Goal: Task Accomplishment & Management: Manage account settings

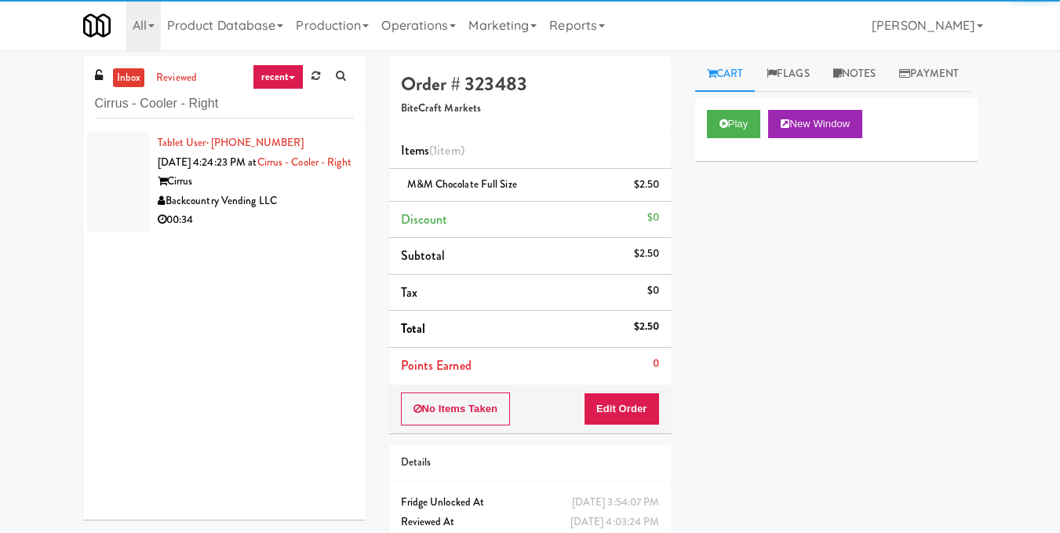
type input "Cirrus - Cooler - Right"
click at [261, 191] on div "Cirrus" at bounding box center [256, 182] width 196 height 20
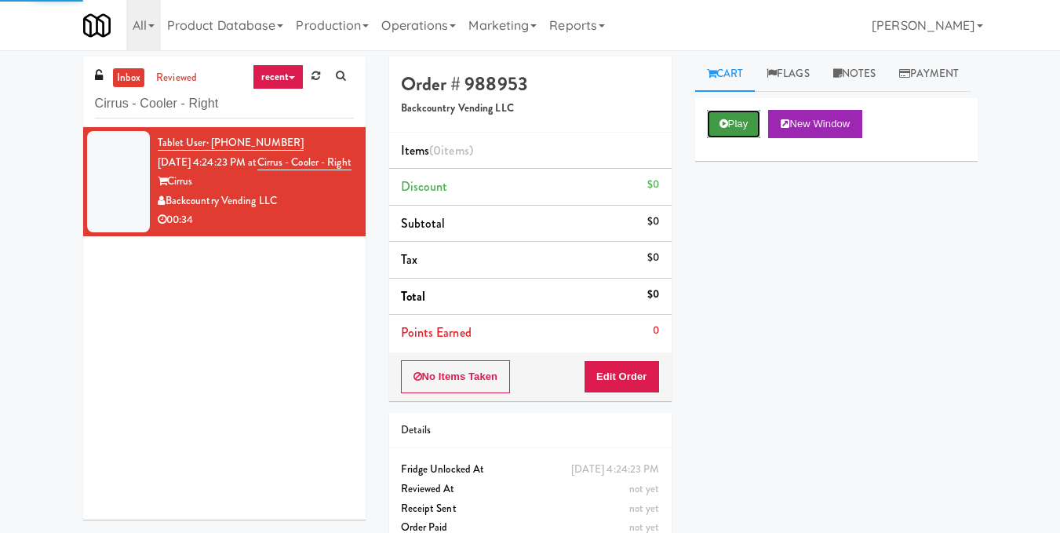
click at [753, 138] on button "Play" at bounding box center [734, 124] width 54 height 28
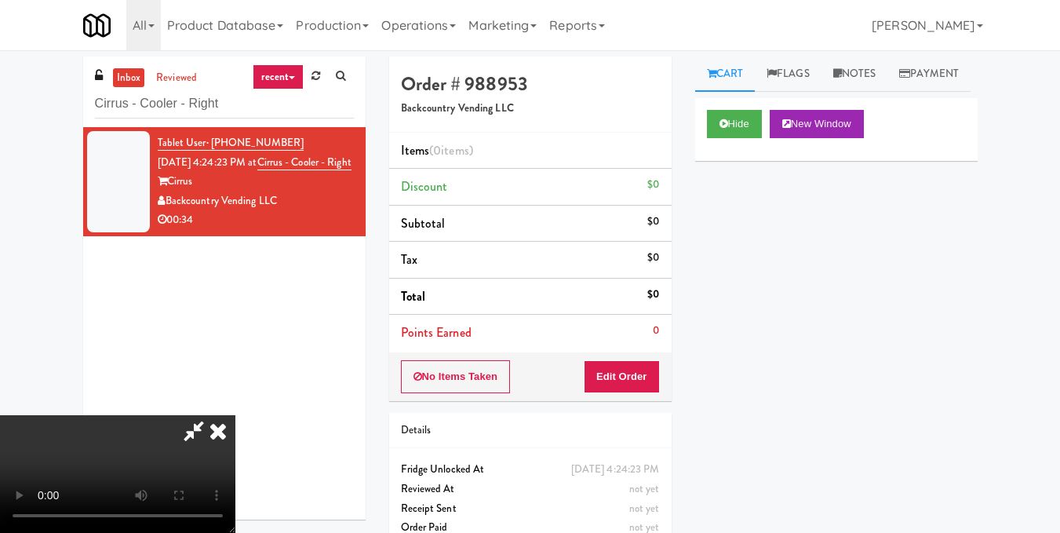
click at [235, 415] on video at bounding box center [117, 474] width 235 height 118
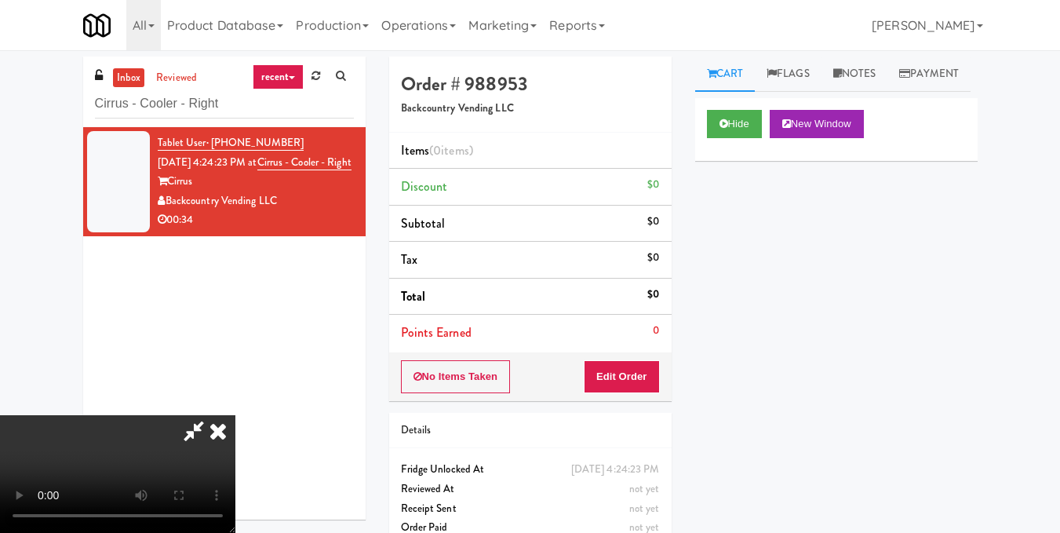
click at [235, 415] on video at bounding box center [117, 474] width 235 height 118
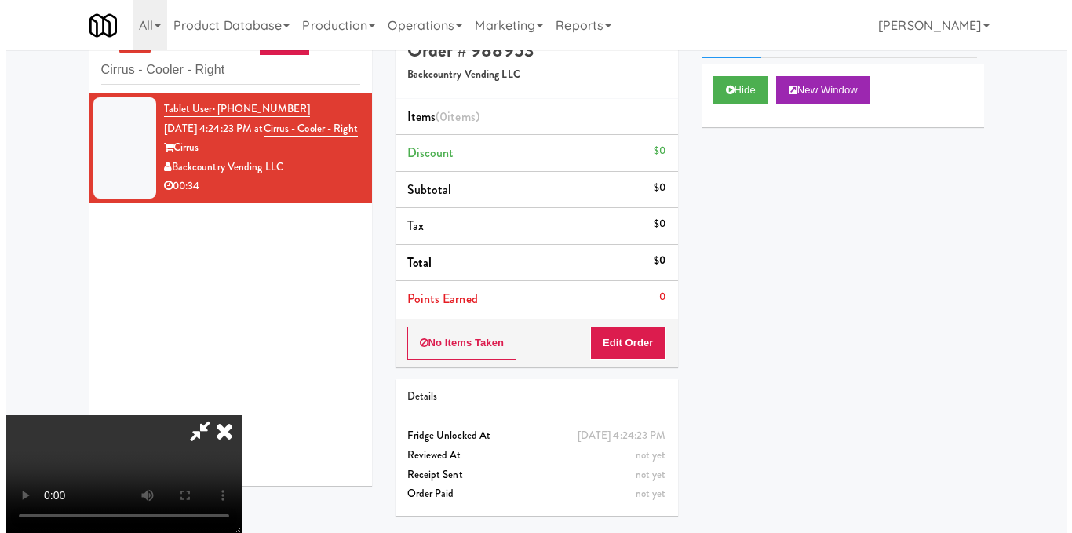
scroll to position [50, 0]
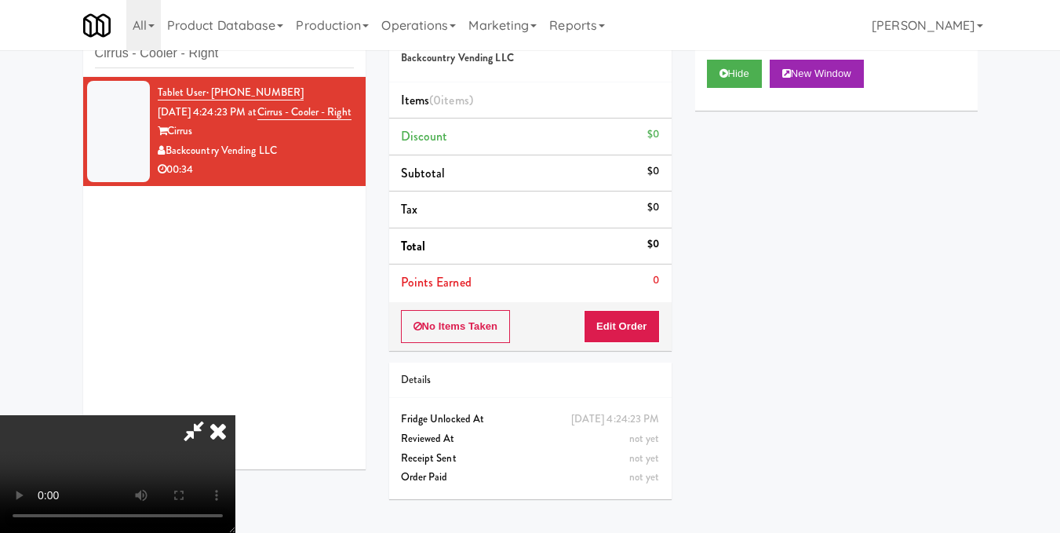
click at [235, 415] on icon at bounding box center [218, 430] width 35 height 31
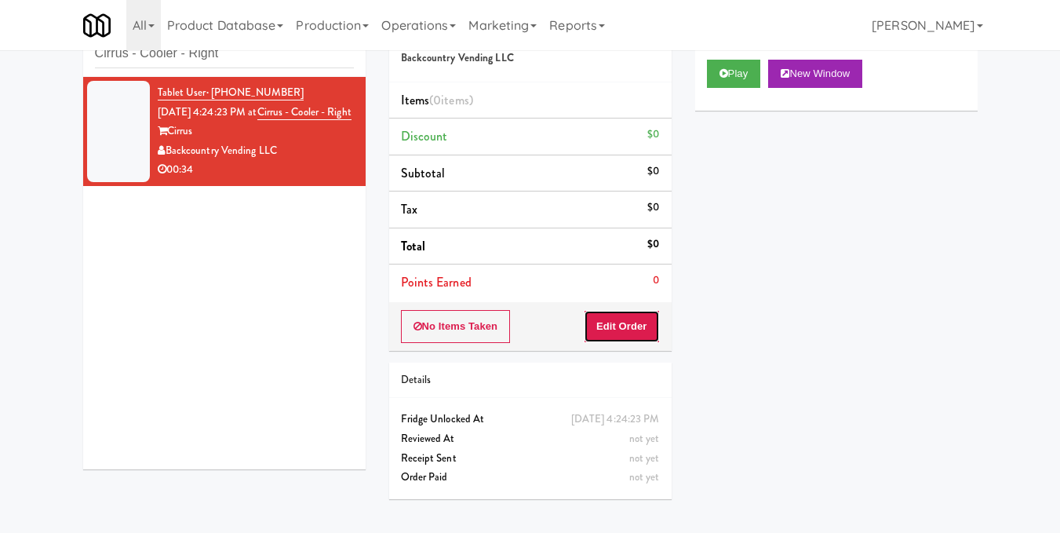
click at [639, 320] on button "Edit Order" at bounding box center [622, 326] width 76 height 33
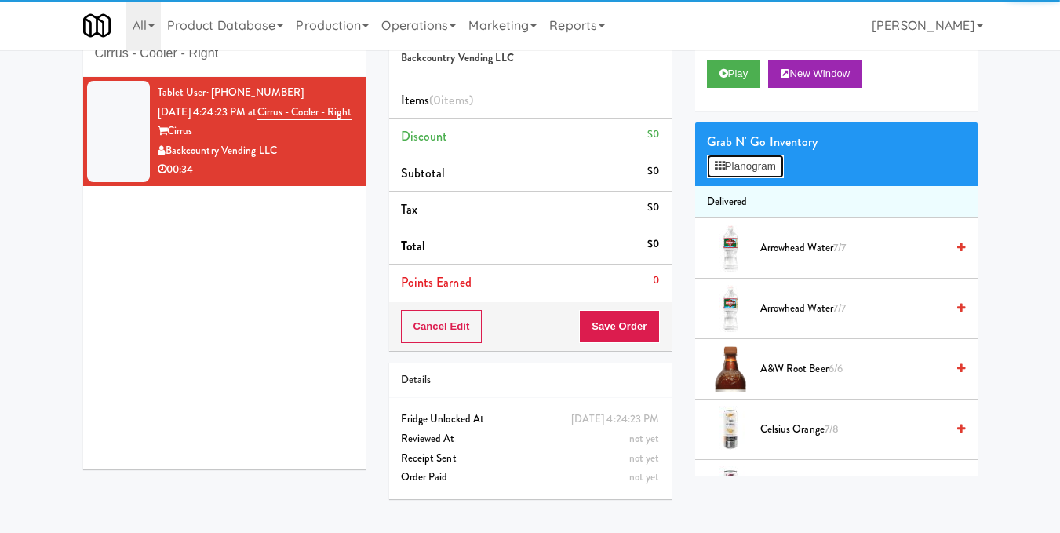
click at [782, 178] on button "Planogram" at bounding box center [745, 167] width 77 height 24
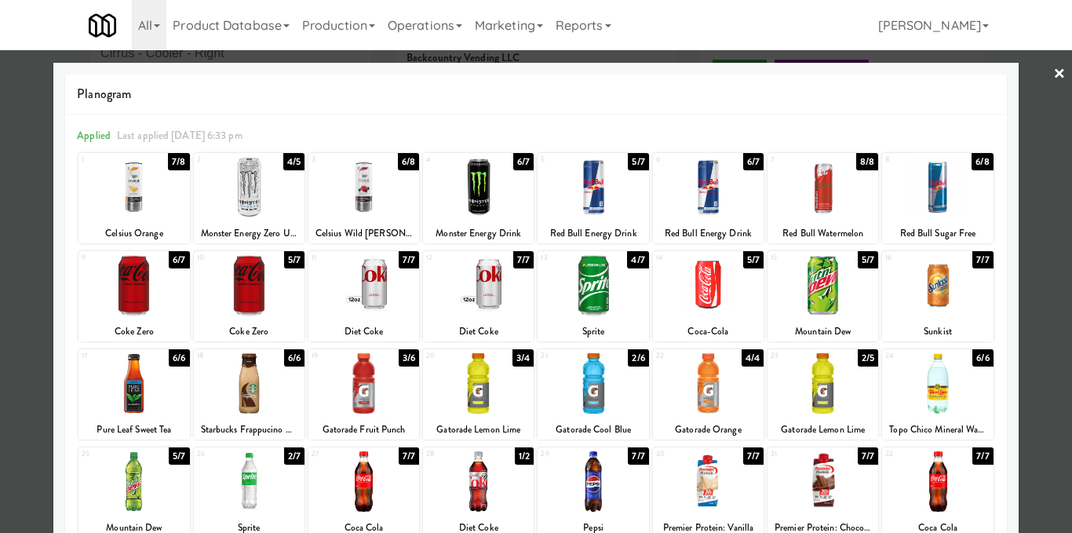
click at [138, 294] on div at bounding box center [133, 285] width 111 height 60
drag, startPoint x: 1046, startPoint y: 81, endPoint x: 1040, endPoint y: 86, distance: 8.3
click at [1053, 80] on link "×" at bounding box center [1059, 74] width 13 height 49
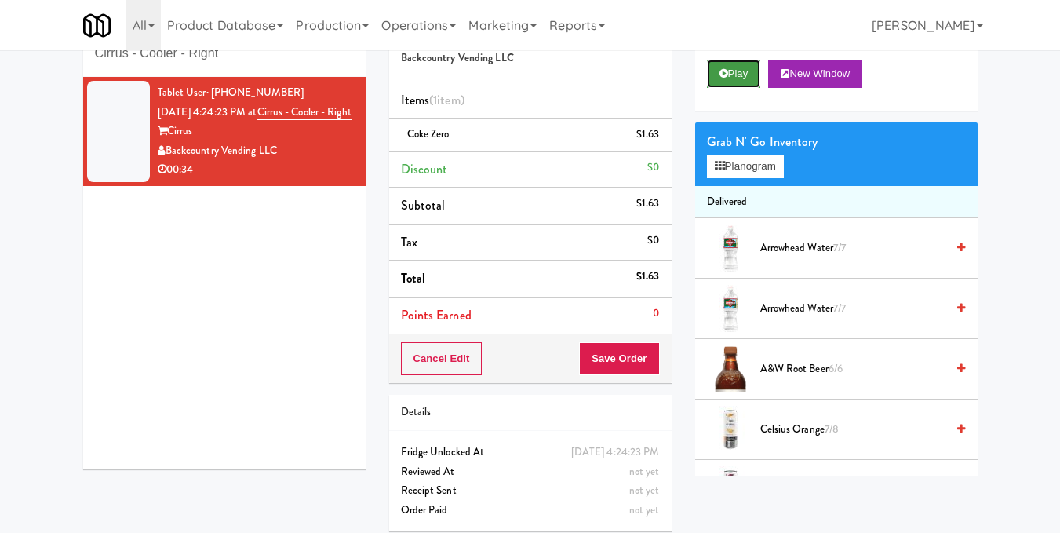
click at [731, 88] on button "Play" at bounding box center [734, 74] width 54 height 28
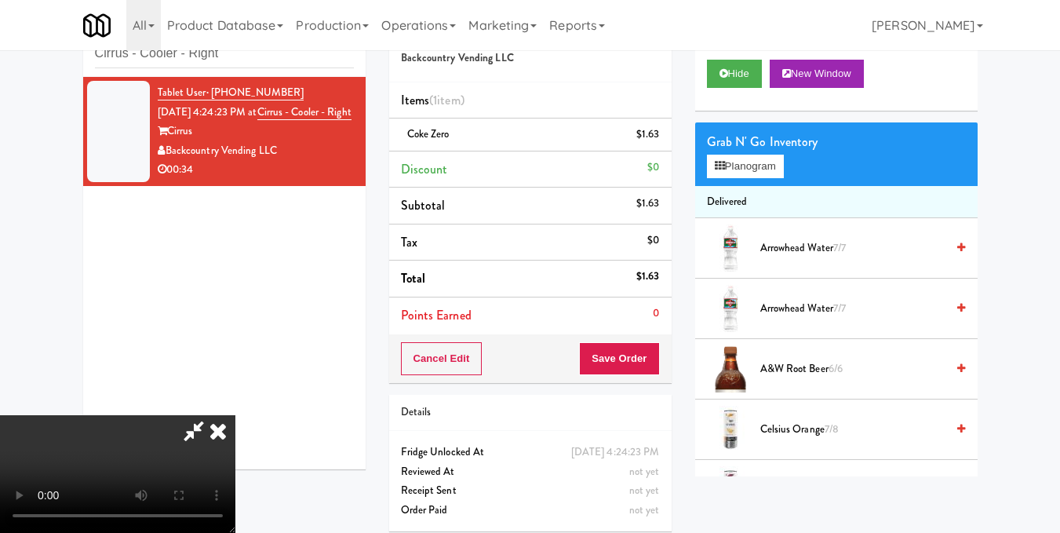
click at [235, 415] on video at bounding box center [117, 474] width 235 height 118
click at [658, 137] on icon at bounding box center [661, 140] width 8 height 10
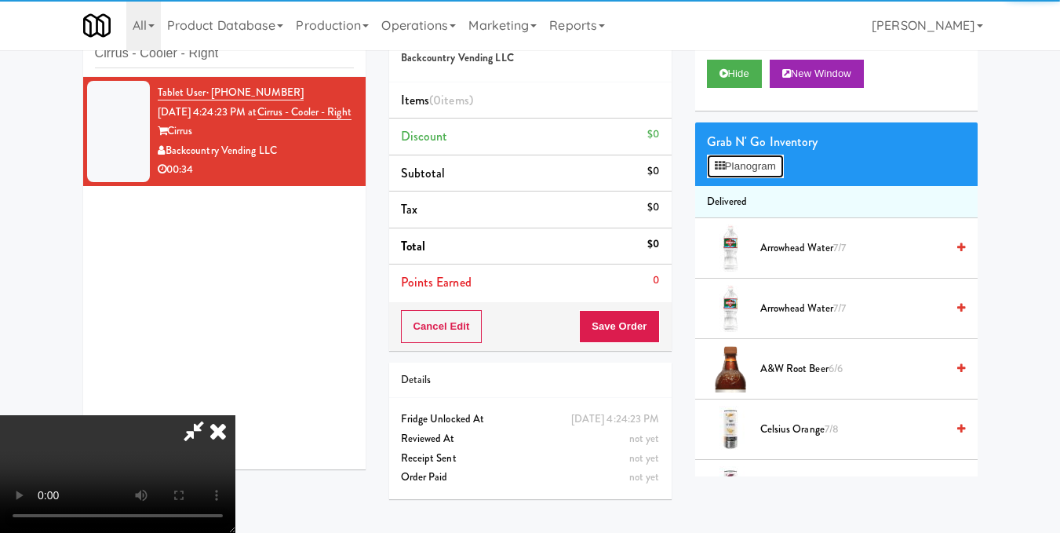
click at [755, 178] on button "Planogram" at bounding box center [745, 167] width 77 height 24
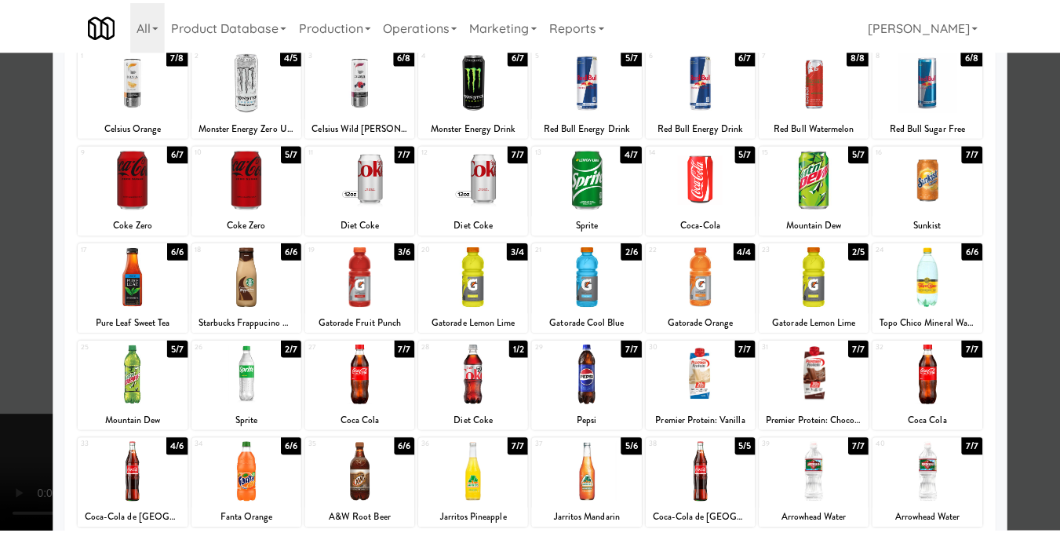
scroll to position [78, 0]
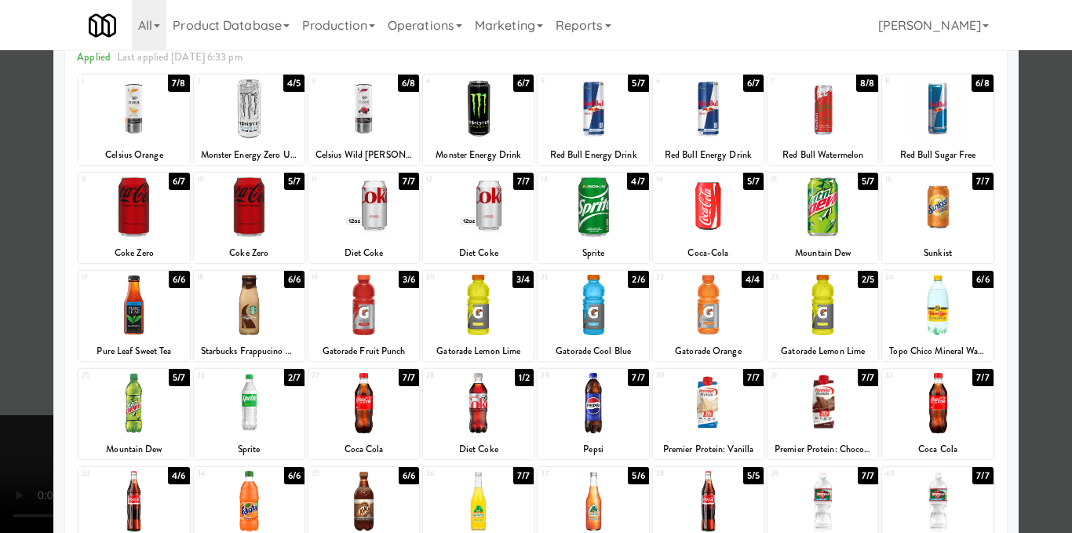
click at [700, 224] on div at bounding box center [708, 207] width 111 height 60
click at [1040, 224] on div at bounding box center [536, 266] width 1072 height 533
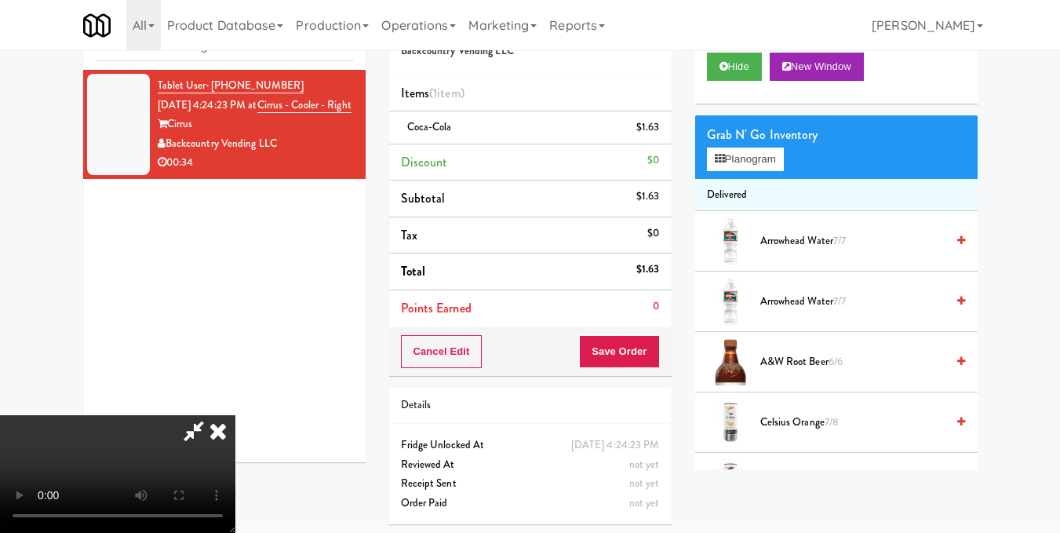
scroll to position [60, 0]
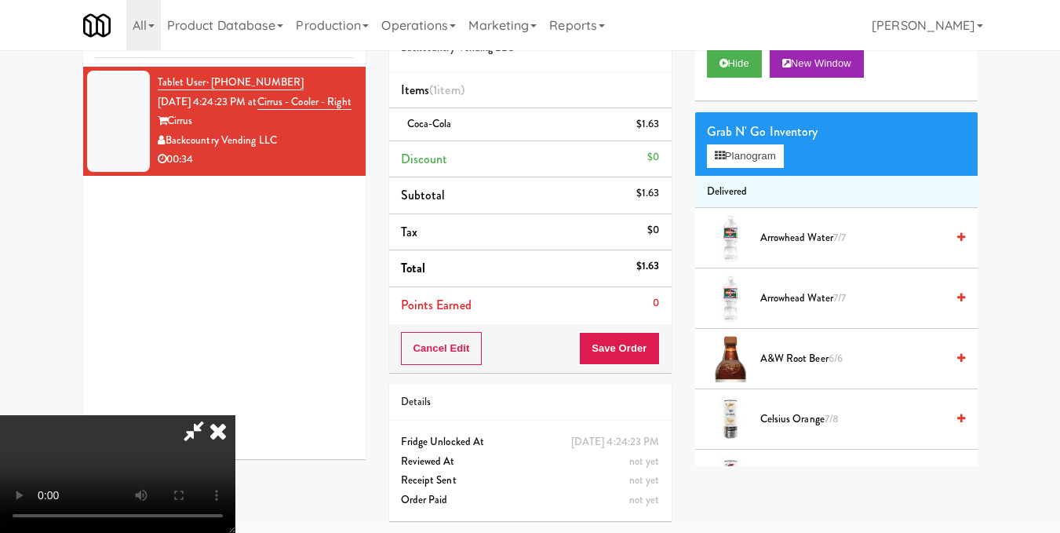
click at [235, 415] on icon at bounding box center [218, 430] width 35 height 31
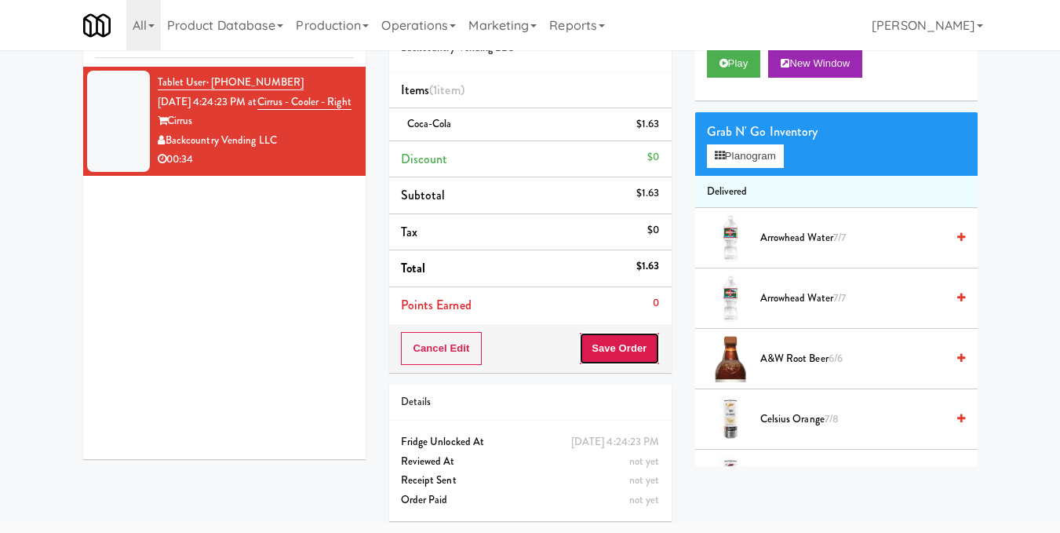
click at [650, 355] on button "Save Order" at bounding box center [619, 348] width 80 height 33
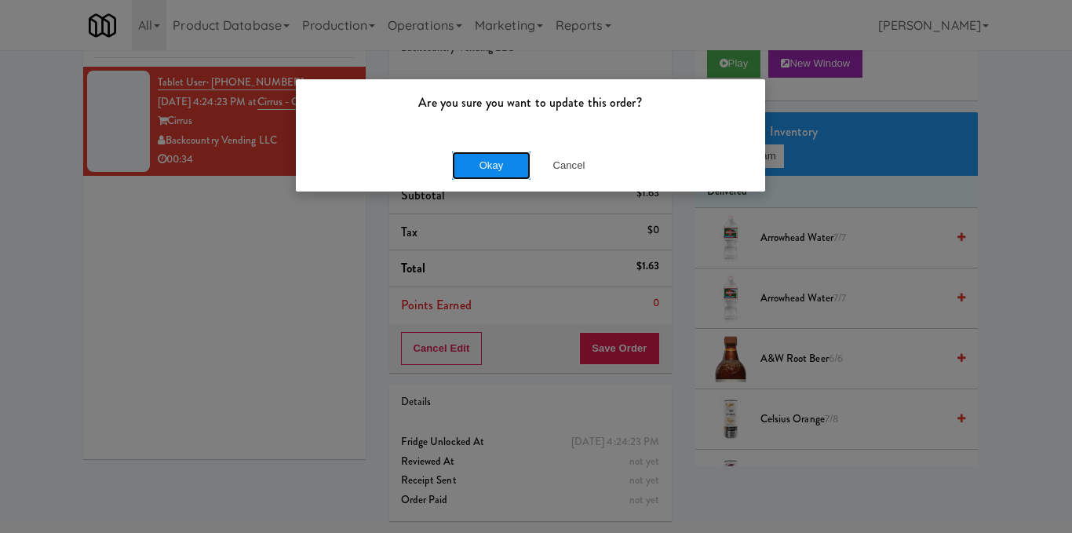
click at [519, 159] on button "Okay" at bounding box center [491, 165] width 78 height 28
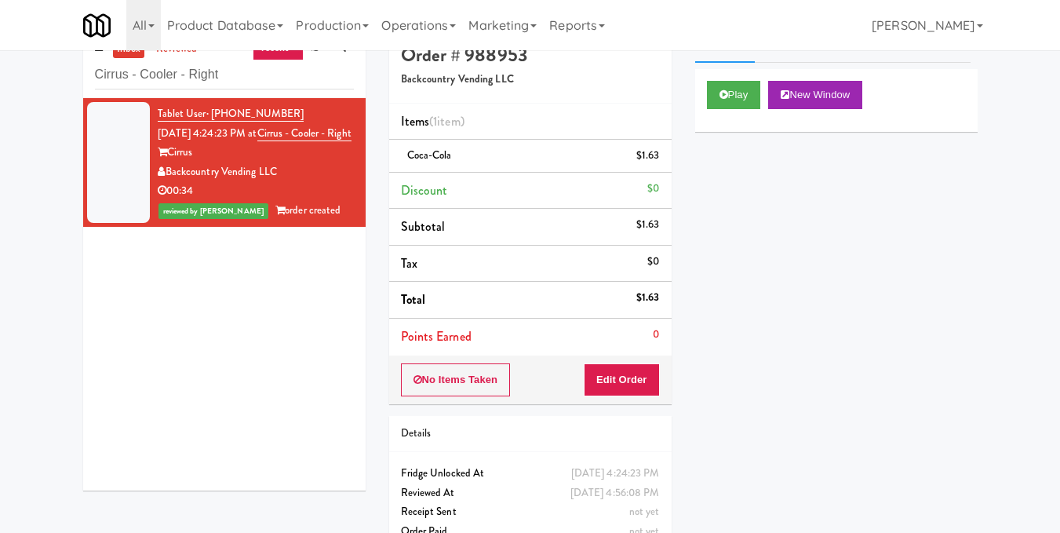
scroll to position [0, 0]
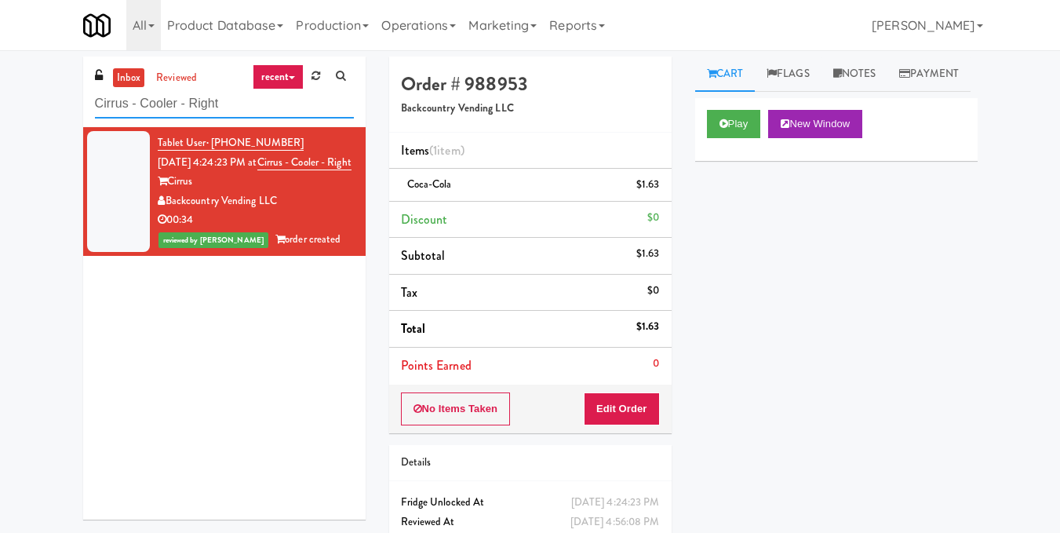
drag, startPoint x: 277, startPoint y: 104, endPoint x: 0, endPoint y: 110, distance: 277.1
click at [0, 110] on div "inbox reviewed recent all unclear take inventory issue suspicious failed recent…" at bounding box center [530, 324] width 1060 height 537
paste input "Mattr (formerly Shawcor)"
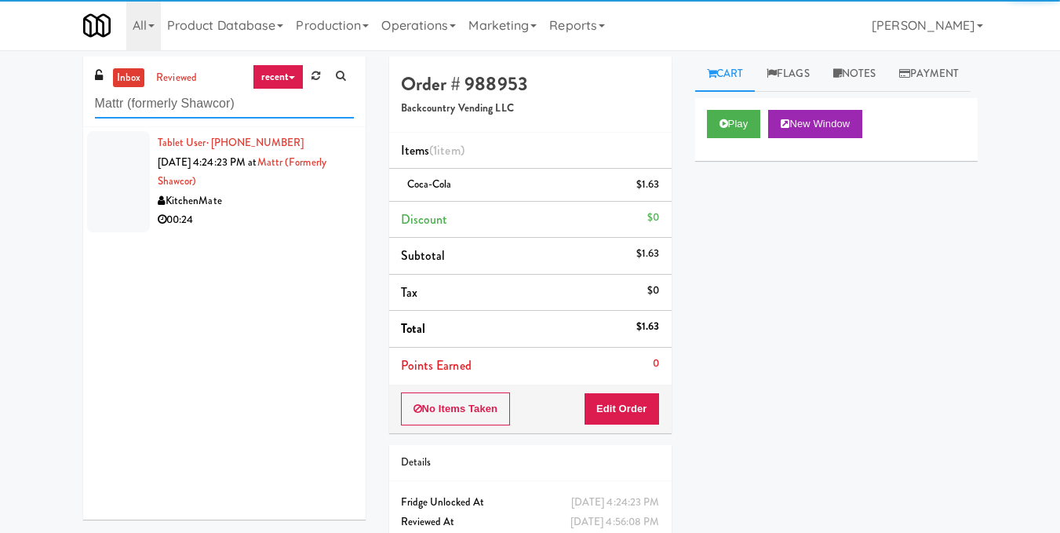
type input "Mattr (formerly Shawcor)"
click at [256, 208] on div "KitchenMate" at bounding box center [256, 201] width 196 height 20
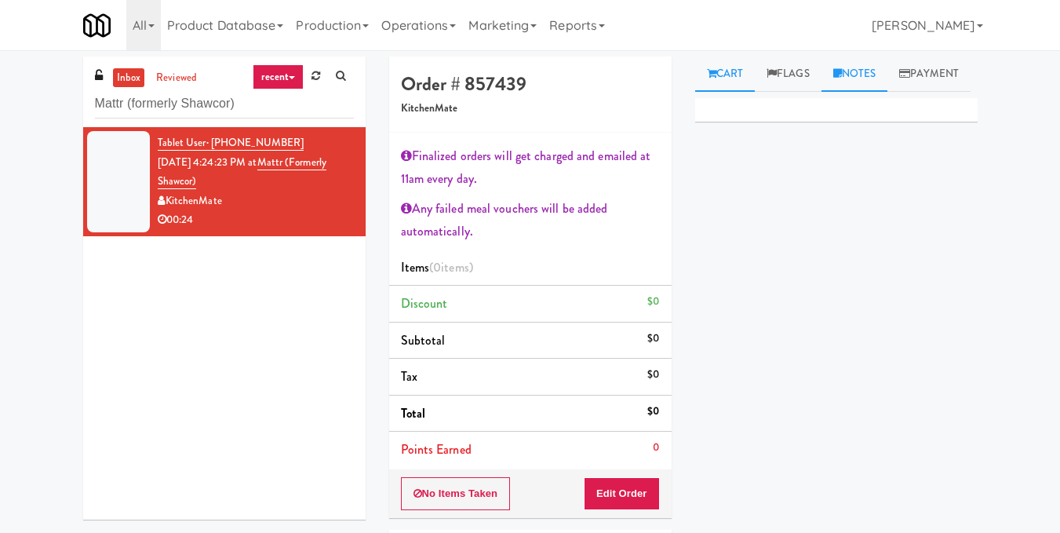
click at [862, 79] on link "Notes" at bounding box center [855, 73] width 67 height 35
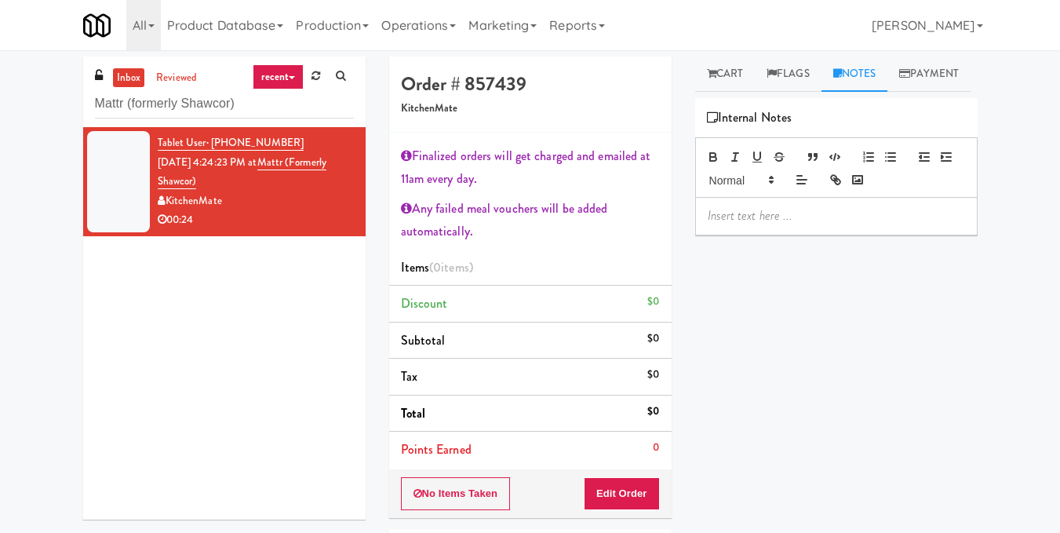
click at [732, 224] on p at bounding box center [836, 215] width 257 height 17
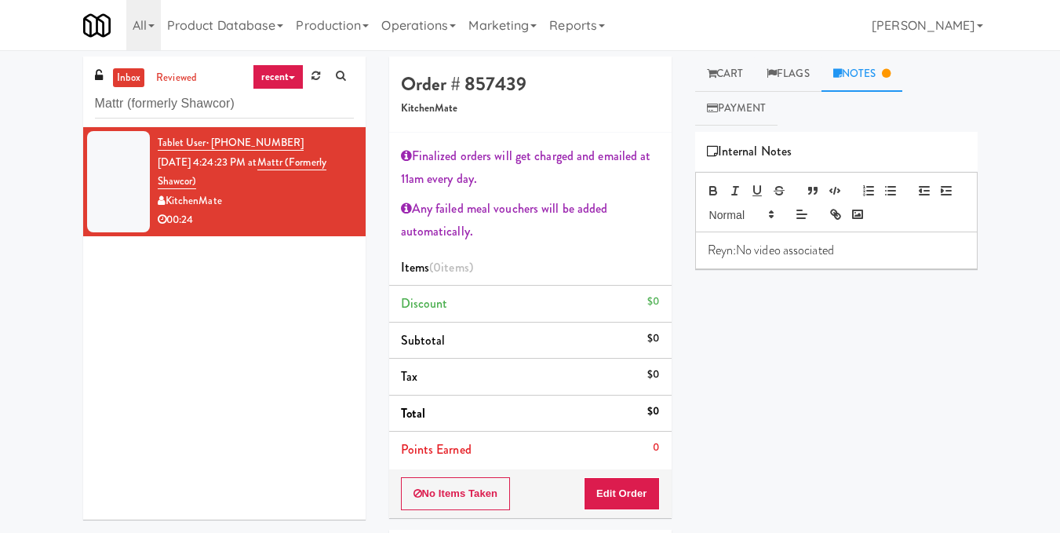
click at [821, 335] on div "Primary Flag Clear Flag if unable to determine what was taken or order not proc…" at bounding box center [836, 426] width 282 height 589
click at [728, 73] on link "Cart" at bounding box center [725, 73] width 60 height 35
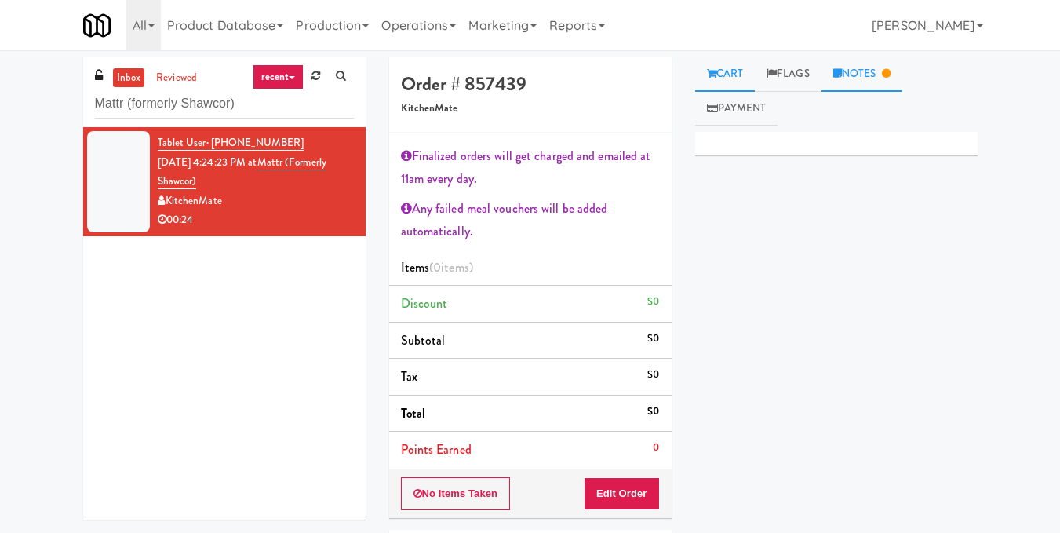
click at [883, 85] on link "Notes" at bounding box center [863, 73] width 82 height 35
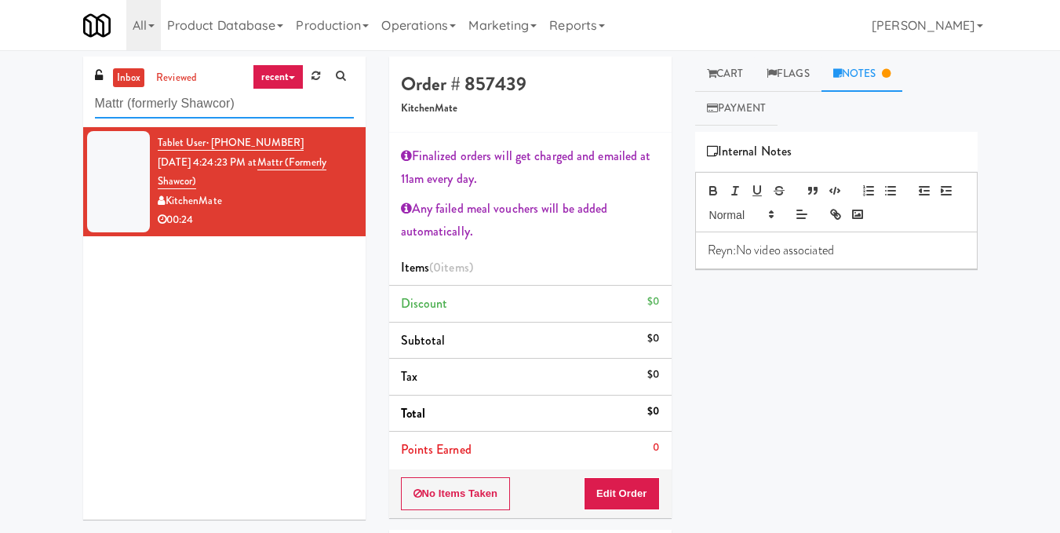
drag, startPoint x: 279, startPoint y: 95, endPoint x: 47, endPoint y: 105, distance: 232.5
click at [47, 105] on div "inbox reviewed recent all unclear take inventory issue suspicious failed recent…" at bounding box center [530, 366] width 1060 height 621
paste input "White Furniture 01"
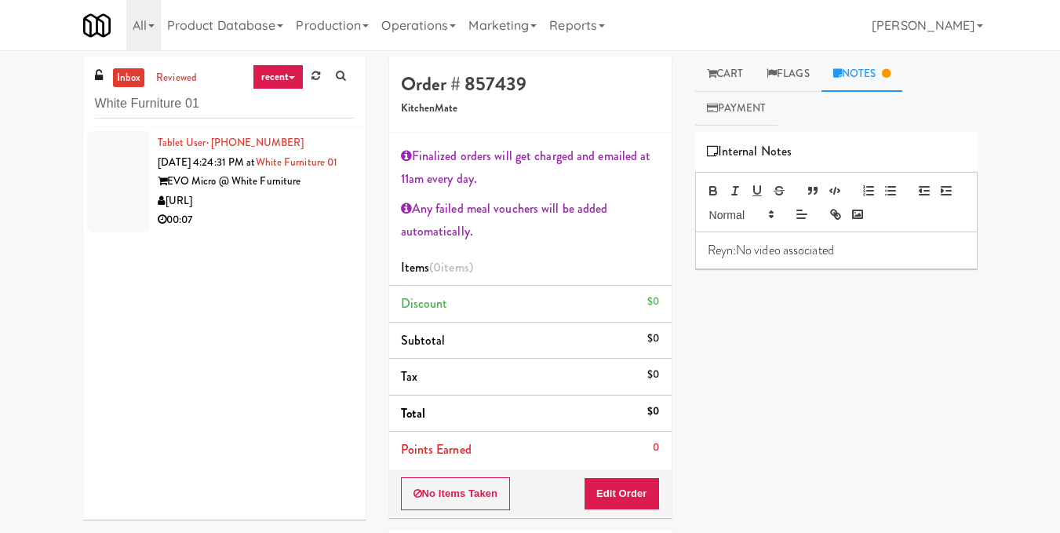
click at [279, 191] on div "EVO Micro @ White Furniture" at bounding box center [256, 182] width 196 height 20
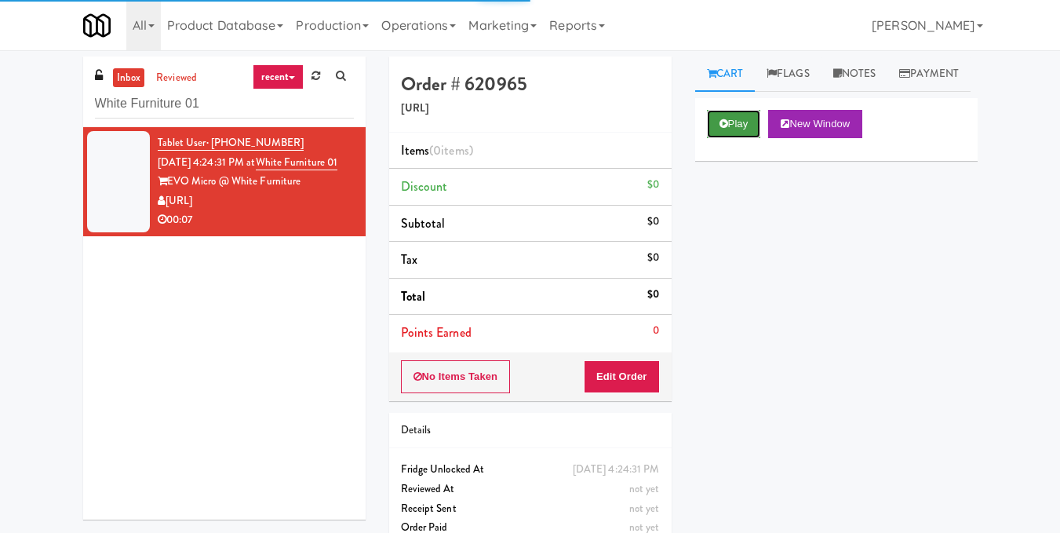
click at [730, 138] on button "Play" at bounding box center [734, 124] width 54 height 28
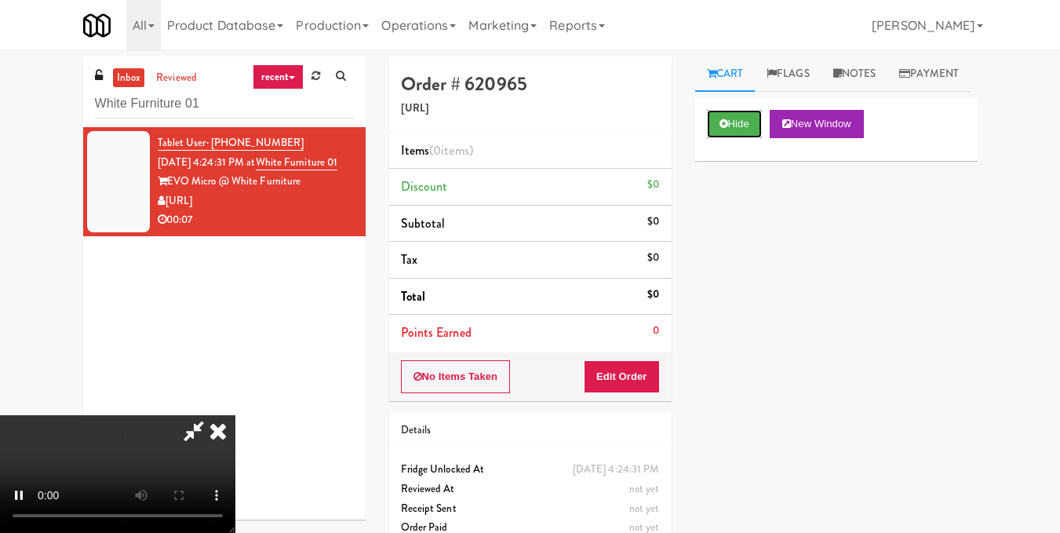
scroll to position [78, 0]
drag, startPoint x: 647, startPoint y: 377, endPoint x: 661, endPoint y: 322, distance: 57.7
click at [647, 378] on button "Edit Order" at bounding box center [622, 376] width 76 height 33
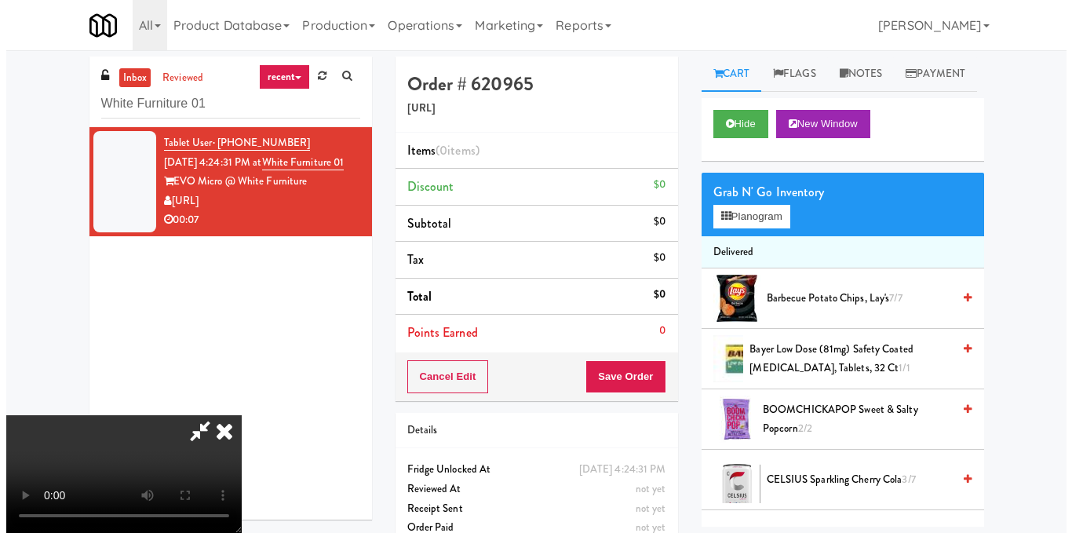
scroll to position [177, 0]
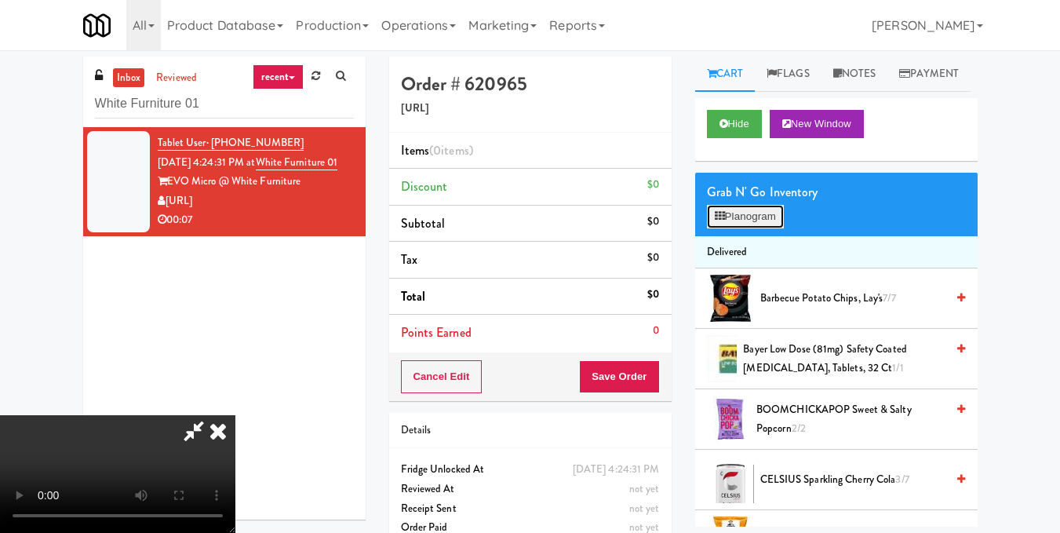
click at [749, 228] on button "Planogram" at bounding box center [745, 217] width 77 height 24
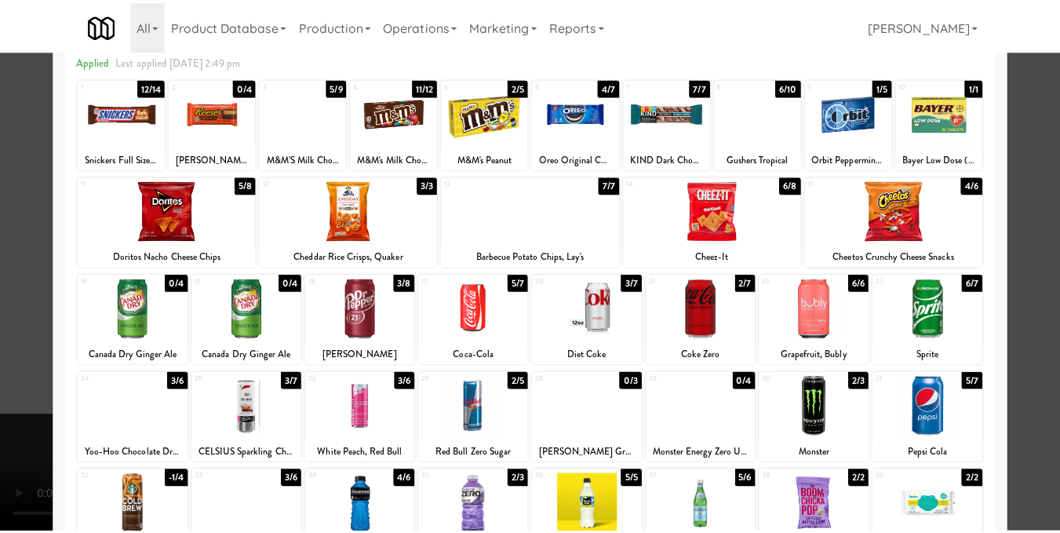
scroll to position [235, 0]
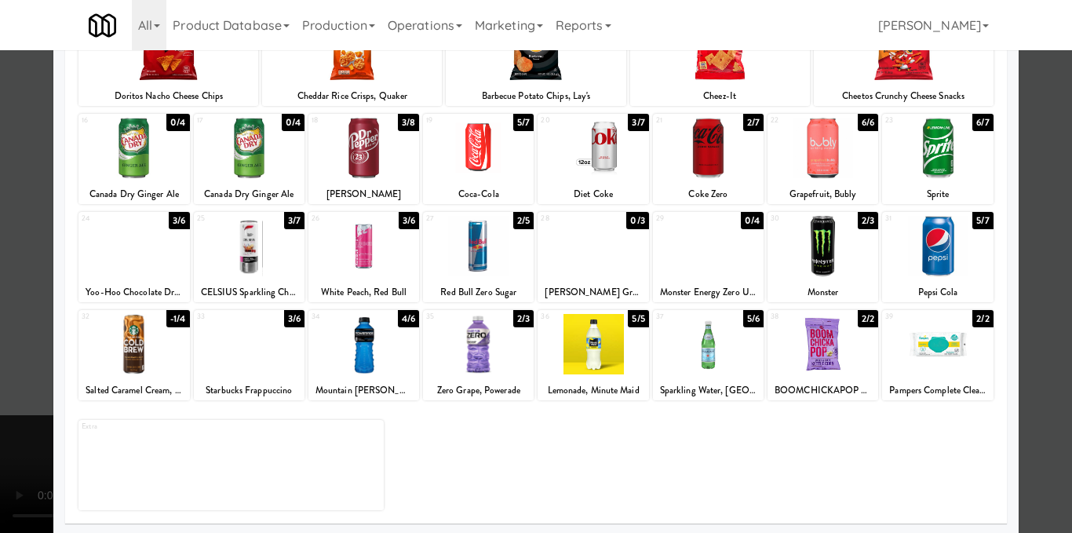
click at [376, 258] on div at bounding box center [363, 246] width 111 height 60
click at [1044, 250] on div at bounding box center [536, 266] width 1072 height 533
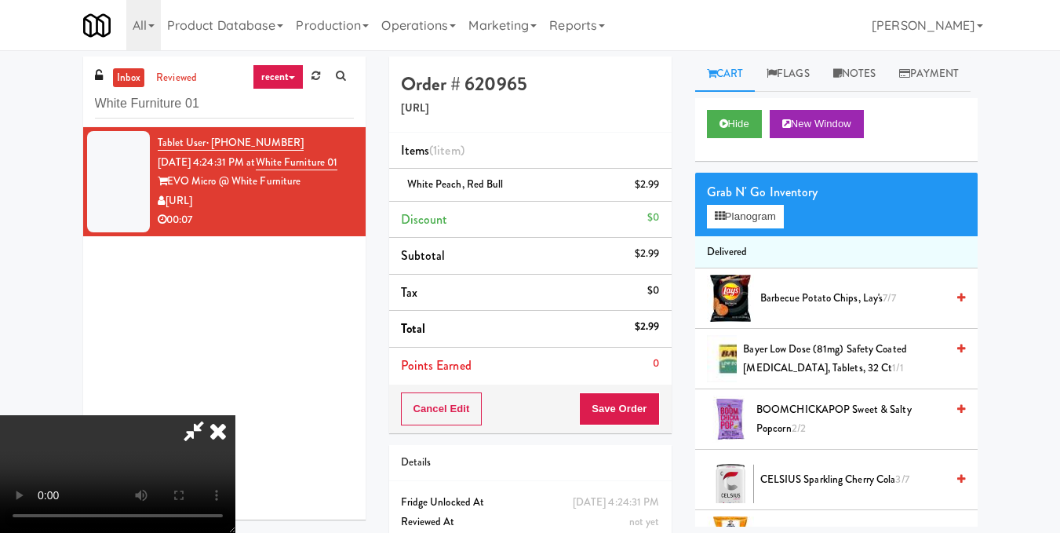
click at [235, 415] on icon at bounding box center [218, 430] width 35 height 31
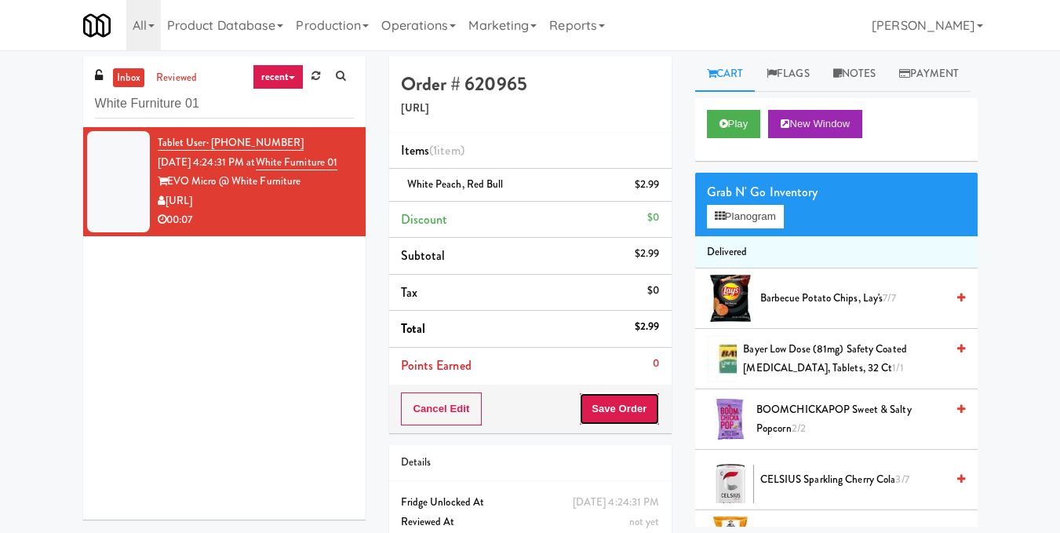
click at [623, 414] on button "Save Order" at bounding box center [619, 408] width 80 height 33
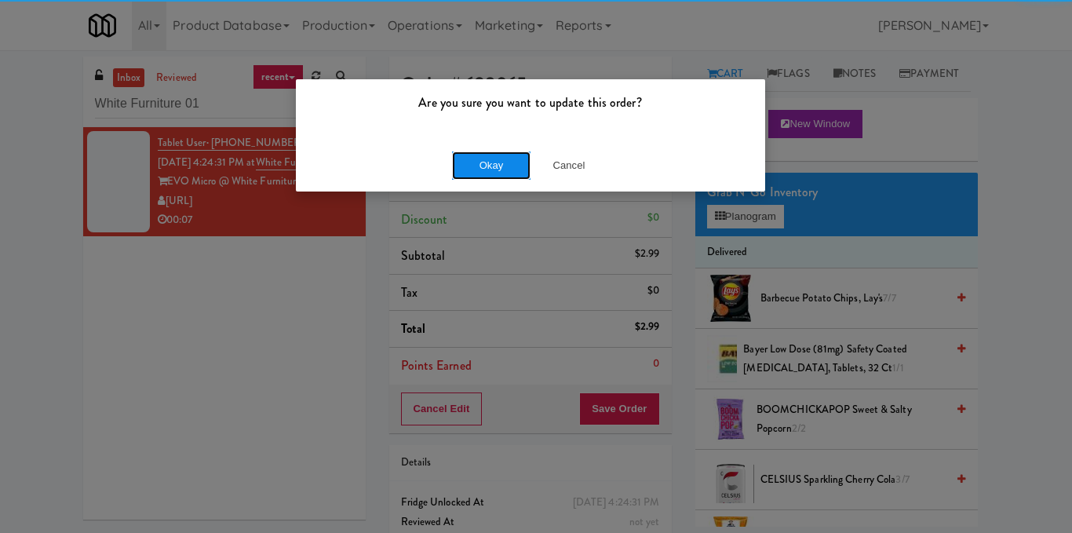
click at [494, 151] on button "Okay" at bounding box center [491, 165] width 78 height 28
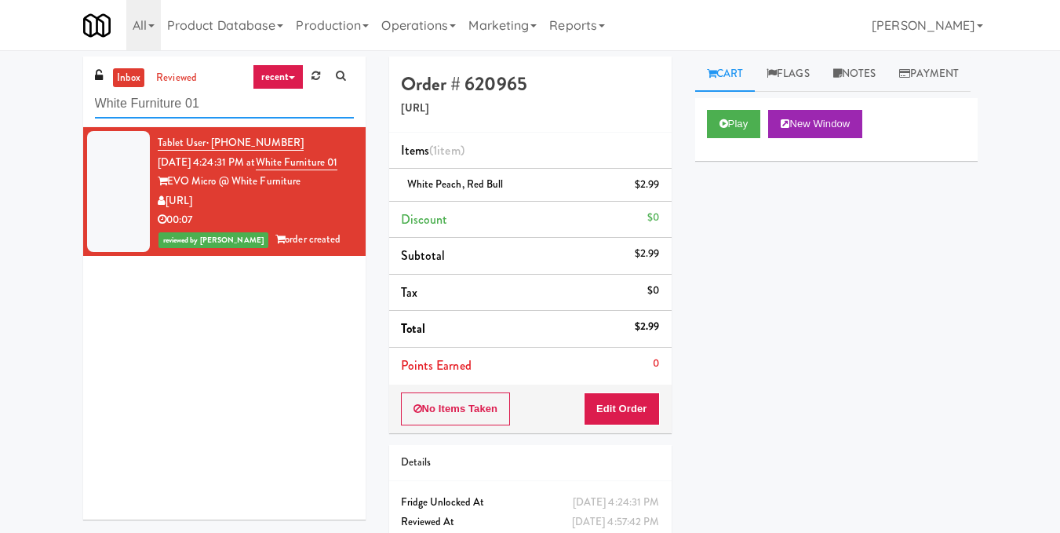
drag, startPoint x: 306, startPoint y: 109, endPoint x: 0, endPoint y: 134, distance: 307.1
click at [0, 134] on div "inbox reviewed recent all unclear take inventory issue suspicious failed recent…" at bounding box center [530, 324] width 1060 height 537
paste input "Mattr (formerly Shawcor) (No video assoc.)"
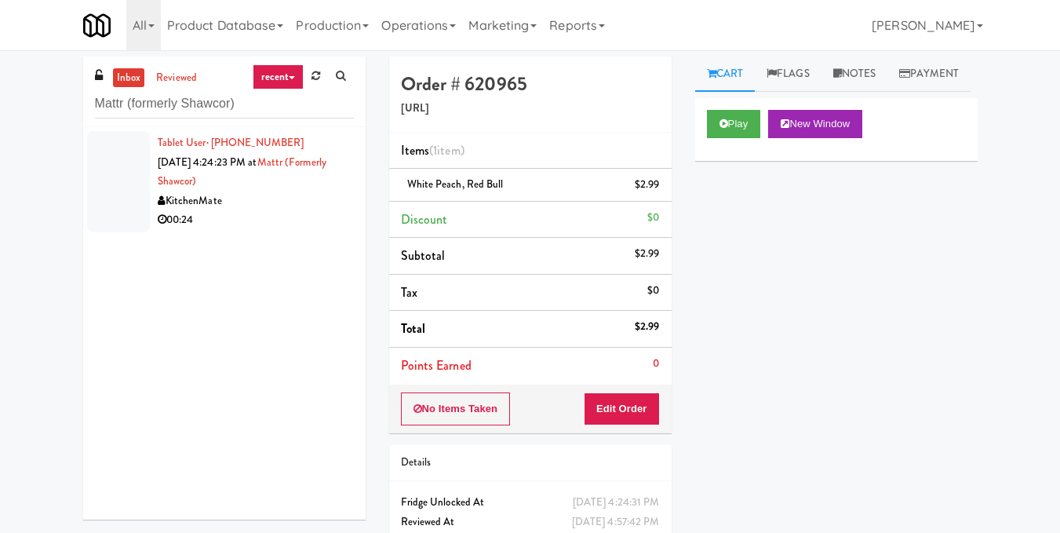
click at [264, 200] on div "KitchenMate" at bounding box center [256, 201] width 196 height 20
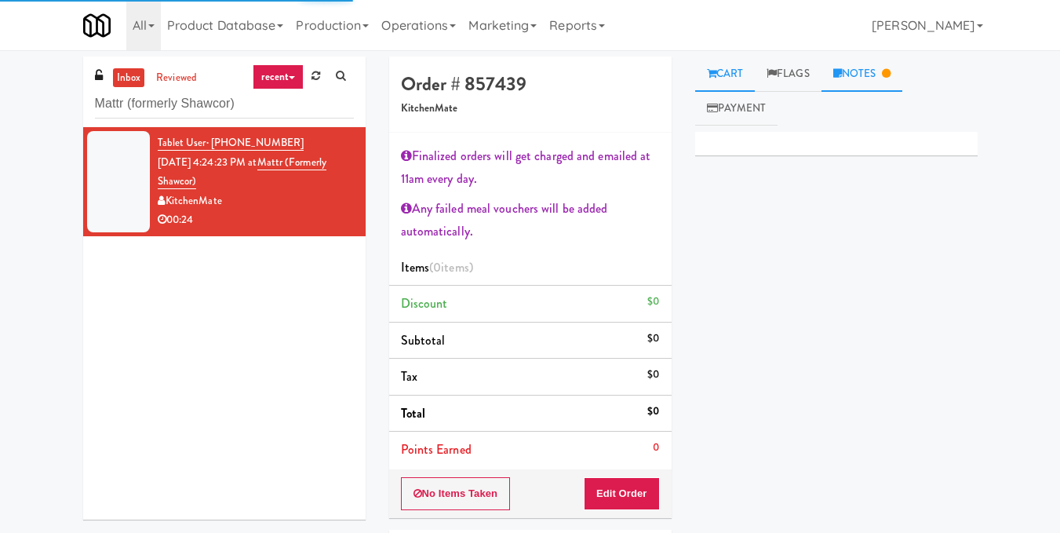
click at [855, 75] on link "Notes" at bounding box center [863, 73] width 82 height 35
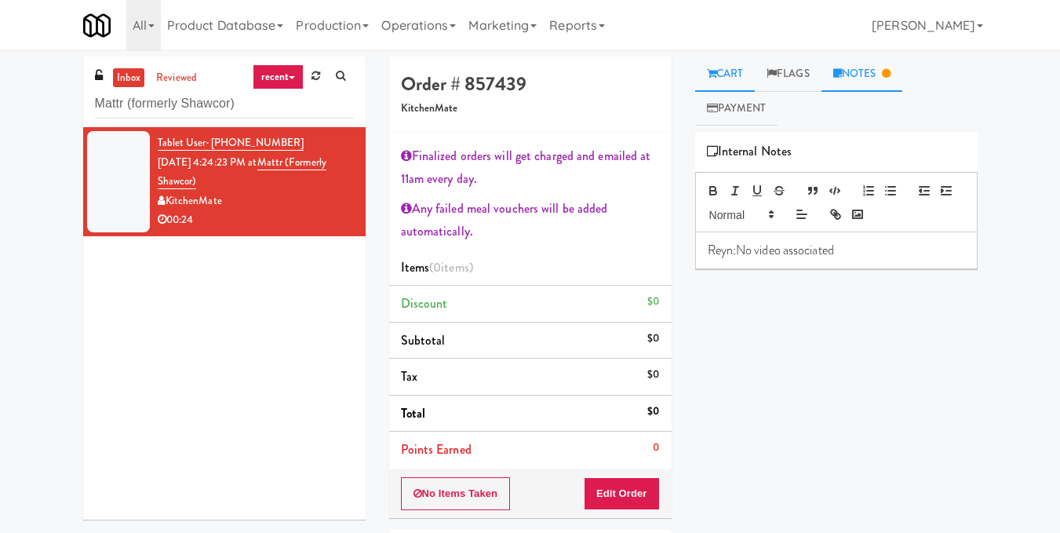
click at [748, 64] on link "Cart" at bounding box center [725, 73] width 60 height 35
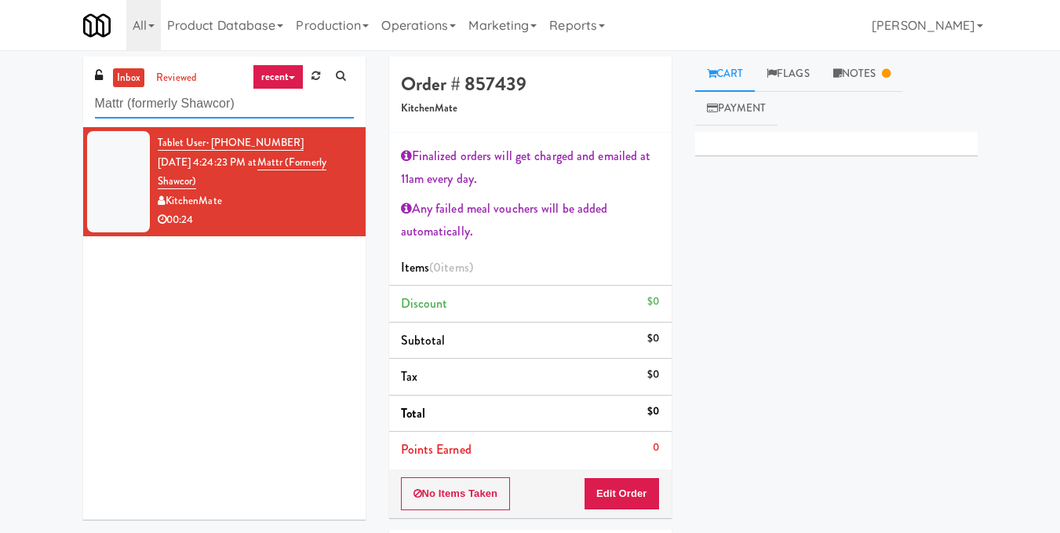
drag, startPoint x: 39, startPoint y: 107, endPoint x: 0, endPoint y: 108, distance: 39.3
click at [0, 108] on div "inbox reviewed recent all unclear take inventory issue suspicious failed recent…" at bounding box center [530, 366] width 1060 height 621
paste input "[PERSON_NAME] Wall - Combo cooler"
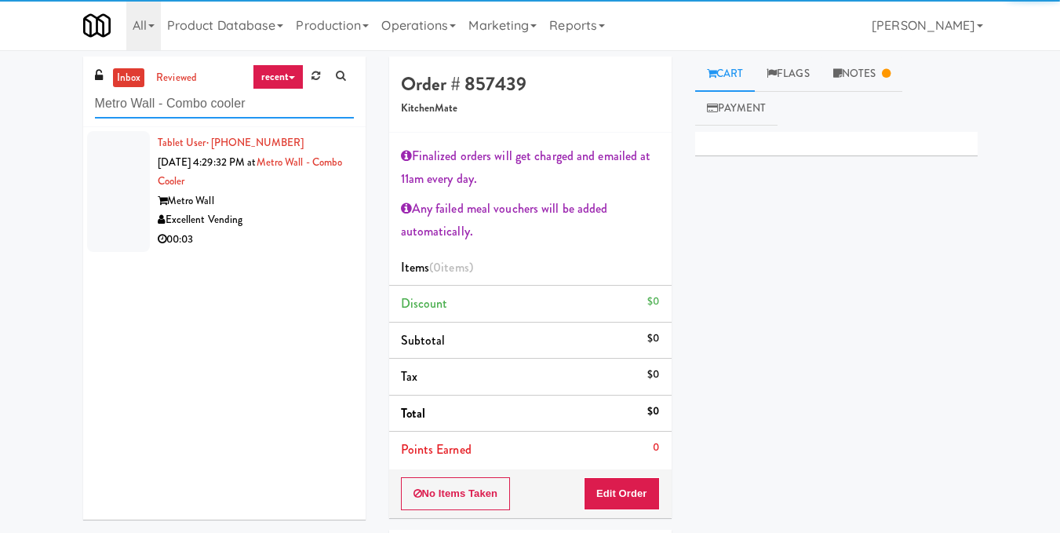
type input "Metro Wall - Combo cooler"
click at [249, 190] on div "Tablet User · (845) 536-4510 [DATE] 4:29:32 PM at [GEOGRAPHIC_DATA] - Combo coo…" at bounding box center [256, 191] width 196 height 116
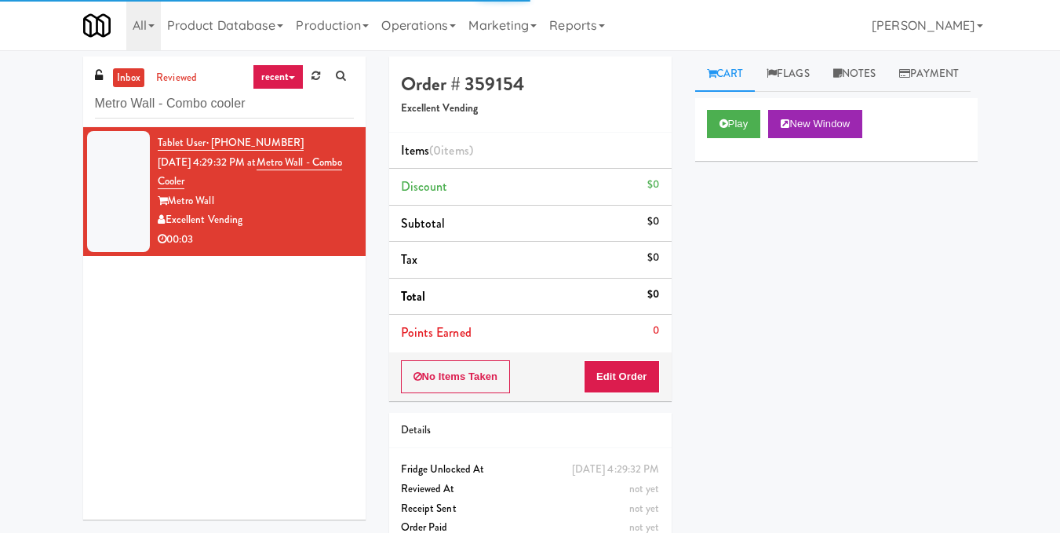
click at [726, 139] on div "Play New Window" at bounding box center [836, 129] width 282 height 63
click at [728, 138] on button "Play" at bounding box center [734, 124] width 54 height 28
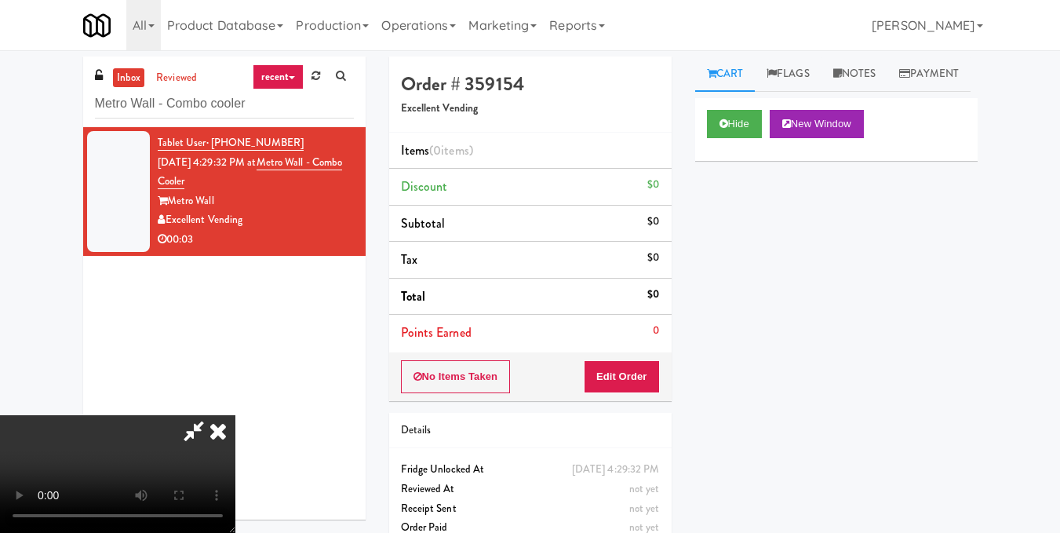
click at [235, 415] on video at bounding box center [117, 474] width 235 height 118
click at [235, 415] on icon at bounding box center [218, 430] width 35 height 31
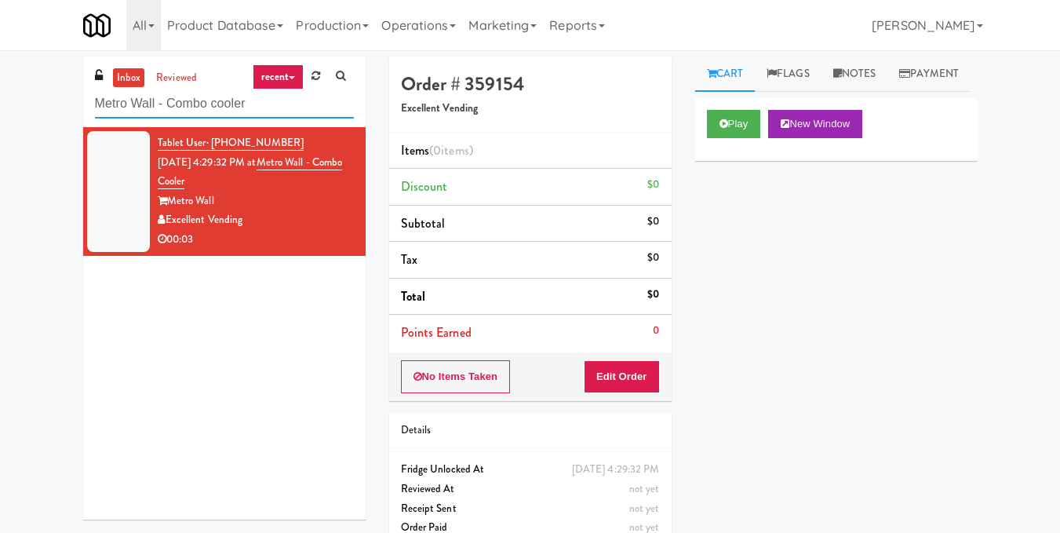
drag, startPoint x: 292, startPoint y: 116, endPoint x: 99, endPoint y: 100, distance: 193.7
click at [99, 100] on input "Metro Wall - Combo cooler" at bounding box center [224, 103] width 259 height 29
click at [257, 188] on div "Tablet User · (845) 536-4510 [DATE] 4:29:32 PM at [GEOGRAPHIC_DATA] - Combo coo…" at bounding box center [256, 191] width 196 height 116
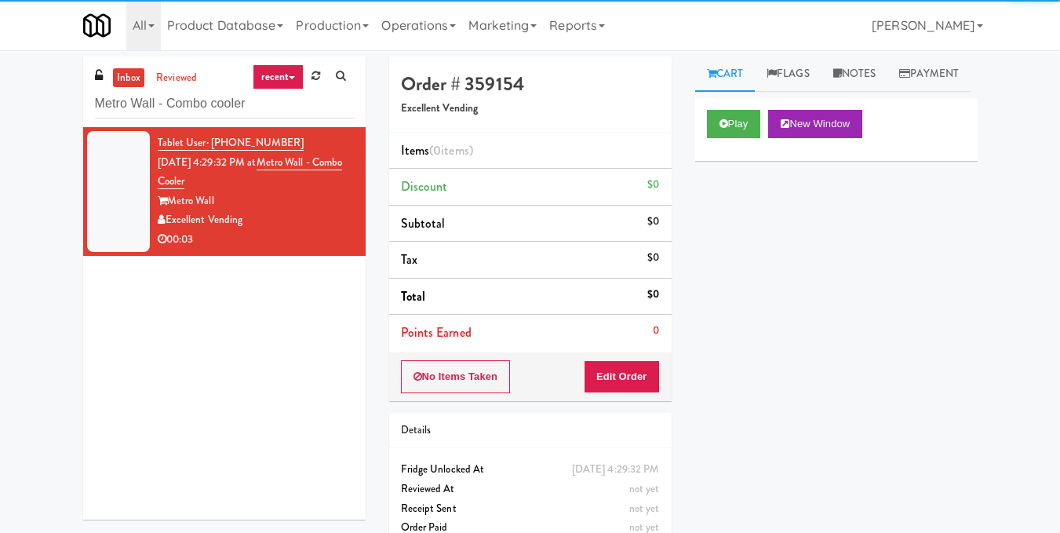
click at [339, 214] on div "Excellent Vending" at bounding box center [256, 220] width 196 height 20
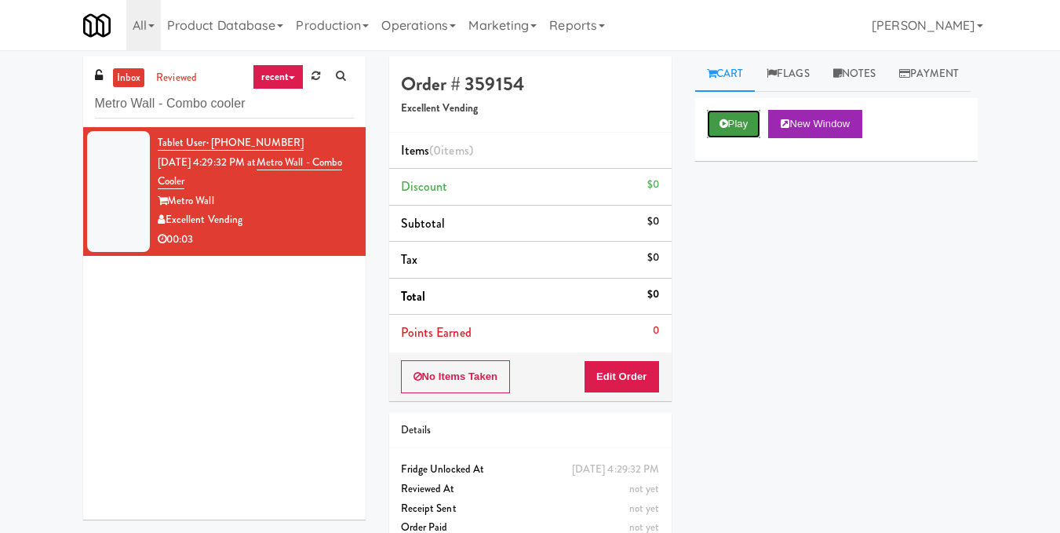
click at [734, 138] on button "Play" at bounding box center [734, 124] width 54 height 28
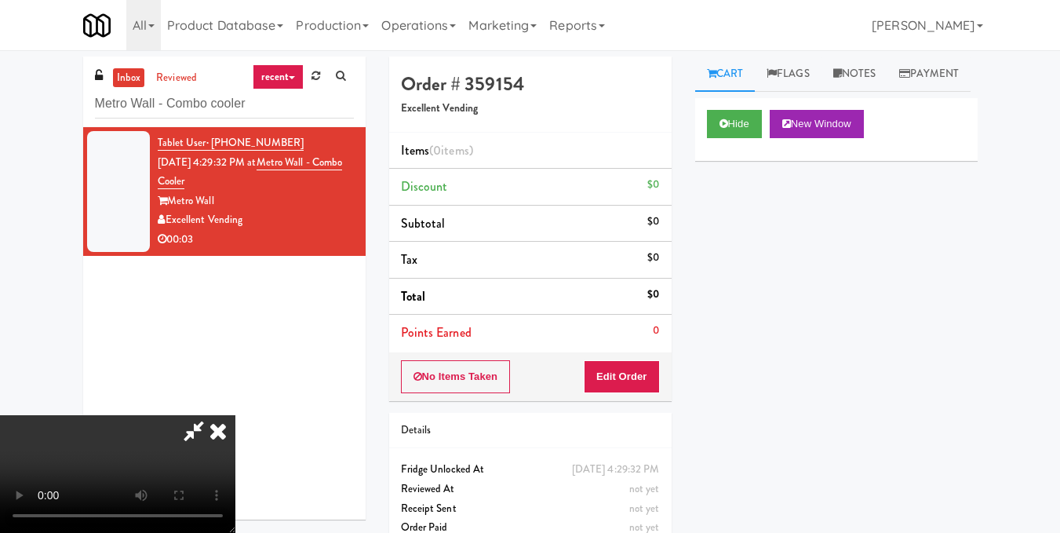
click at [235, 415] on video at bounding box center [117, 474] width 235 height 118
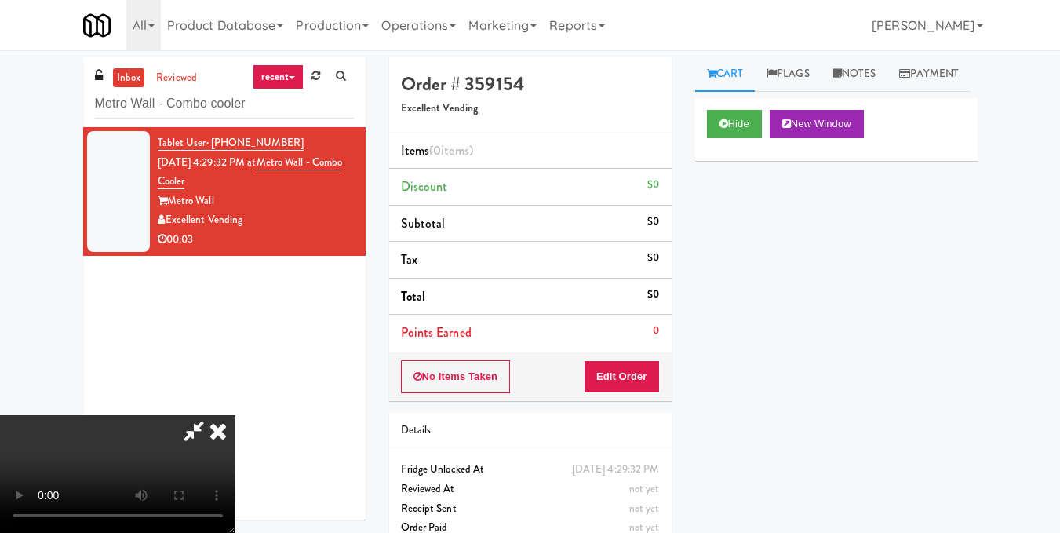
click at [235, 415] on video at bounding box center [117, 474] width 235 height 118
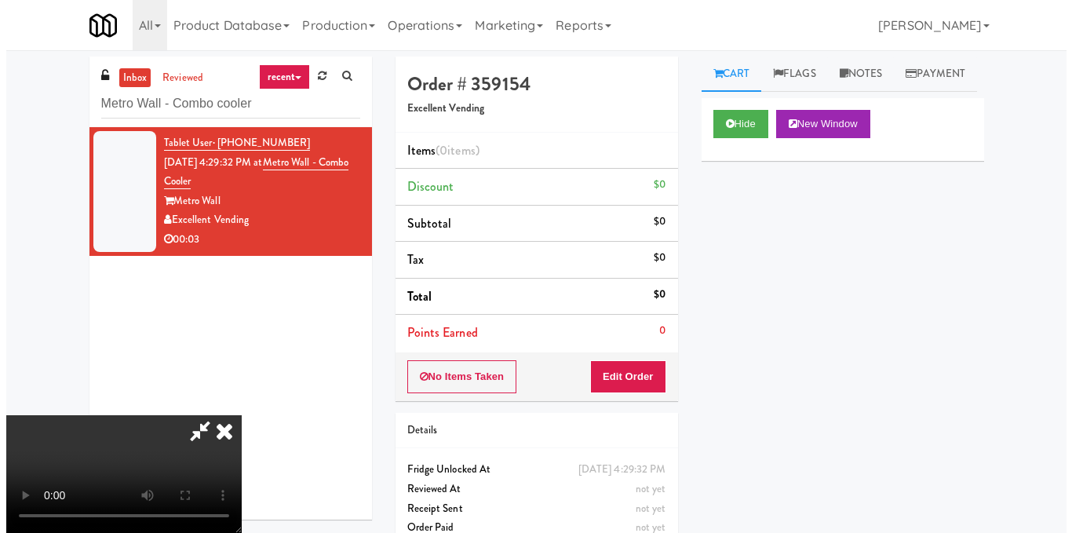
scroll to position [20, 0]
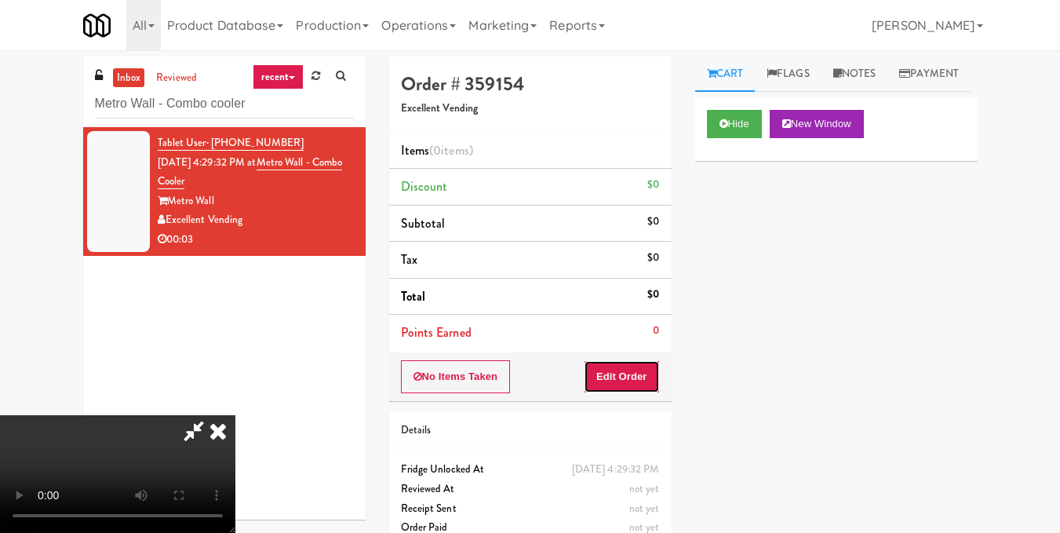
click at [647, 377] on button "Edit Order" at bounding box center [622, 376] width 76 height 33
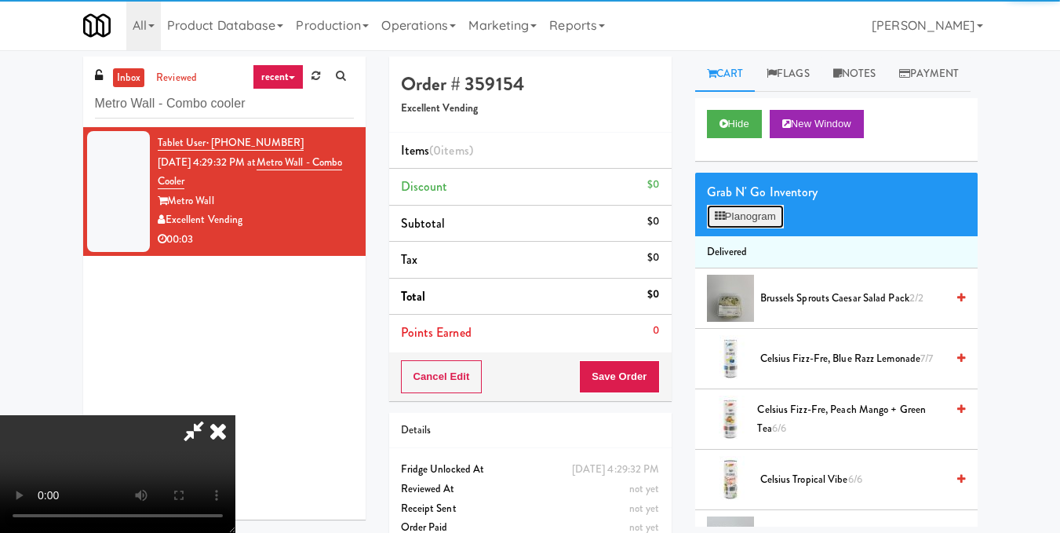
click at [745, 228] on button "Planogram" at bounding box center [745, 217] width 77 height 24
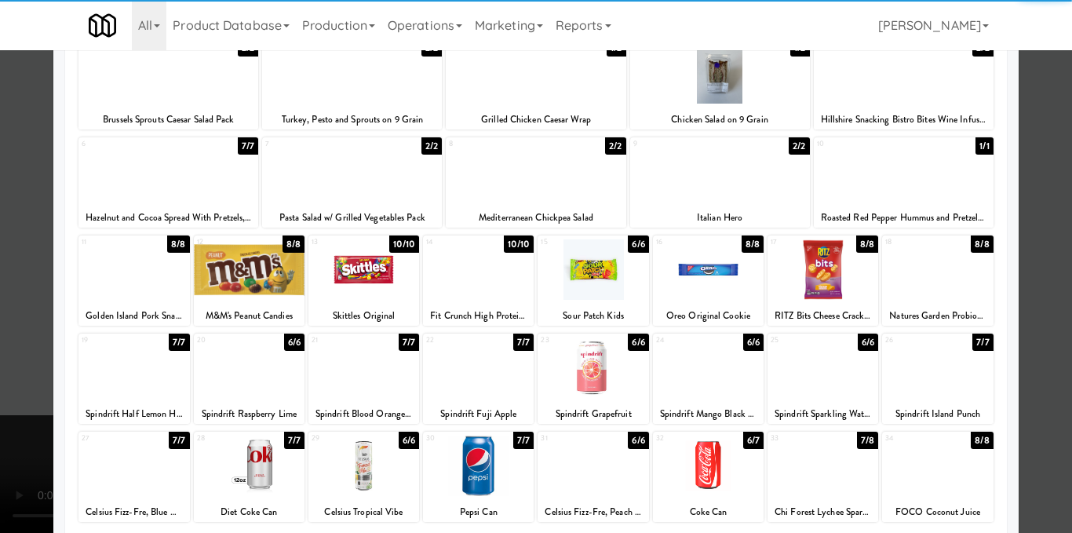
scroll to position [235, 0]
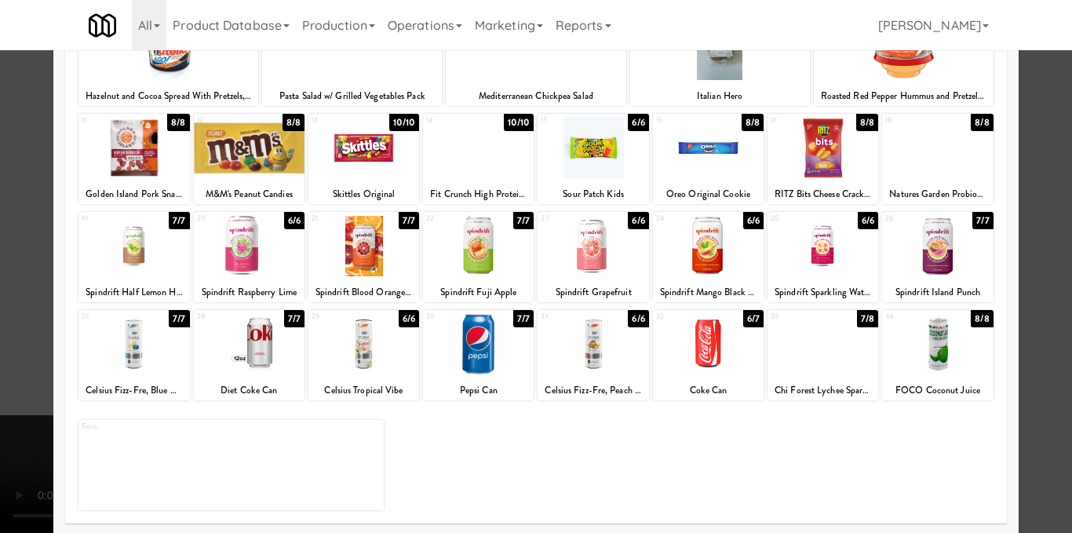
click at [823, 354] on div at bounding box center [822, 344] width 111 height 60
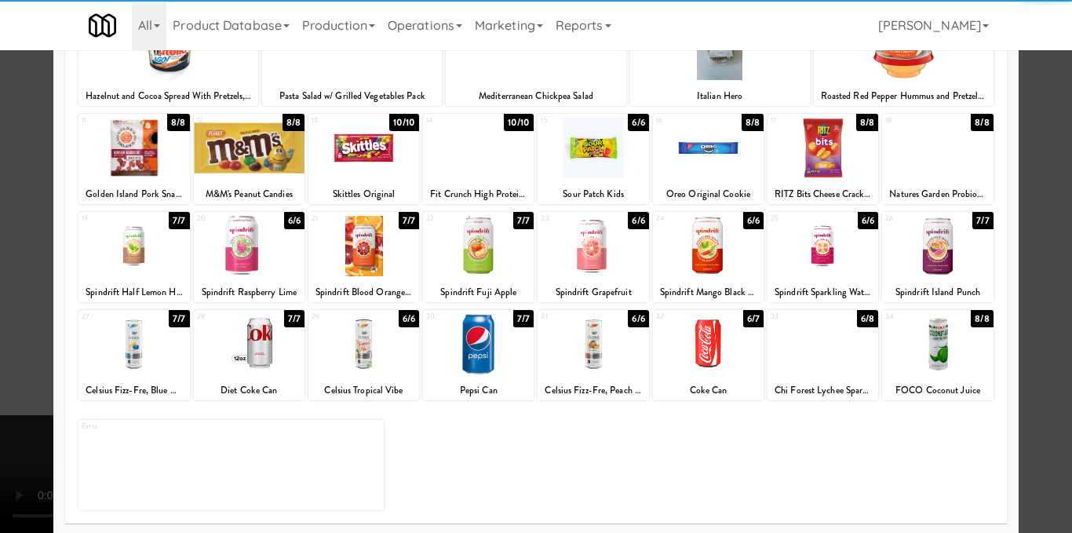
click at [1017, 292] on div at bounding box center [536, 266] width 1072 height 533
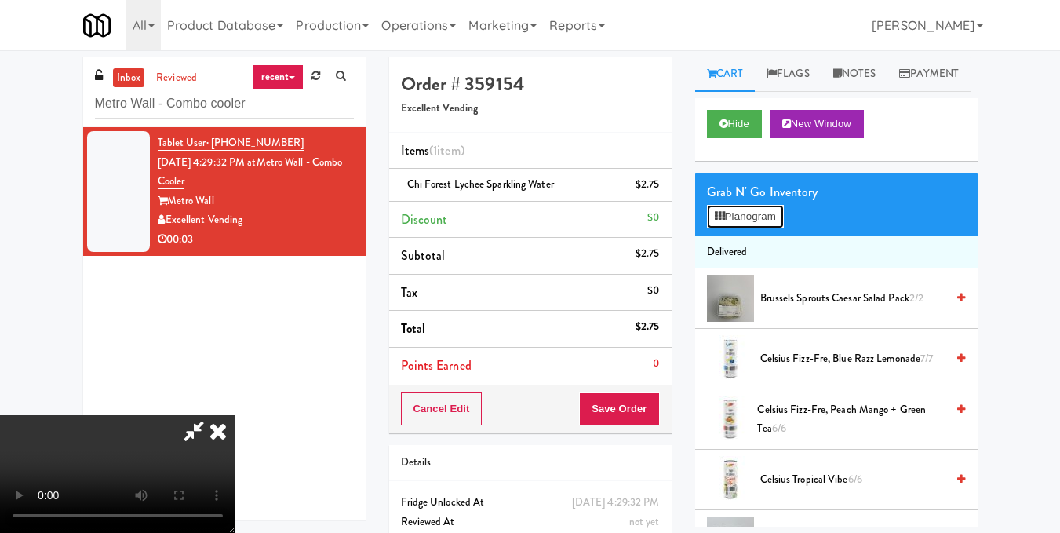
click at [737, 228] on button "Planogram" at bounding box center [745, 217] width 77 height 24
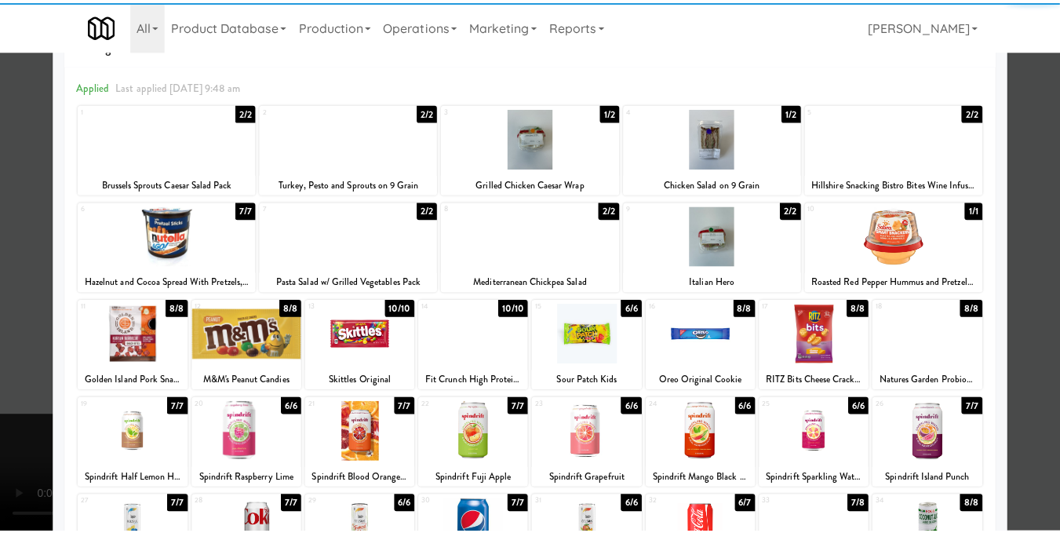
scroll to position [235, 0]
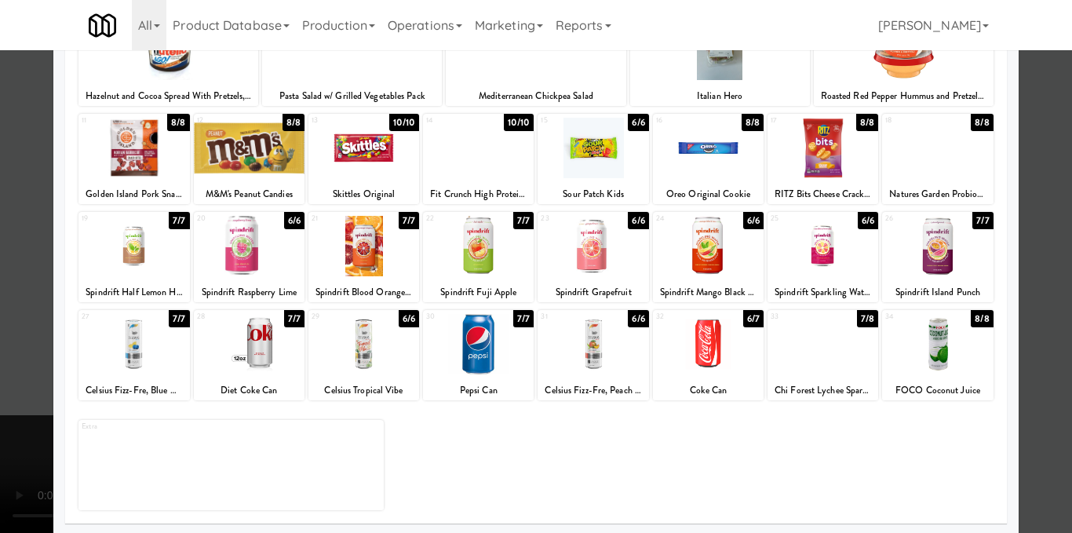
click at [1022, 297] on div at bounding box center [536, 266] width 1072 height 533
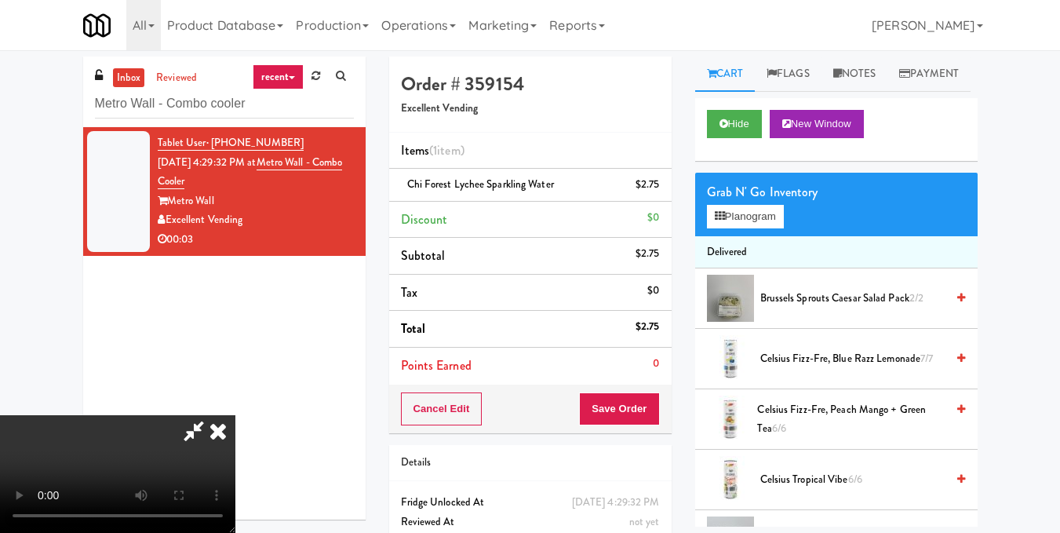
click at [212, 415] on icon at bounding box center [194, 430] width 36 height 31
drag, startPoint x: 593, startPoint y: 403, endPoint x: 587, endPoint y: 393, distance: 11.3
click at [594, 404] on button "Save Order" at bounding box center [619, 408] width 80 height 33
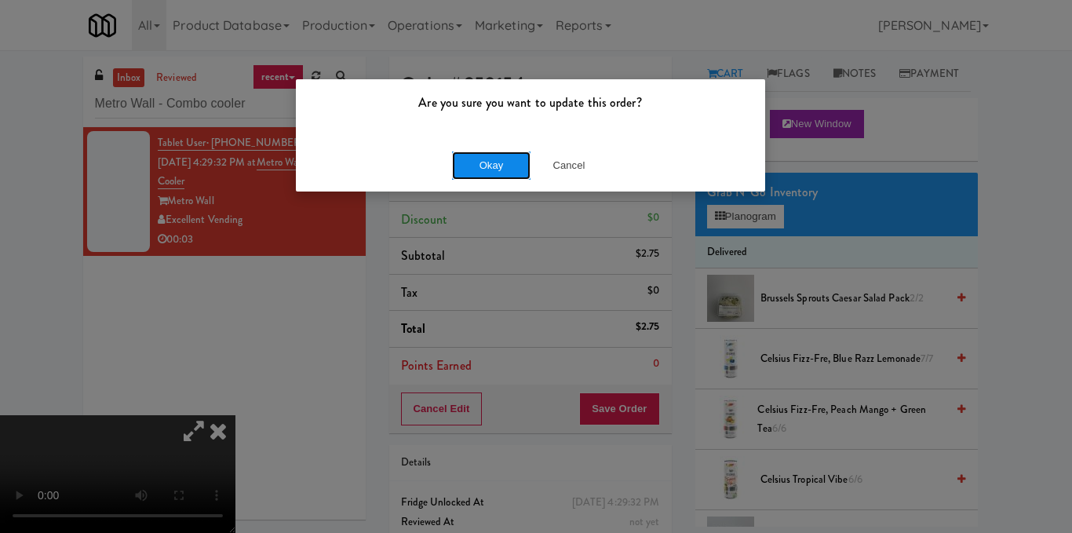
click at [481, 177] on button "Okay" at bounding box center [491, 165] width 78 height 28
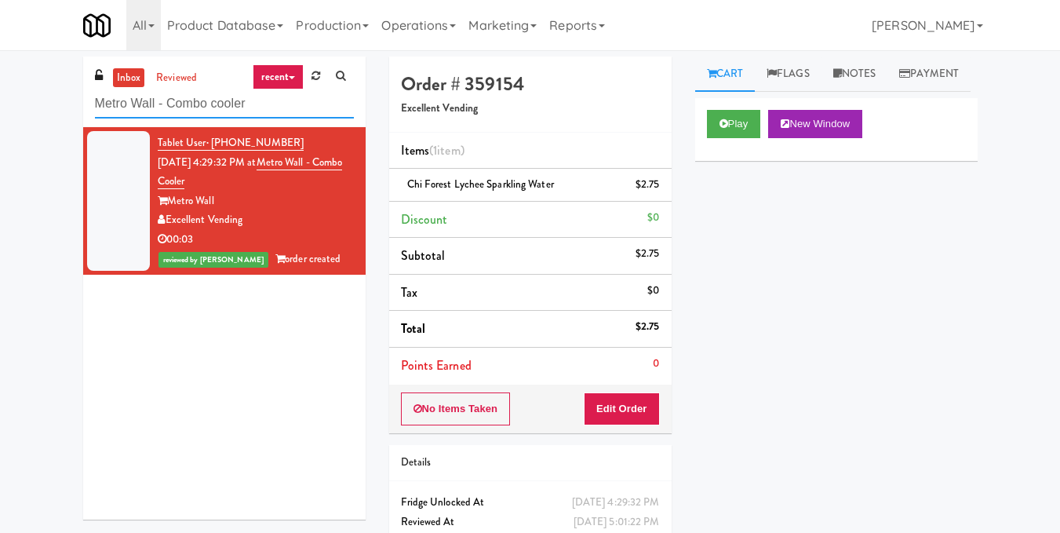
drag, startPoint x: 308, startPoint y: 100, endPoint x: 17, endPoint y: 93, distance: 290.4
click at [16, 93] on div "inbox reviewed recent all unclear take inventory issue suspicious failed recent…" at bounding box center [530, 324] width 1060 height 537
paste input "Cool - MW - Pre Launch"
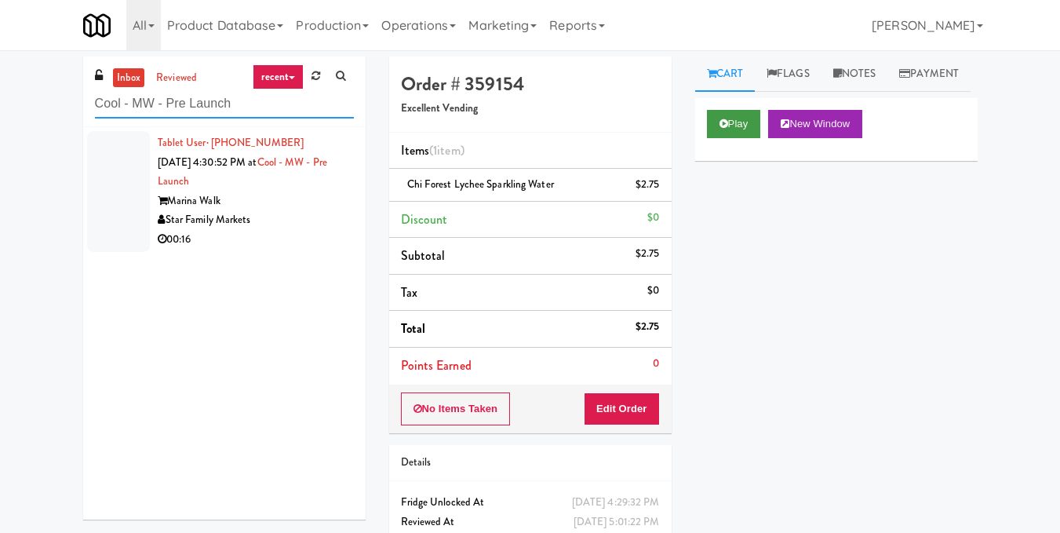
type input "Cool - MW - Pre Launch"
click at [732, 138] on button "Play" at bounding box center [734, 124] width 54 height 28
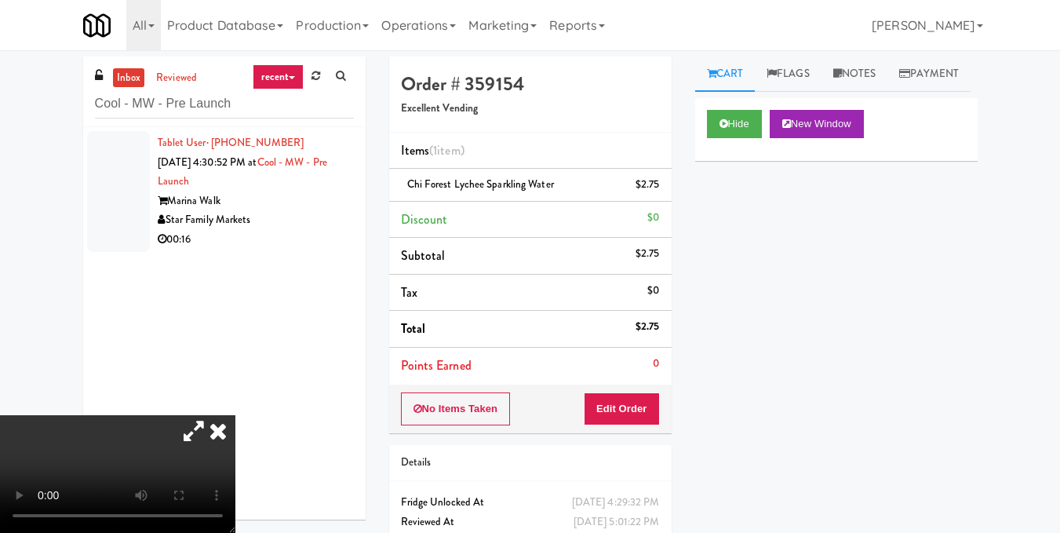
click at [235, 415] on icon at bounding box center [218, 430] width 35 height 31
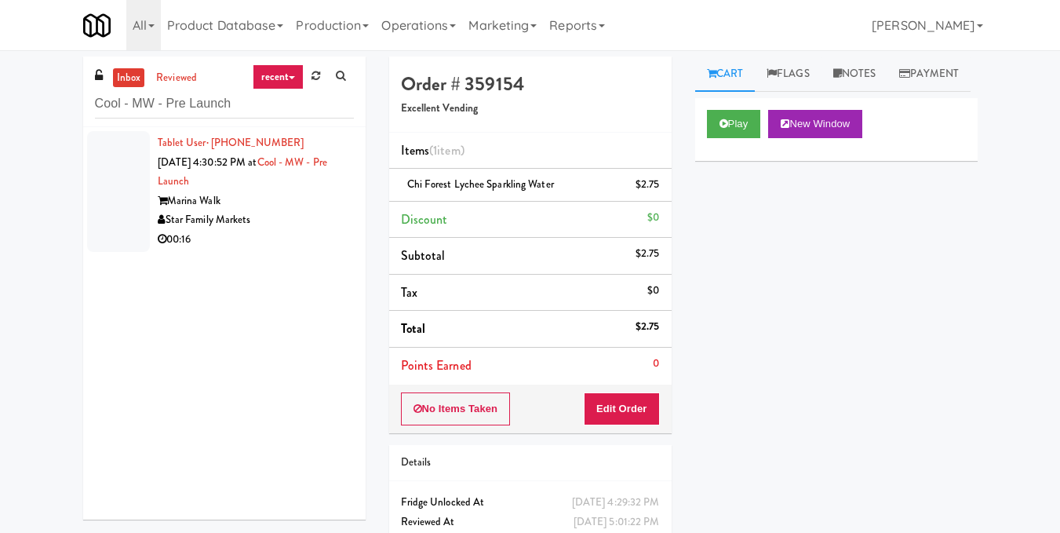
click at [315, 214] on div "Star Family Markets" at bounding box center [256, 220] width 196 height 20
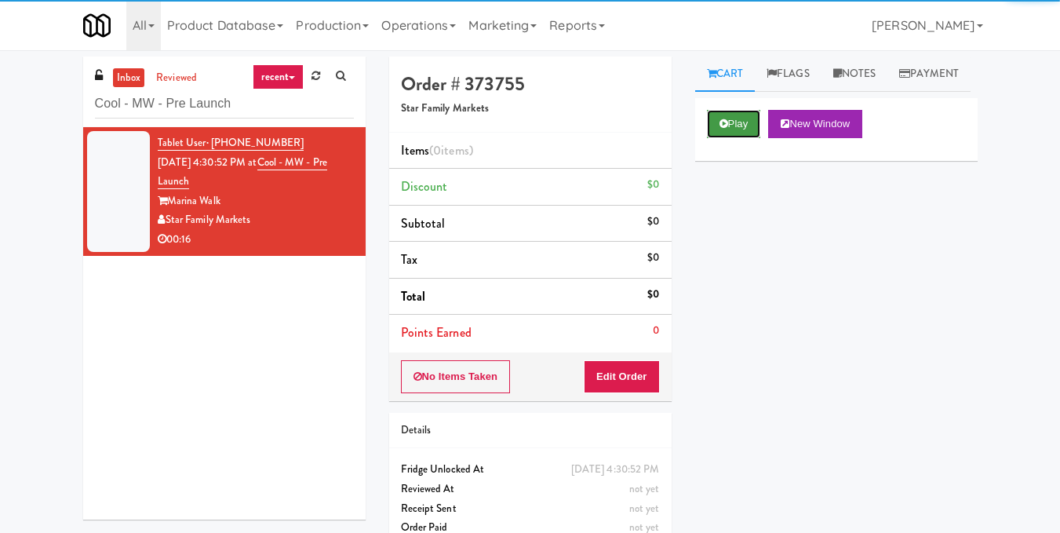
click at [741, 138] on button "Play" at bounding box center [734, 124] width 54 height 28
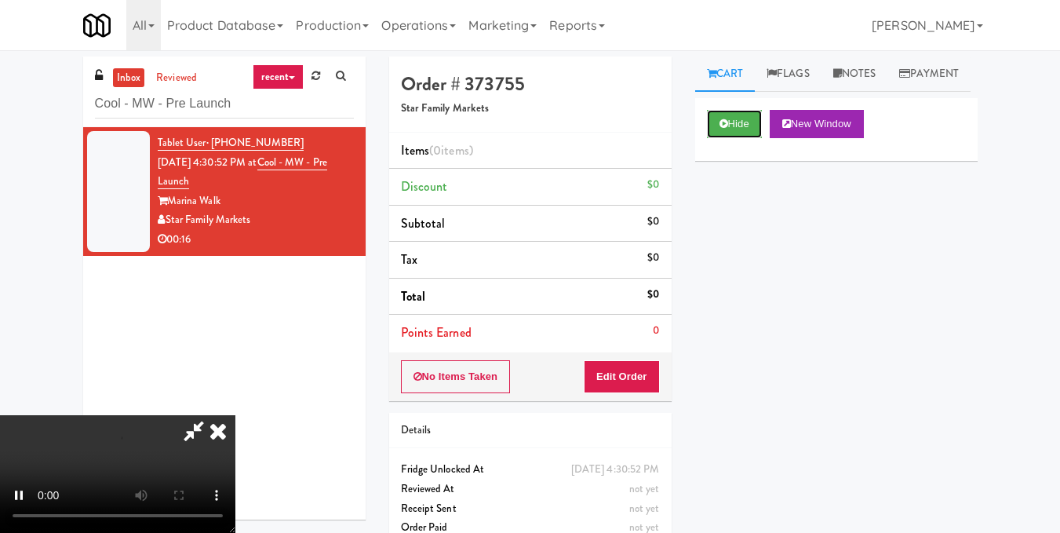
scroll to position [177, 0]
click at [235, 415] on video at bounding box center [117, 474] width 235 height 118
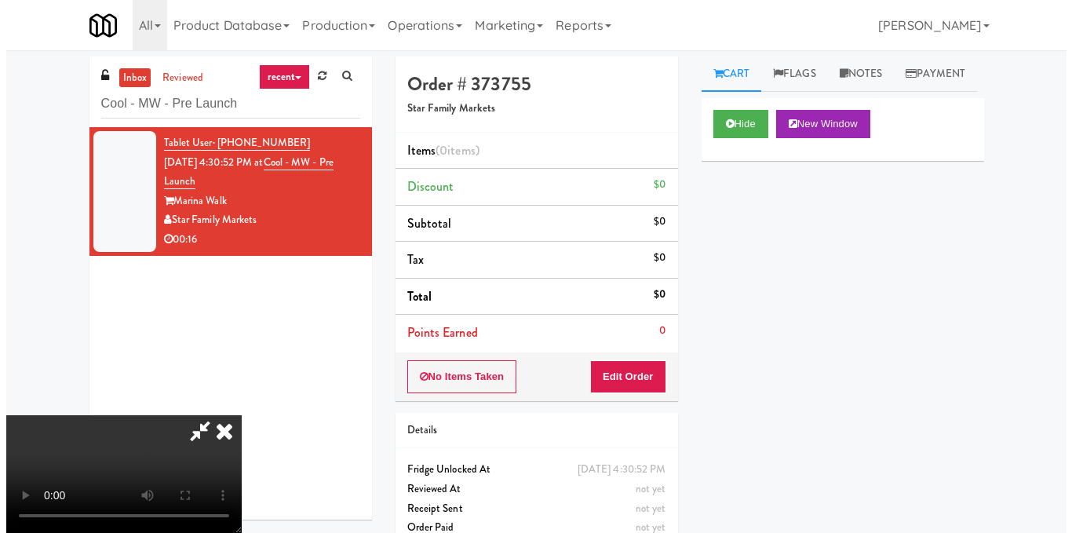
scroll to position [20, 0]
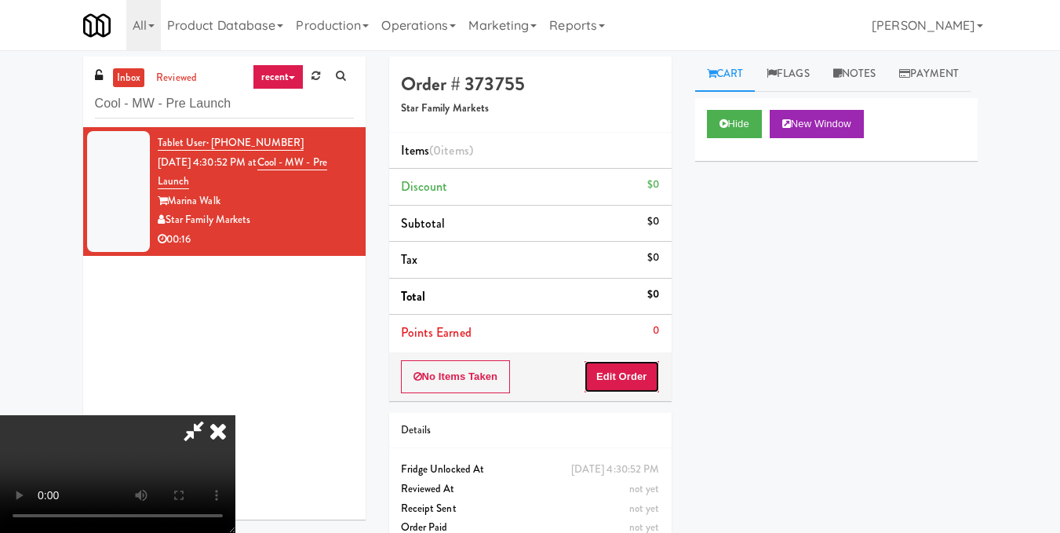
click at [650, 381] on button "Edit Order" at bounding box center [622, 376] width 76 height 33
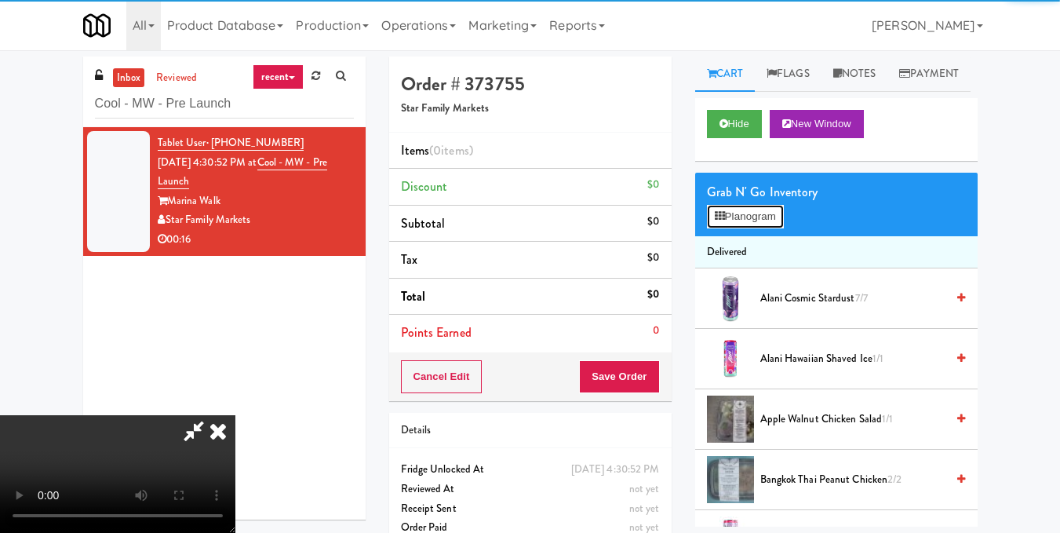
click at [750, 228] on button "Planogram" at bounding box center [745, 217] width 77 height 24
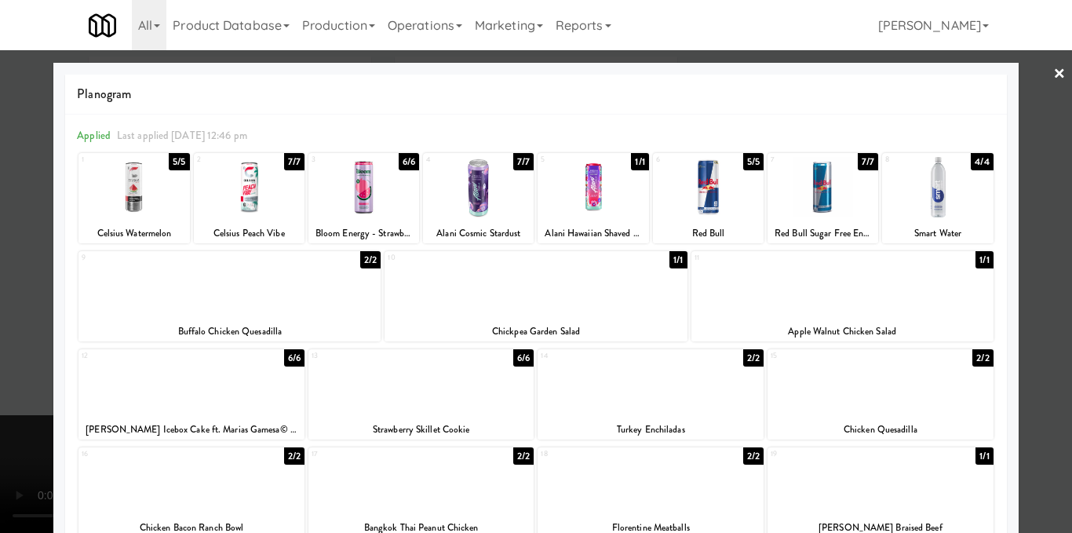
click at [1053, 74] on link "×" at bounding box center [1059, 74] width 13 height 49
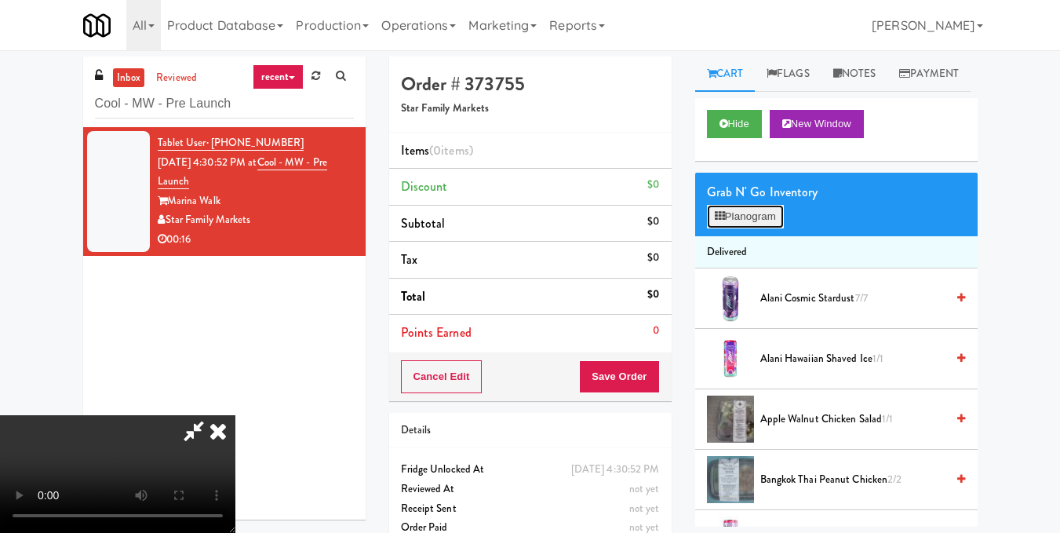
click at [741, 228] on button "Planogram" at bounding box center [745, 217] width 77 height 24
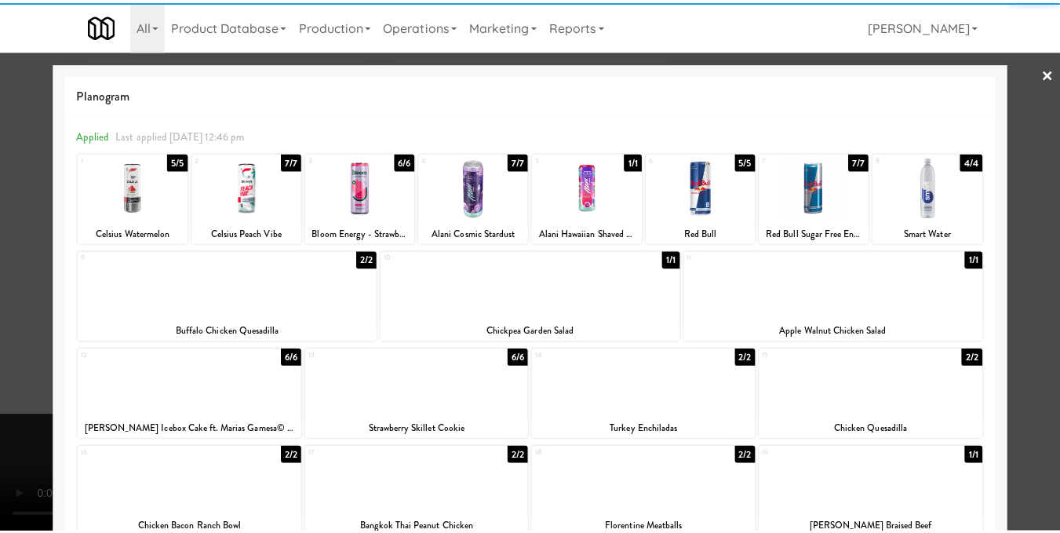
scroll to position [157, 0]
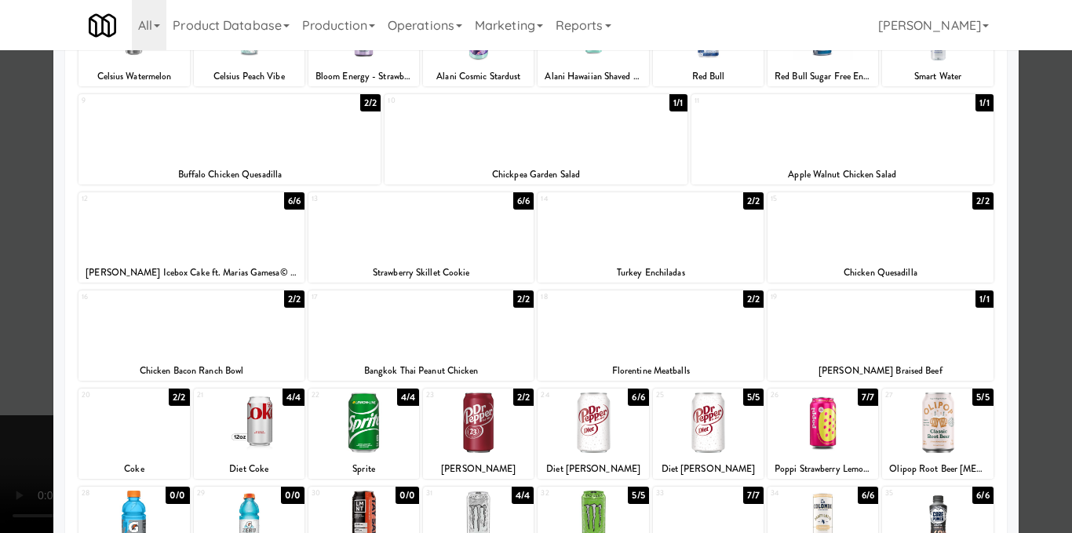
click at [454, 421] on div at bounding box center [478, 422] width 111 height 60
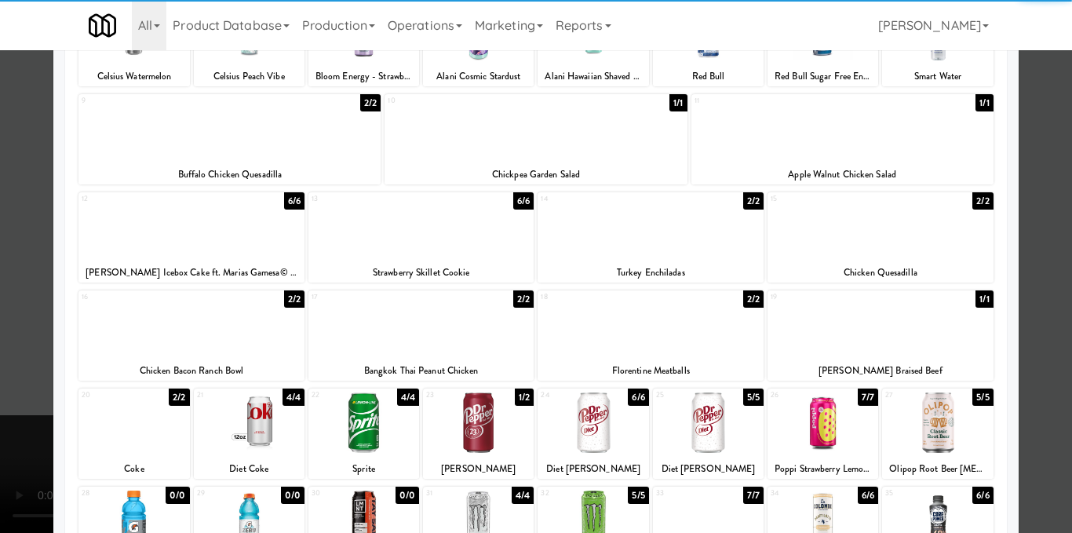
drag, startPoint x: 1029, startPoint y: 262, endPoint x: 1017, endPoint y: 265, distance: 12.9
click at [1029, 262] on div at bounding box center [536, 266] width 1072 height 533
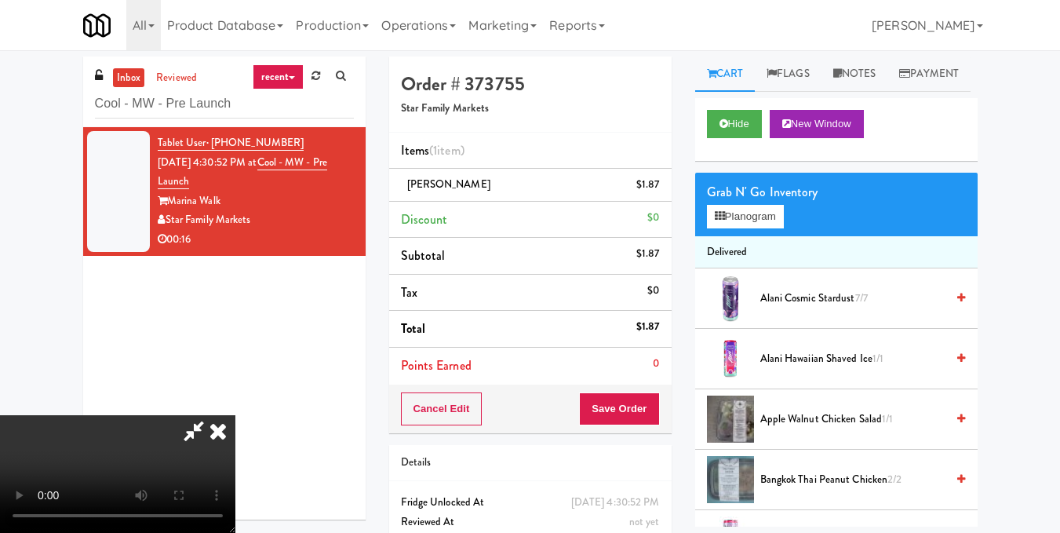
scroll to position [20, 0]
click at [235, 415] on video at bounding box center [117, 474] width 235 height 118
click at [235, 415] on icon at bounding box center [218, 430] width 35 height 31
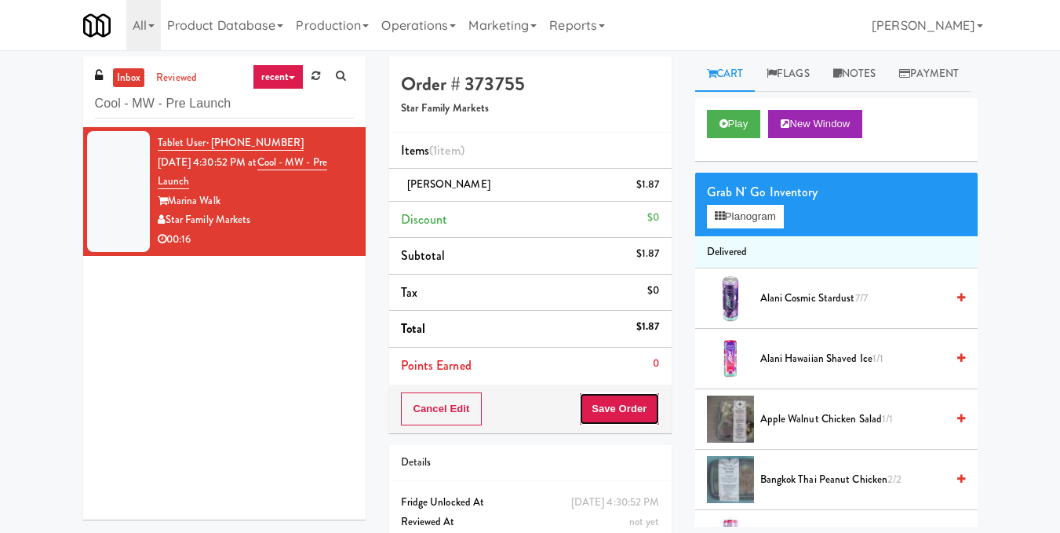
click at [633, 408] on button "Save Order" at bounding box center [619, 408] width 80 height 33
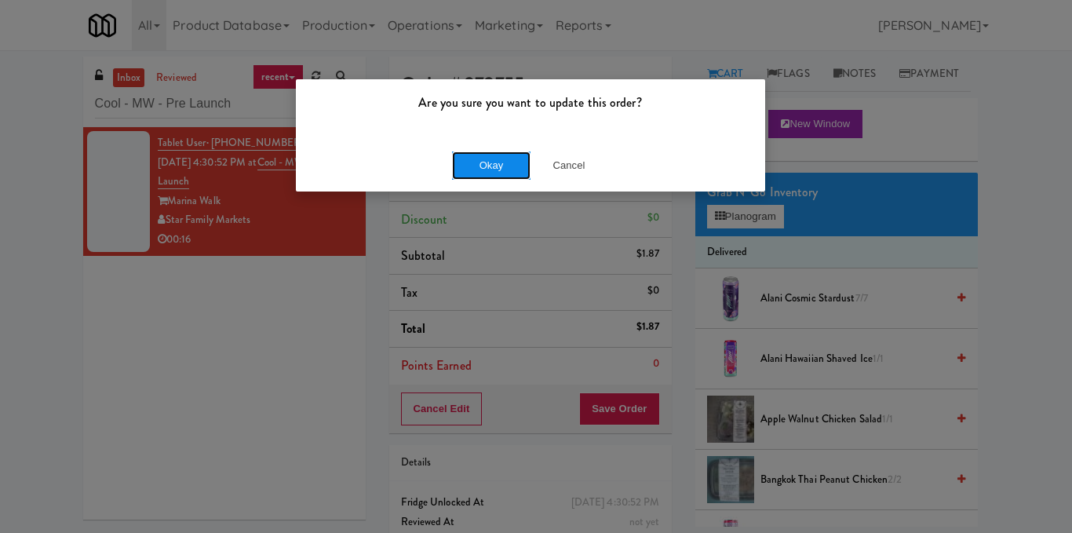
click at [493, 172] on button "Okay" at bounding box center [491, 165] width 78 height 28
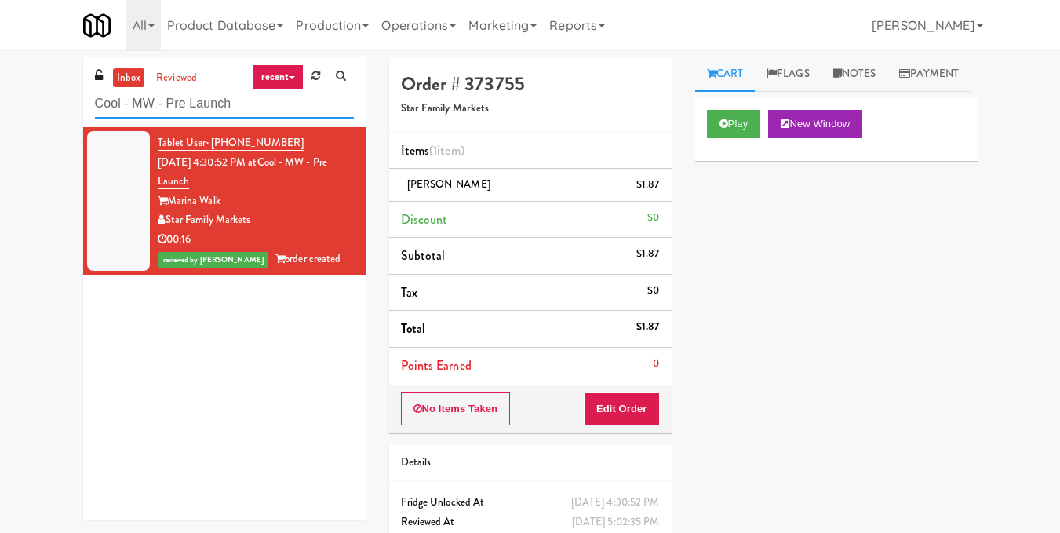
drag, startPoint x: 284, startPoint y: 99, endPoint x: 0, endPoint y: 109, distance: 284.2
click at [0, 109] on div "inbox reviewed recent all unclear take inventory issue suspicious failed recent…" at bounding box center [530, 324] width 1060 height 537
paste input "The Sur - Cooler"
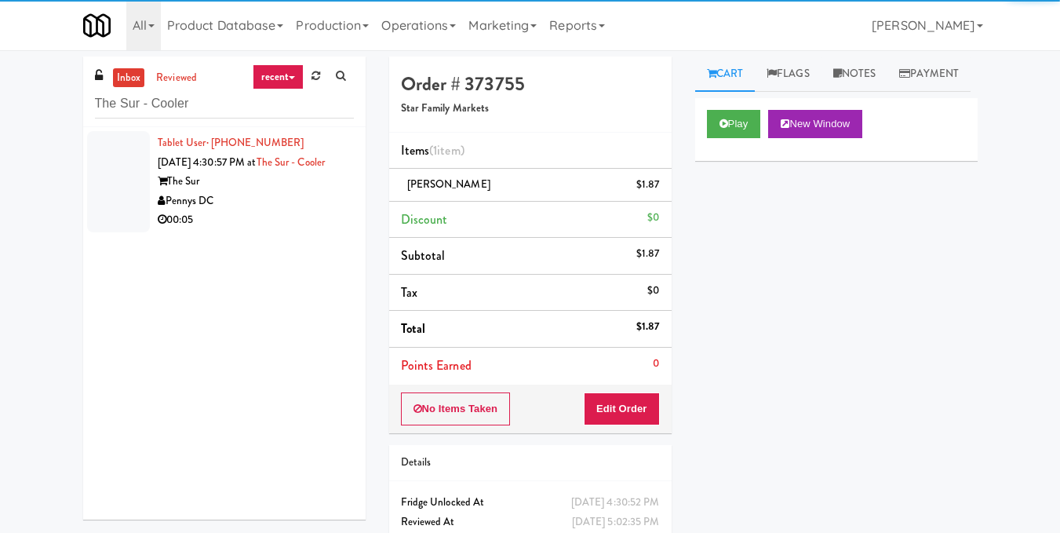
click at [236, 211] on div "Pennys DC" at bounding box center [256, 201] width 196 height 20
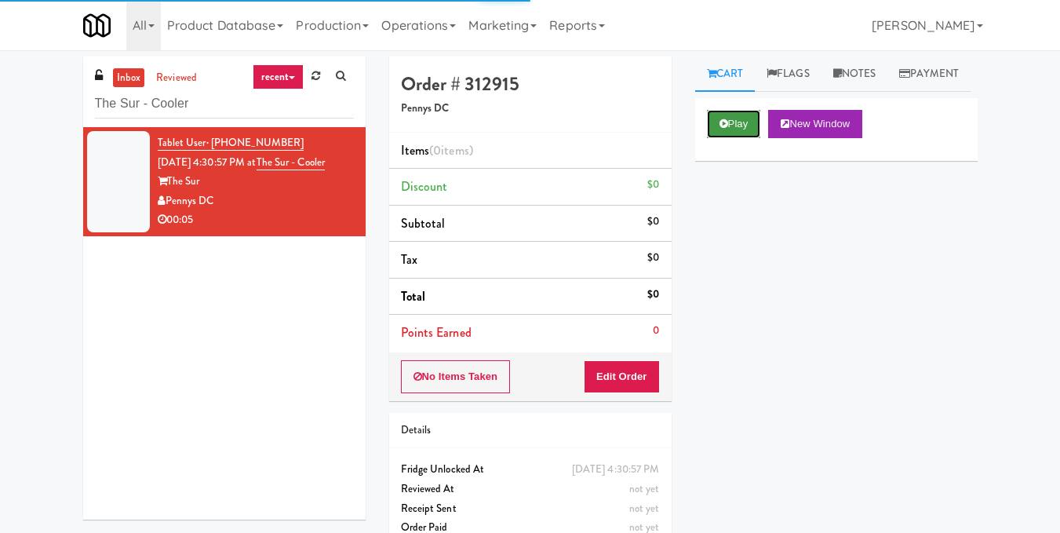
click at [728, 138] on button "Play" at bounding box center [734, 124] width 54 height 28
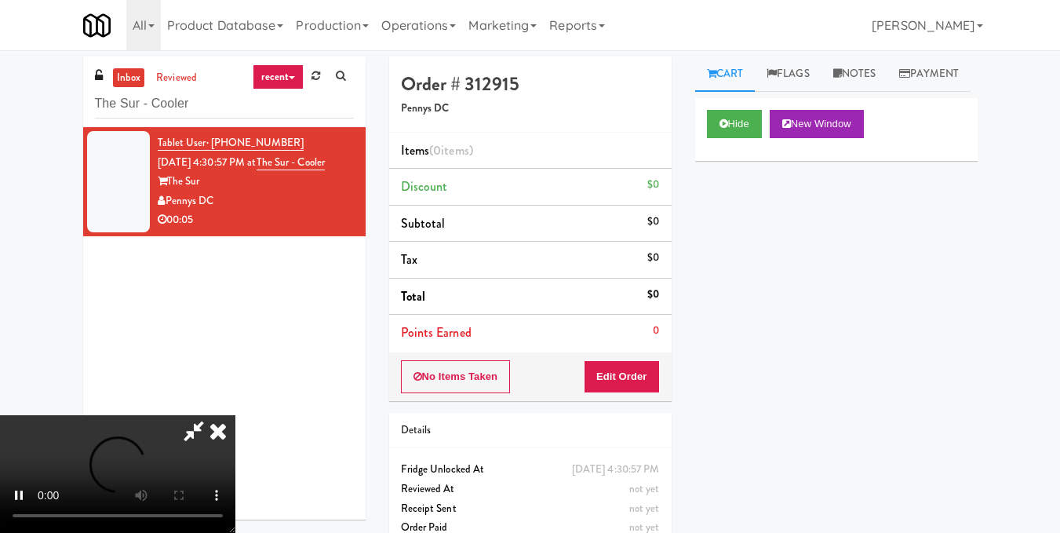
click at [235, 415] on video at bounding box center [117, 474] width 235 height 118
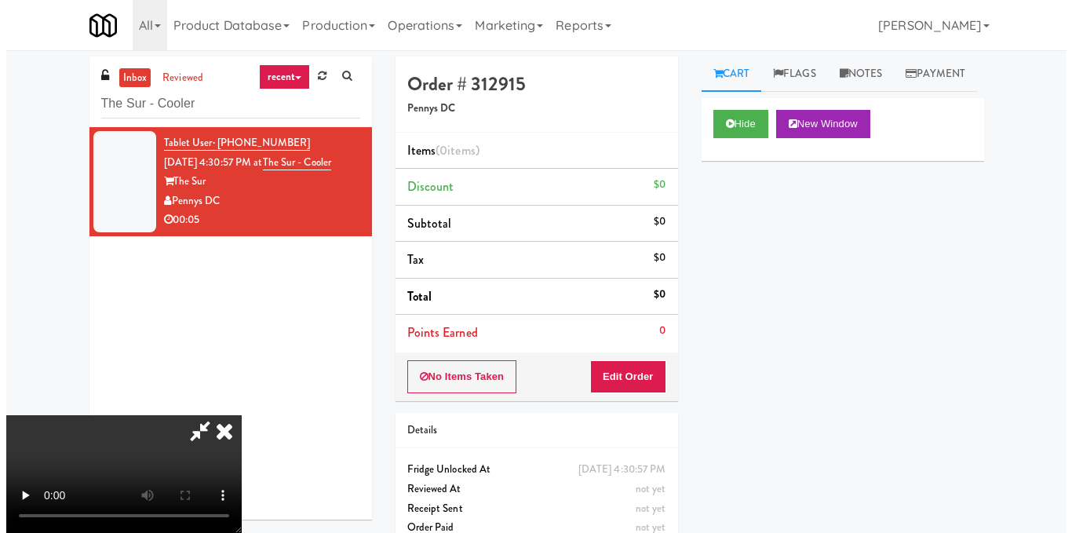
scroll to position [157, 0]
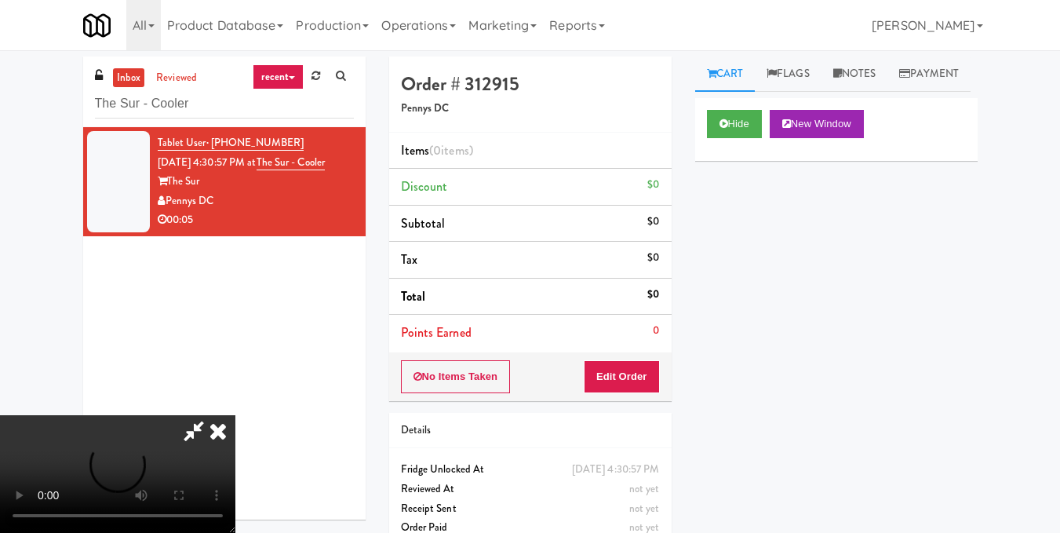
click at [235, 415] on video at bounding box center [117, 474] width 235 height 118
click at [647, 382] on button "Edit Order" at bounding box center [622, 376] width 76 height 33
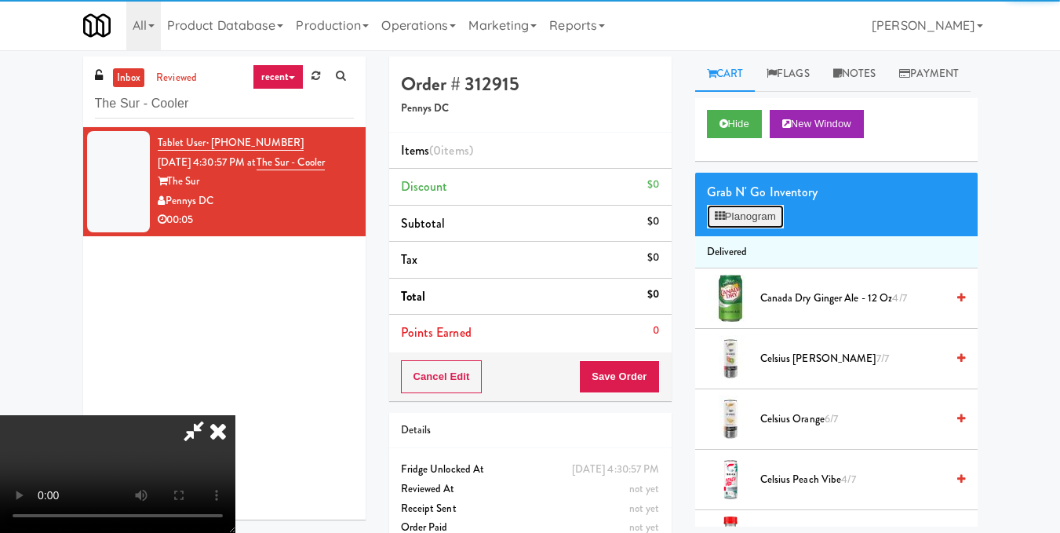
click at [734, 228] on button "Planogram" at bounding box center [745, 217] width 77 height 24
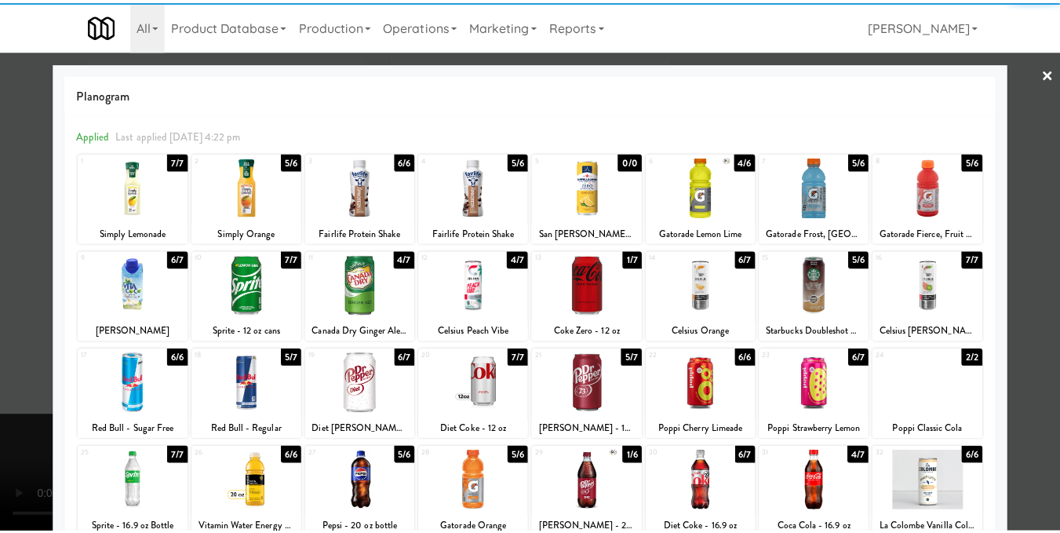
scroll to position [157, 0]
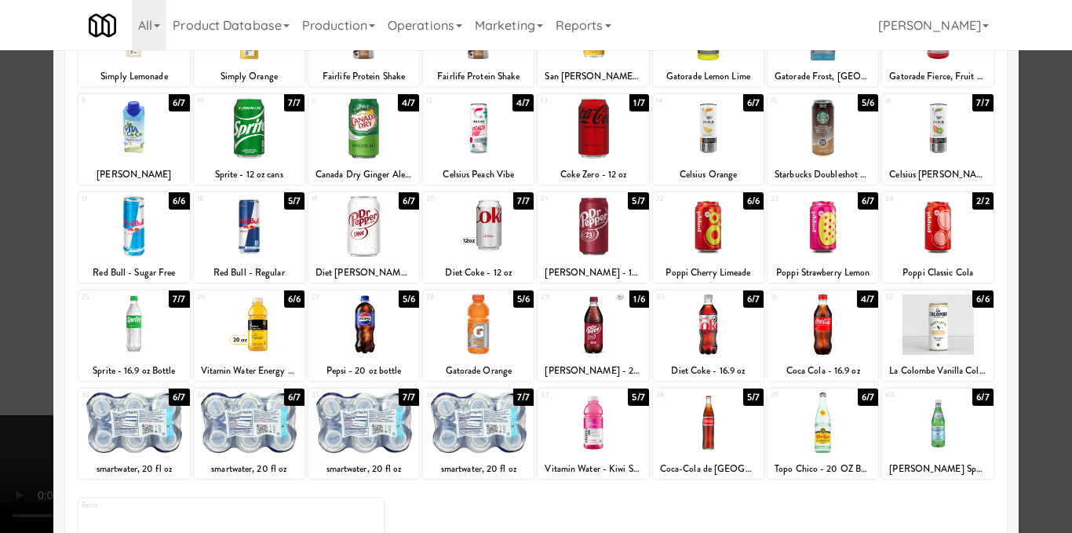
click at [821, 325] on div at bounding box center [822, 324] width 111 height 60
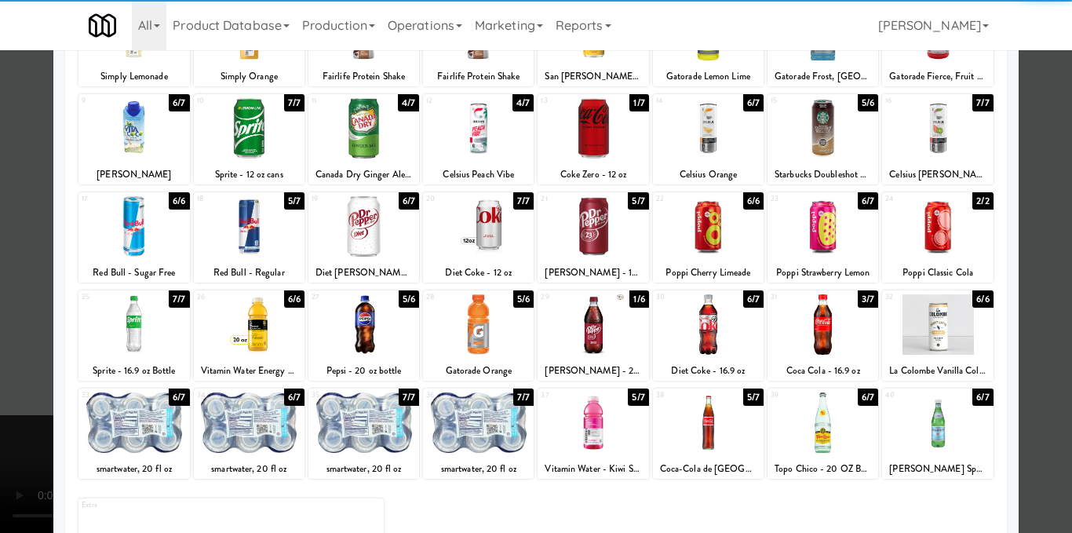
click at [1022, 273] on div at bounding box center [536, 266] width 1072 height 533
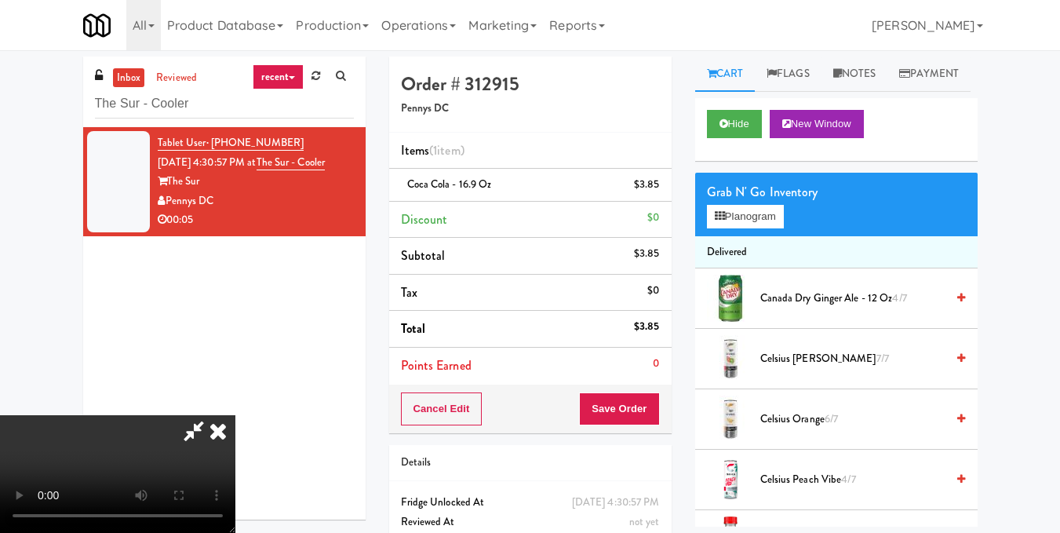
click at [235, 415] on icon at bounding box center [218, 430] width 35 height 31
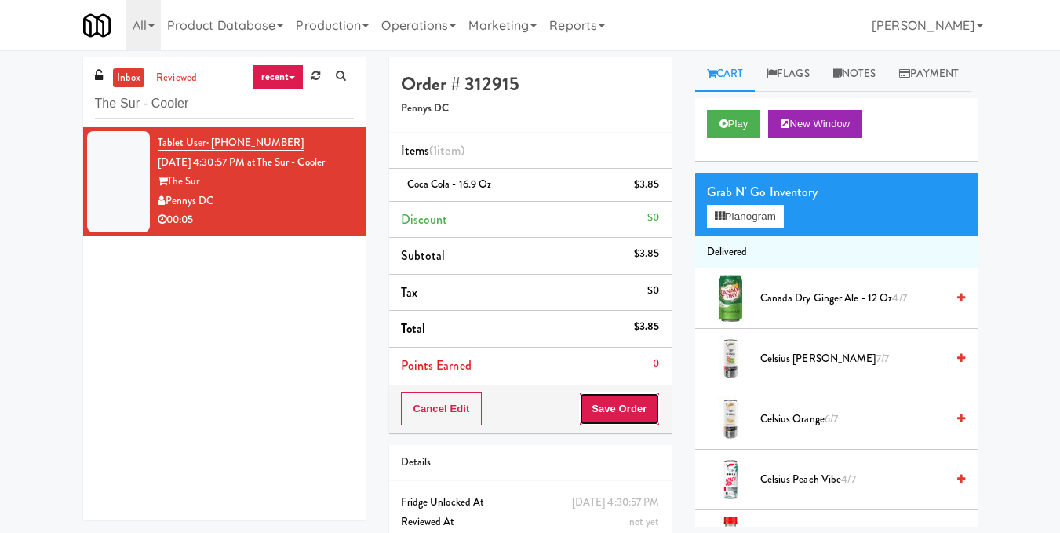
click at [630, 415] on button "Save Order" at bounding box center [619, 408] width 80 height 33
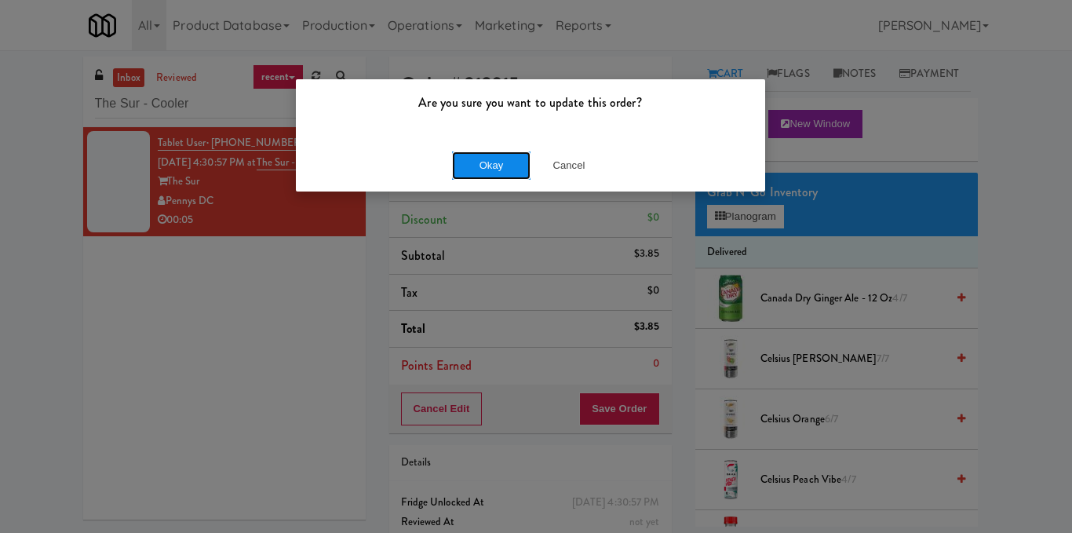
click at [496, 177] on button "Okay" at bounding box center [491, 165] width 78 height 28
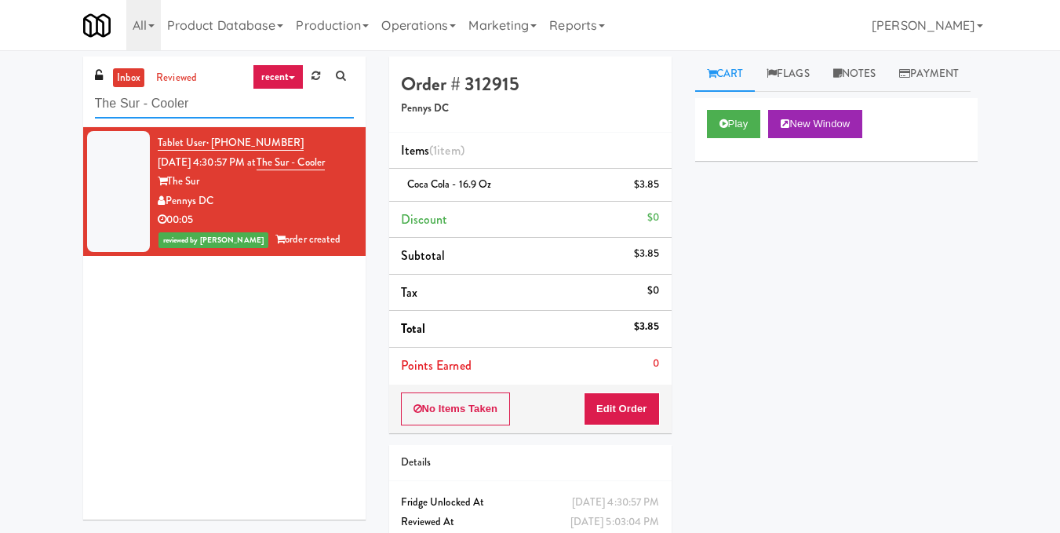
drag, startPoint x: 268, startPoint y: 108, endPoint x: 0, endPoint y: 111, distance: 267.6
click at [0, 111] on div "inbox reviewed recent all unclear take inventory issue suspicious failed recent…" at bounding box center [530, 324] width 1060 height 537
paste input "Axis Cooler - Right"
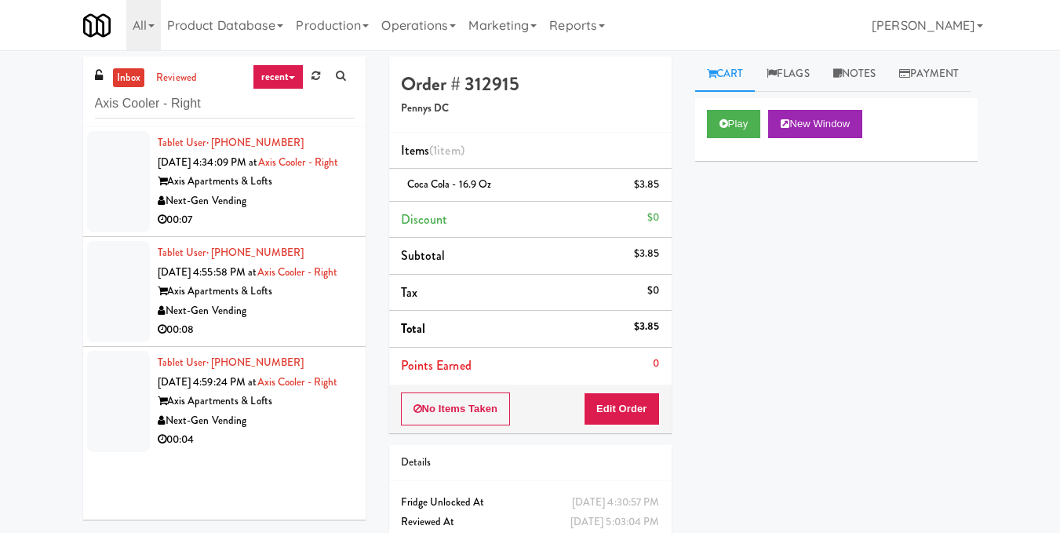
drag, startPoint x: 261, startPoint y: 177, endPoint x: 275, endPoint y: 173, distance: 15.4
click at [261, 180] on div "Tablet User · (585) 441-8204 [DATE] 4:34:09 PM at Axis Cooler - Right Axis Apar…" at bounding box center [256, 181] width 196 height 97
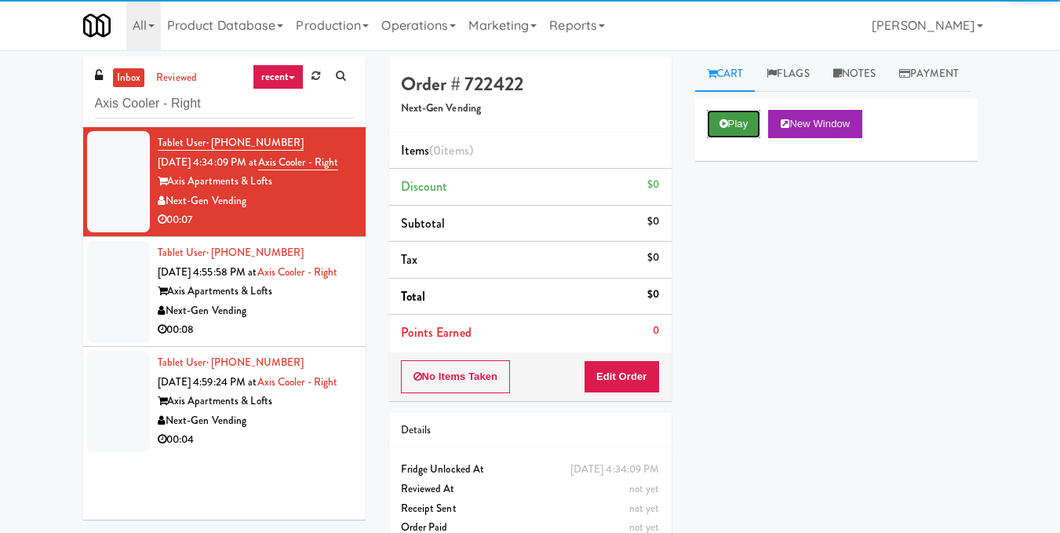
click at [742, 138] on button "Play" at bounding box center [734, 124] width 54 height 28
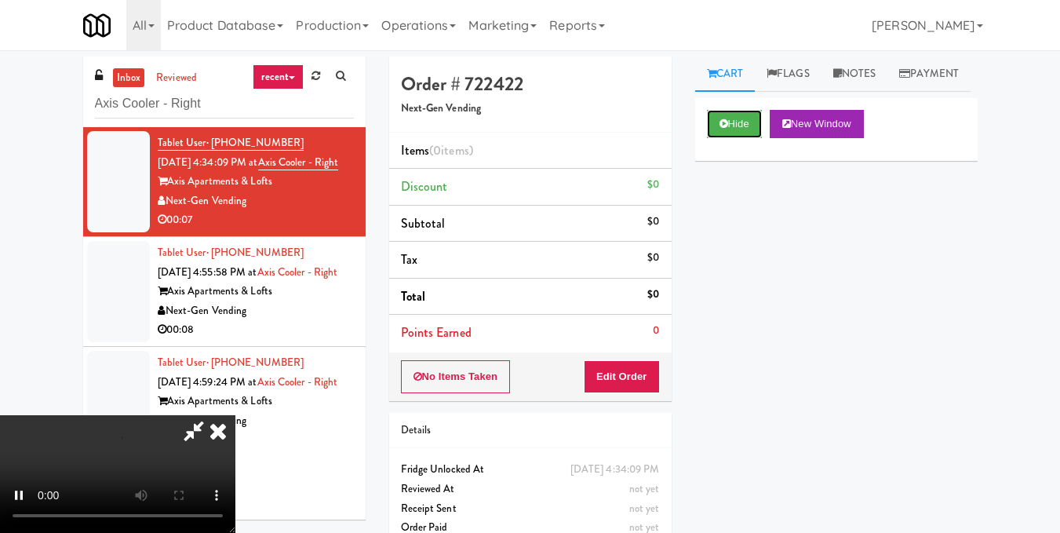
scroll to position [98, 0]
click at [235, 415] on video at bounding box center [117, 474] width 235 height 118
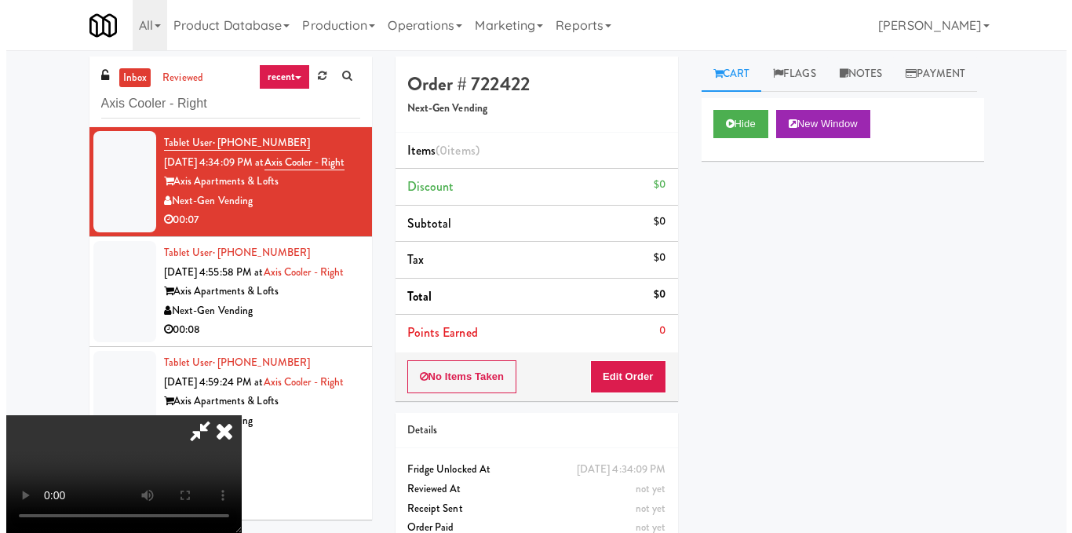
scroll to position [177, 0]
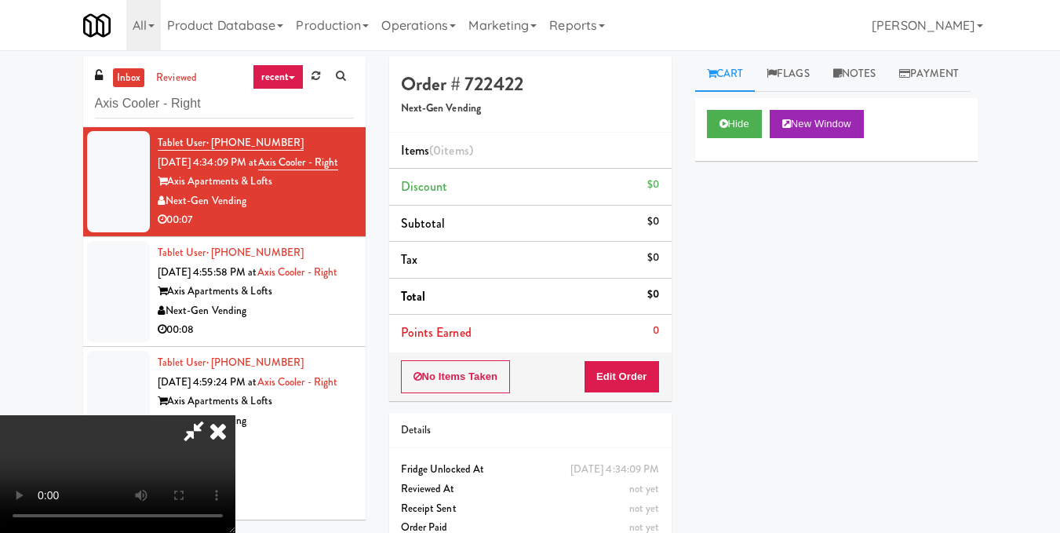
click at [235, 415] on video at bounding box center [117, 474] width 235 height 118
click at [649, 367] on button "Edit Order" at bounding box center [622, 376] width 76 height 33
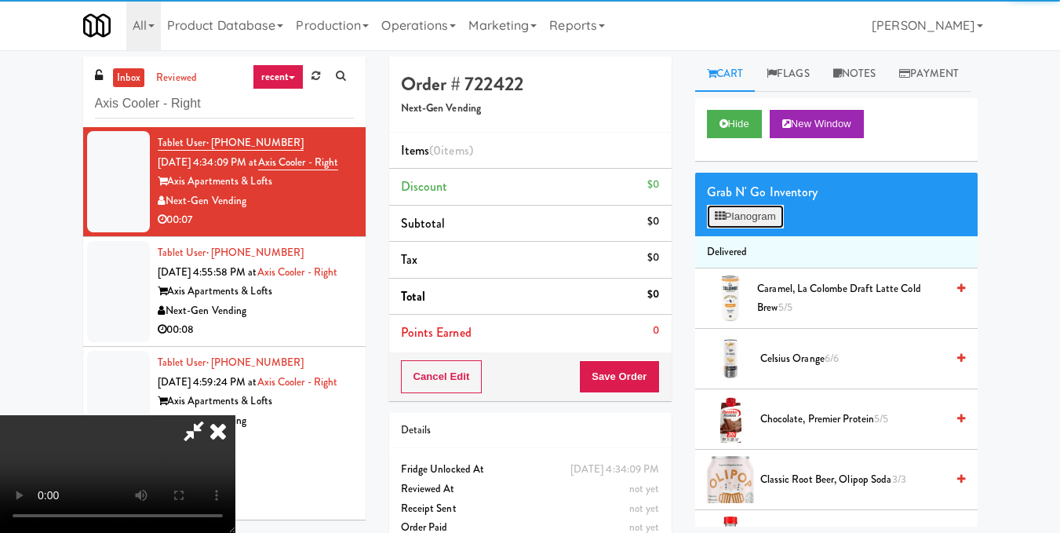
click at [771, 228] on button "Planogram" at bounding box center [745, 217] width 77 height 24
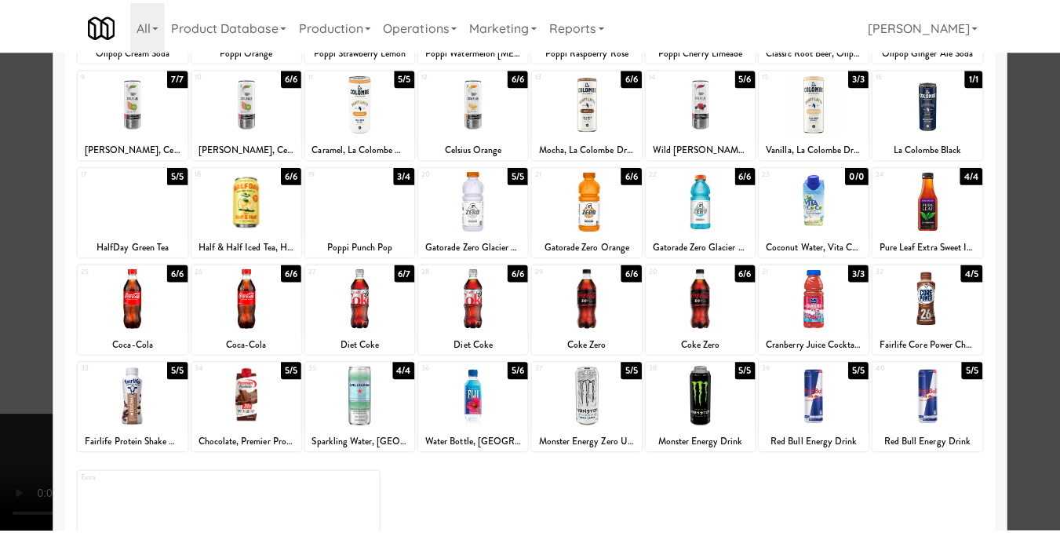
scroll to position [235, 0]
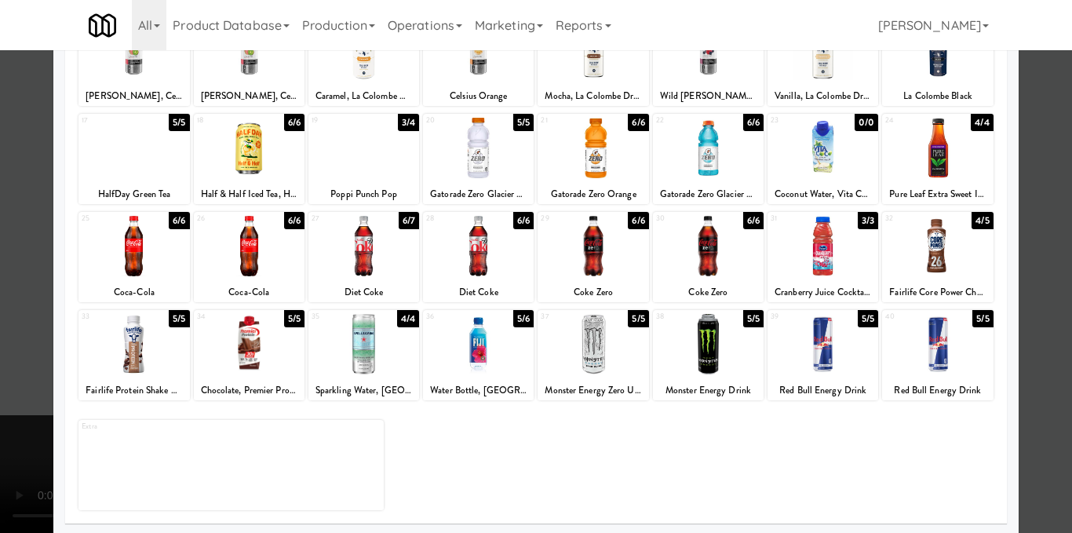
click at [603, 355] on div at bounding box center [593, 344] width 111 height 60
click at [1016, 269] on div at bounding box center [536, 266] width 1072 height 533
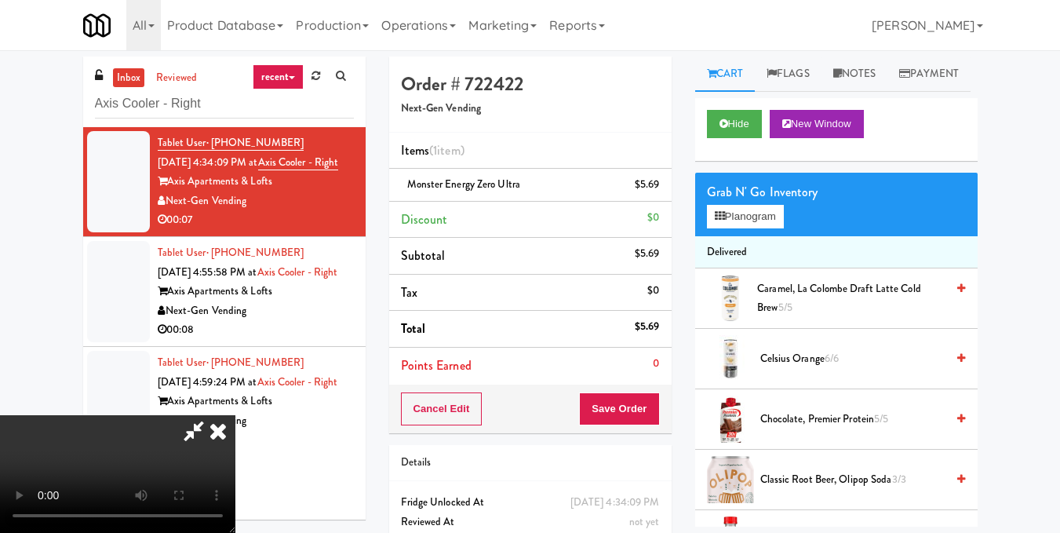
click at [235, 415] on icon at bounding box center [218, 430] width 35 height 31
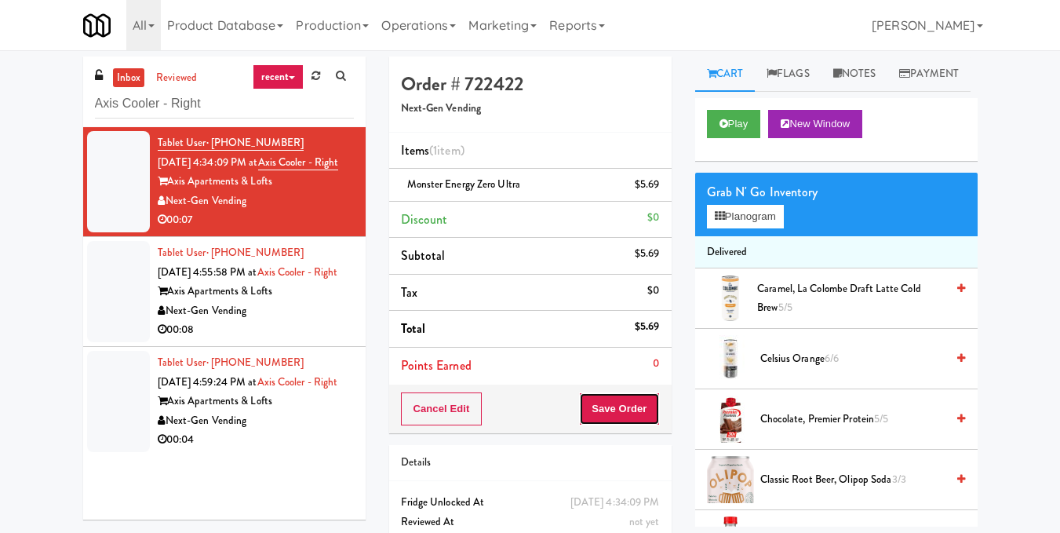
click at [638, 401] on button "Save Order" at bounding box center [619, 408] width 80 height 33
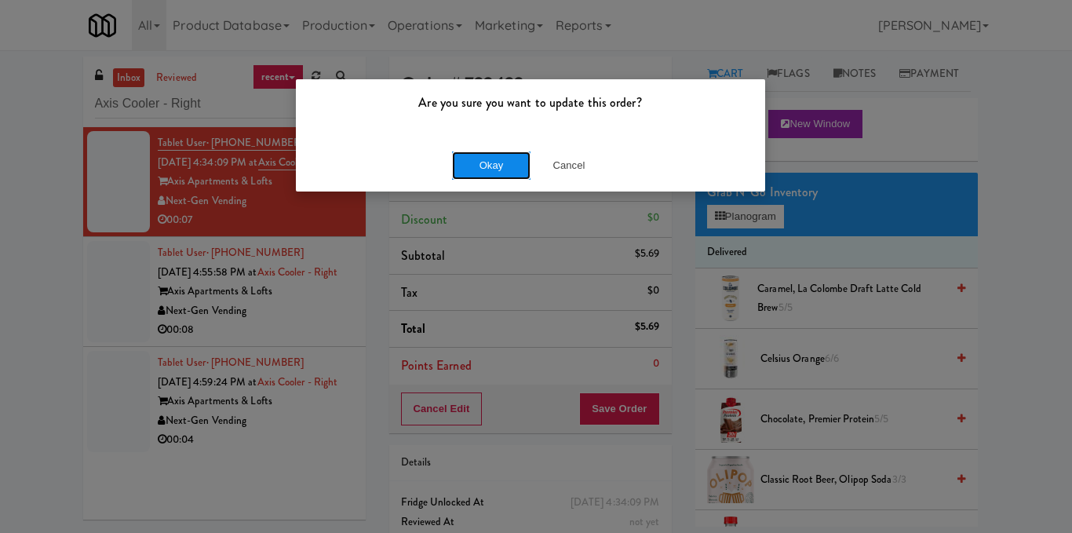
click at [512, 173] on button "Okay" at bounding box center [491, 165] width 78 height 28
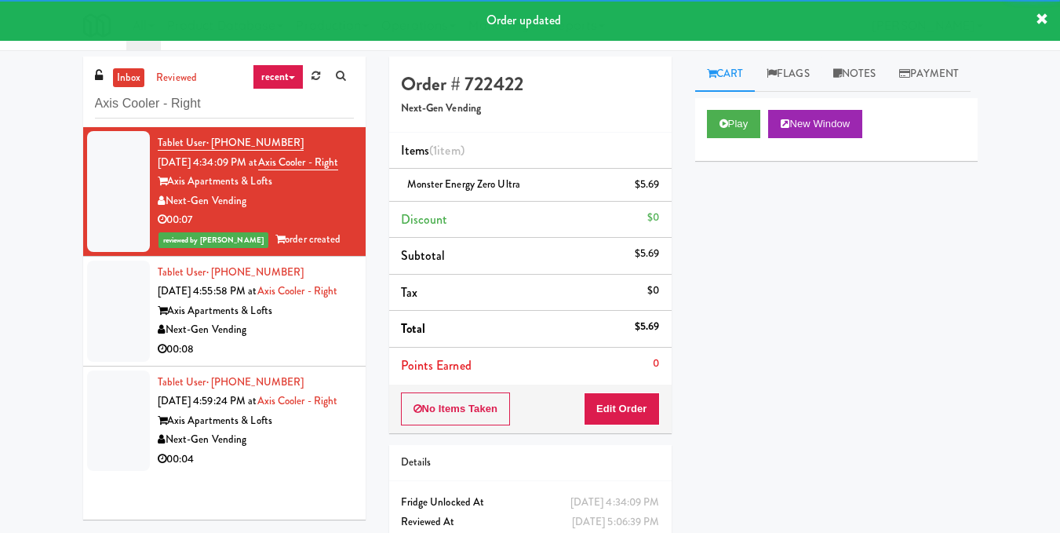
click at [276, 338] on div "Tablet User · (773) 706-8566 [DATE] 4:55:58 PM at Axis Cooler - Right Axis Apar…" at bounding box center [256, 311] width 196 height 97
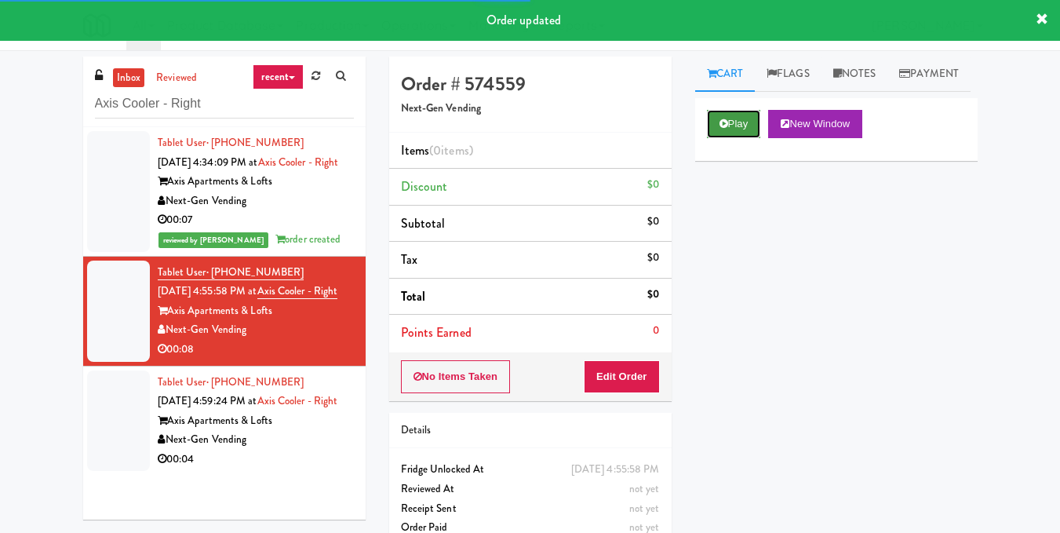
click at [749, 138] on button "Play" at bounding box center [734, 124] width 54 height 28
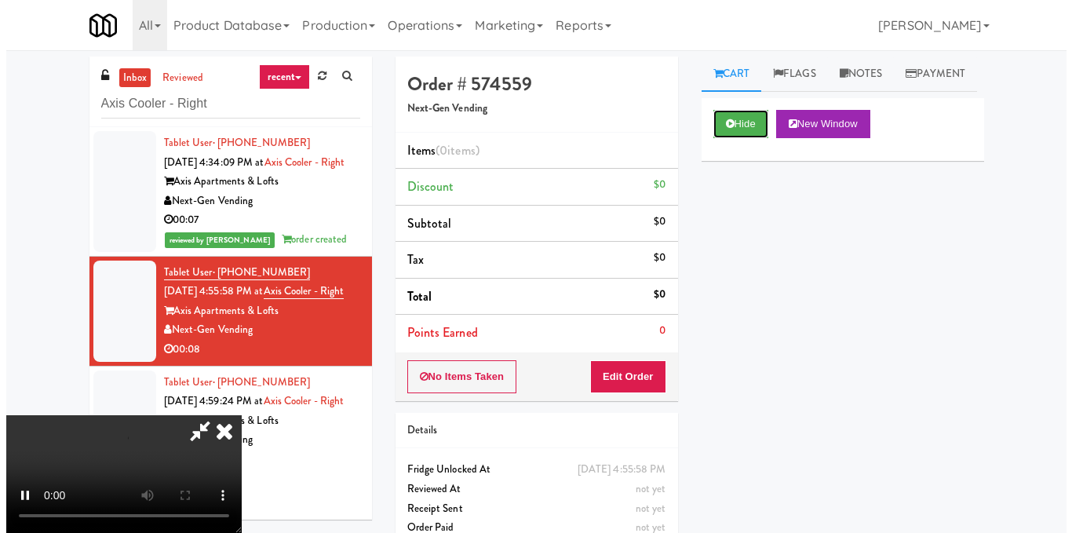
scroll to position [157, 0]
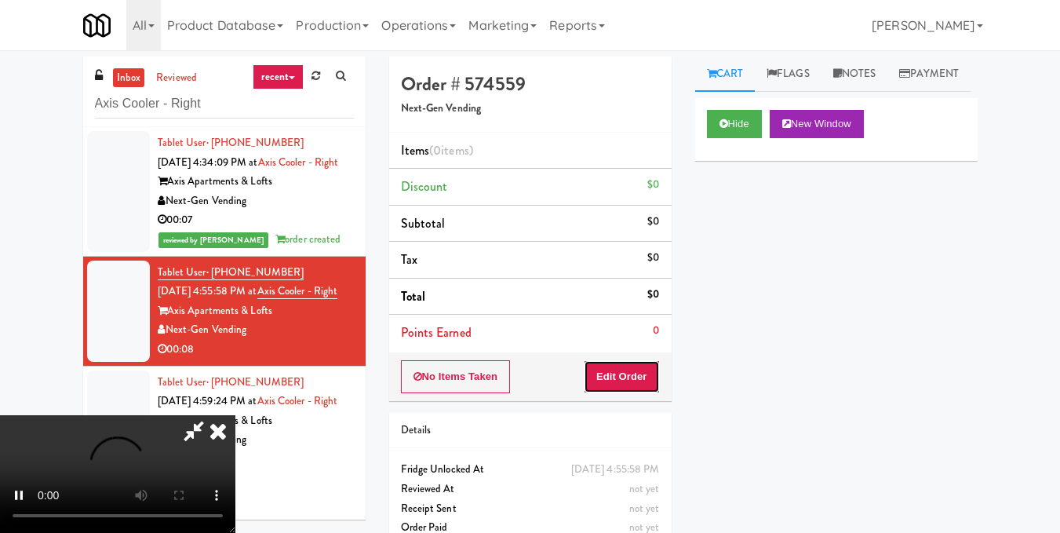
click at [649, 370] on button "Edit Order" at bounding box center [622, 376] width 76 height 33
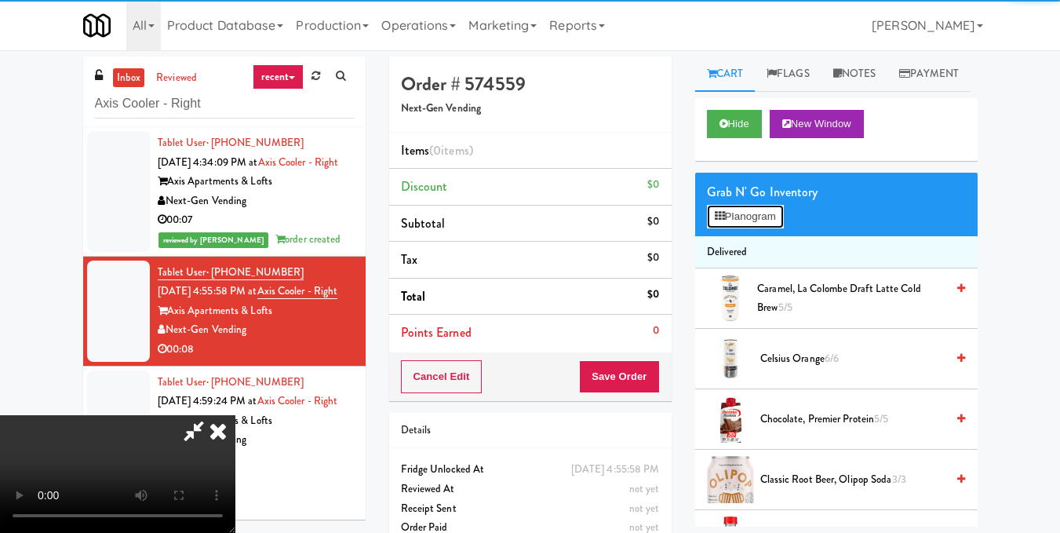
click at [730, 228] on button "Planogram" at bounding box center [745, 217] width 77 height 24
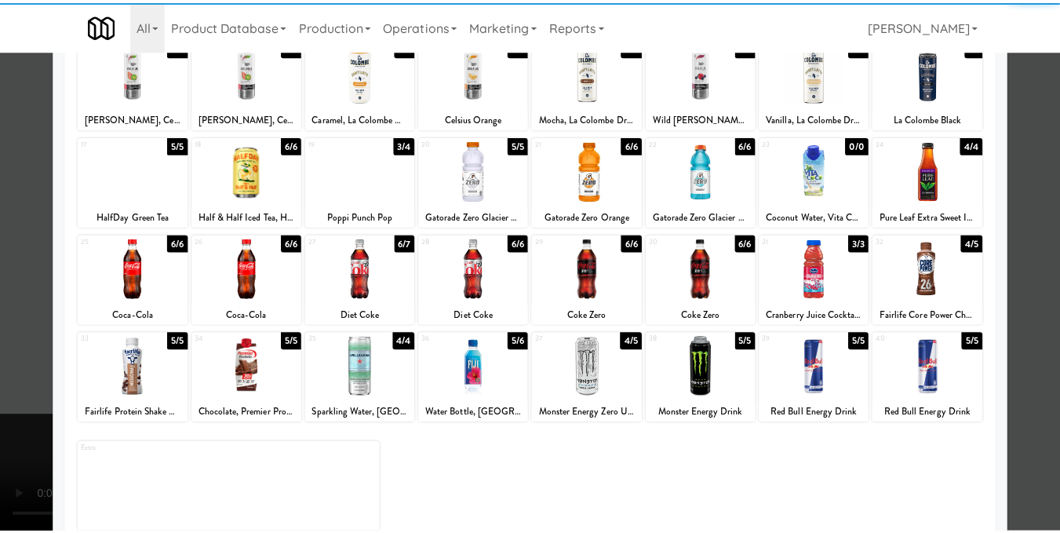
scroll to position [238, 0]
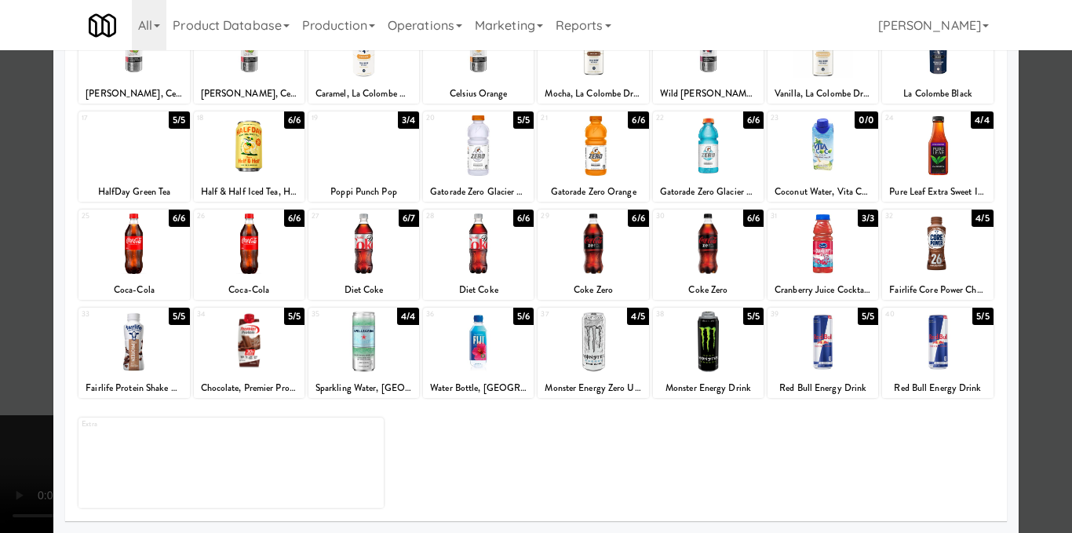
click at [614, 369] on div at bounding box center [593, 342] width 111 height 60
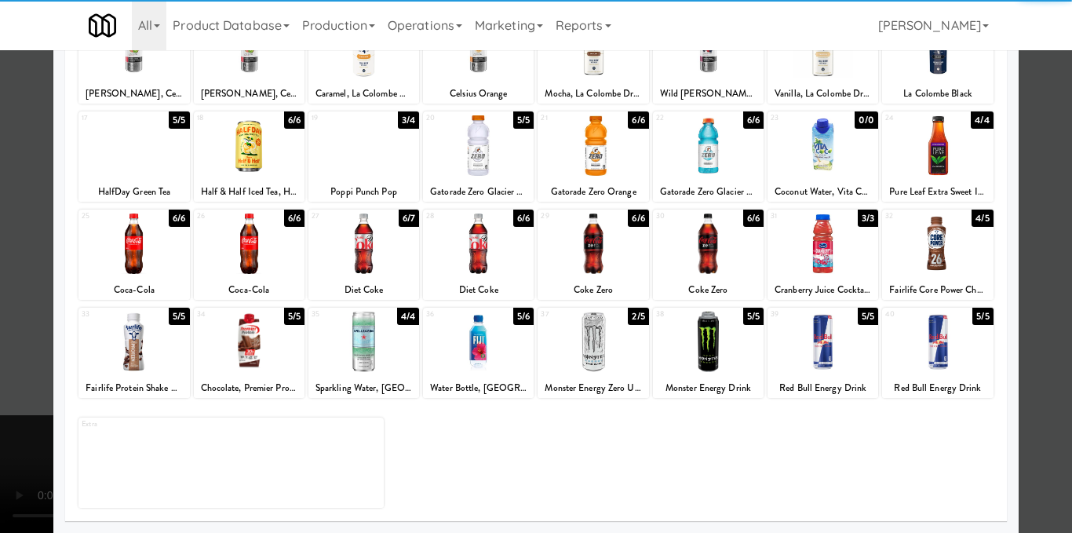
click at [1015, 241] on div at bounding box center [536, 266] width 1072 height 533
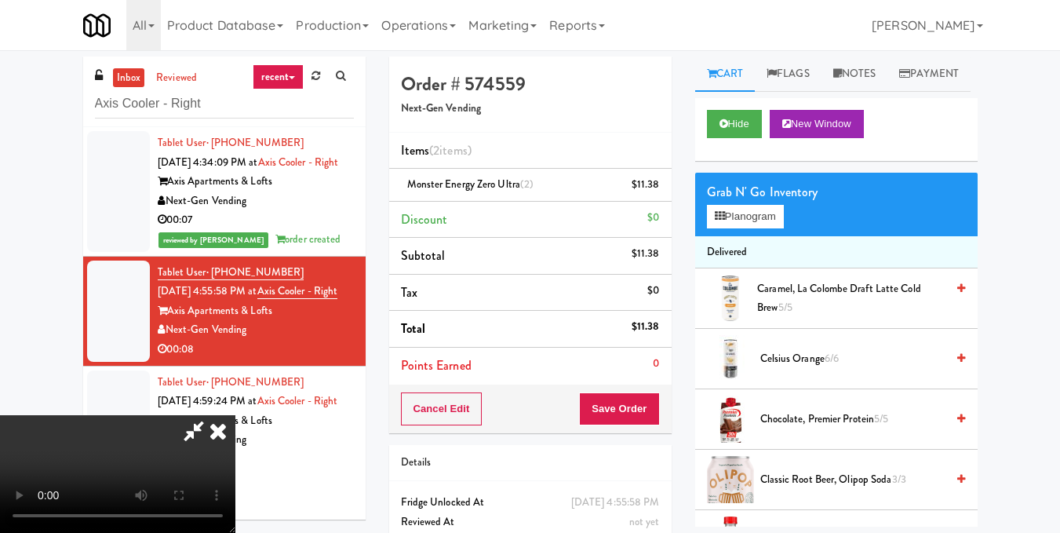
click at [235, 415] on icon at bounding box center [218, 430] width 35 height 31
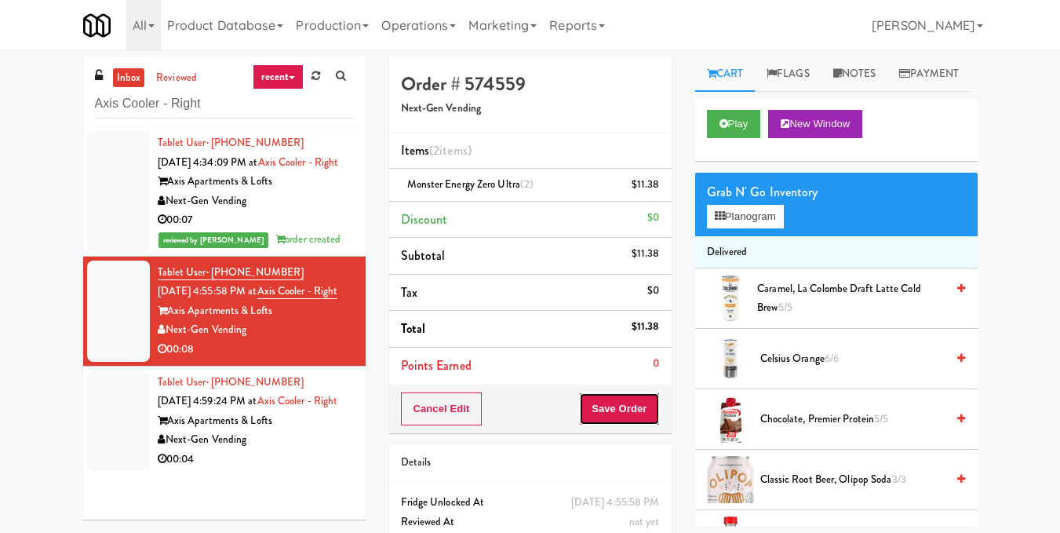
click at [635, 407] on button "Save Order" at bounding box center [619, 408] width 80 height 33
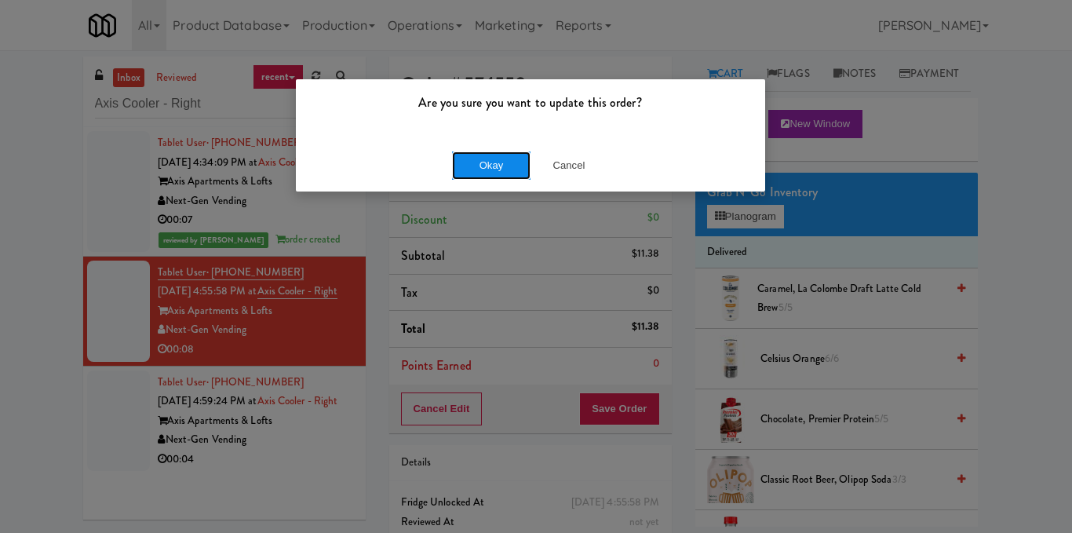
click at [481, 159] on button "Okay" at bounding box center [491, 165] width 78 height 28
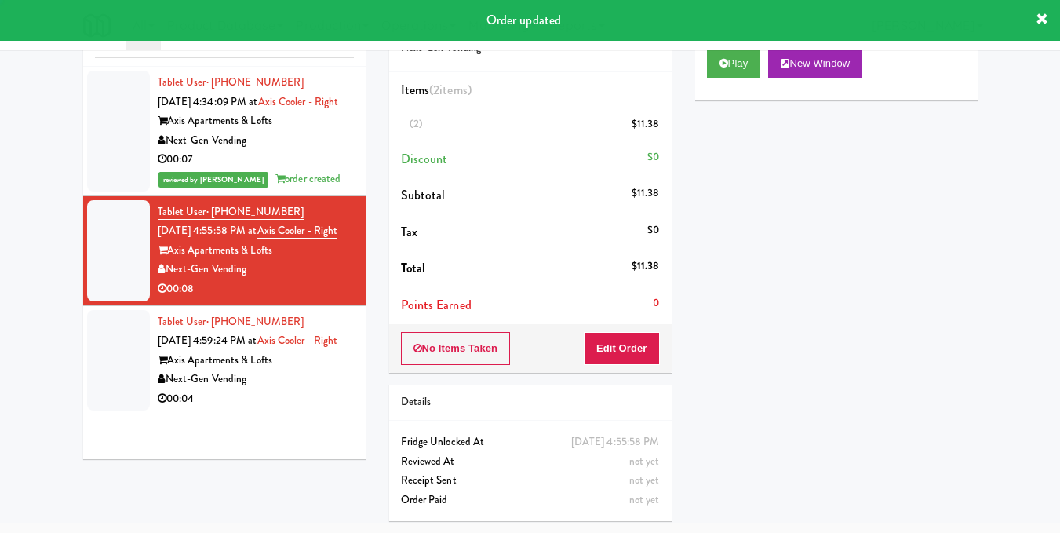
click at [268, 405] on div "Tablet User · (312) 843-2630 [DATE] 4:59:24 PM at Axis Cooler - Right Axis Apar…" at bounding box center [256, 360] width 196 height 97
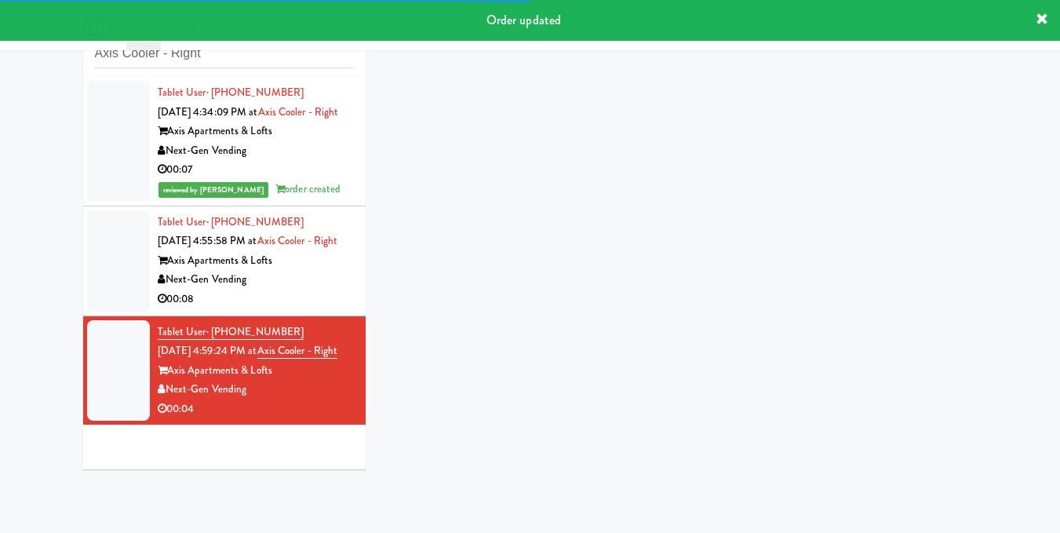
scroll to position [50, 0]
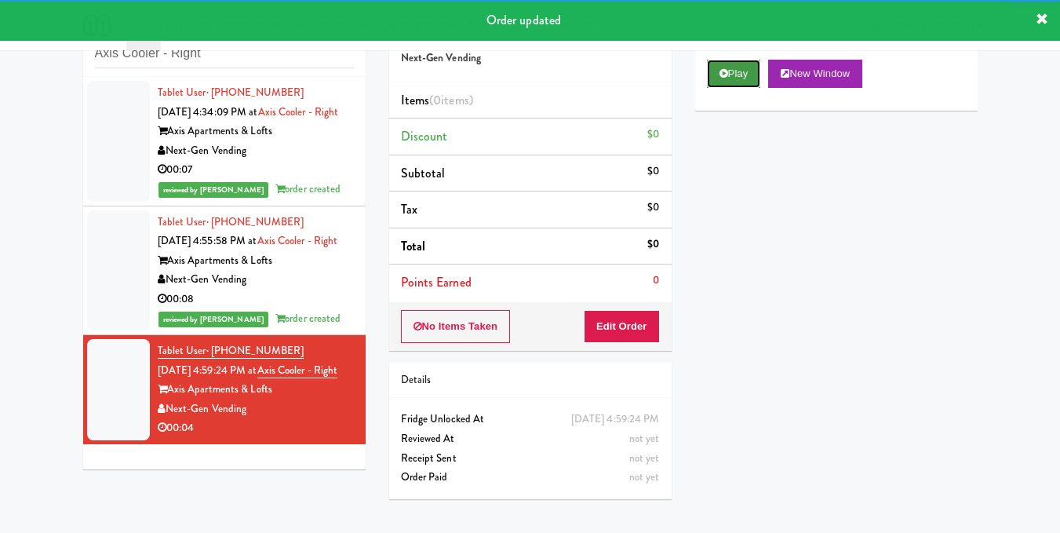
click at [735, 88] on button "Play" at bounding box center [734, 74] width 54 height 28
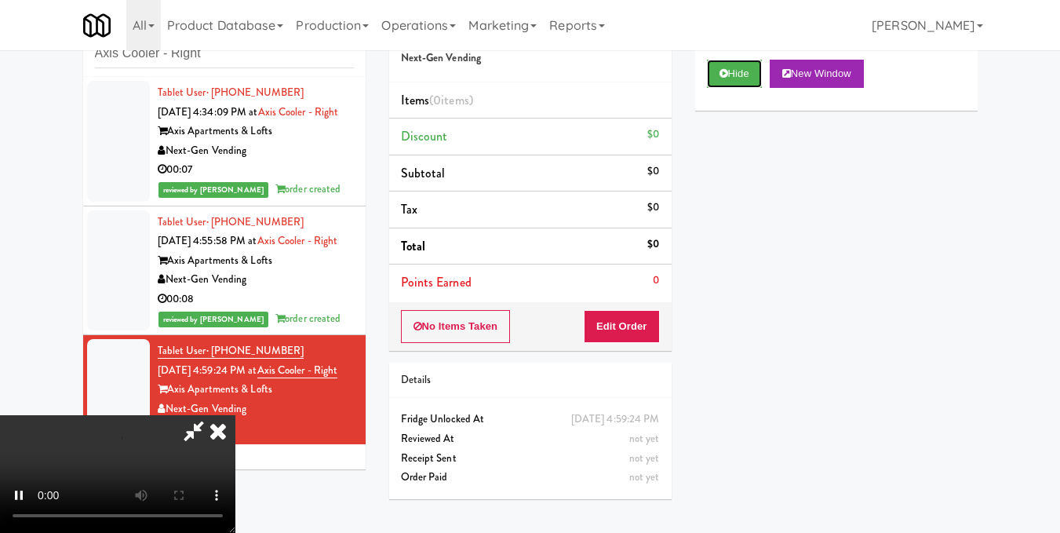
scroll to position [0, 0]
click at [235, 415] on video at bounding box center [117, 474] width 235 height 118
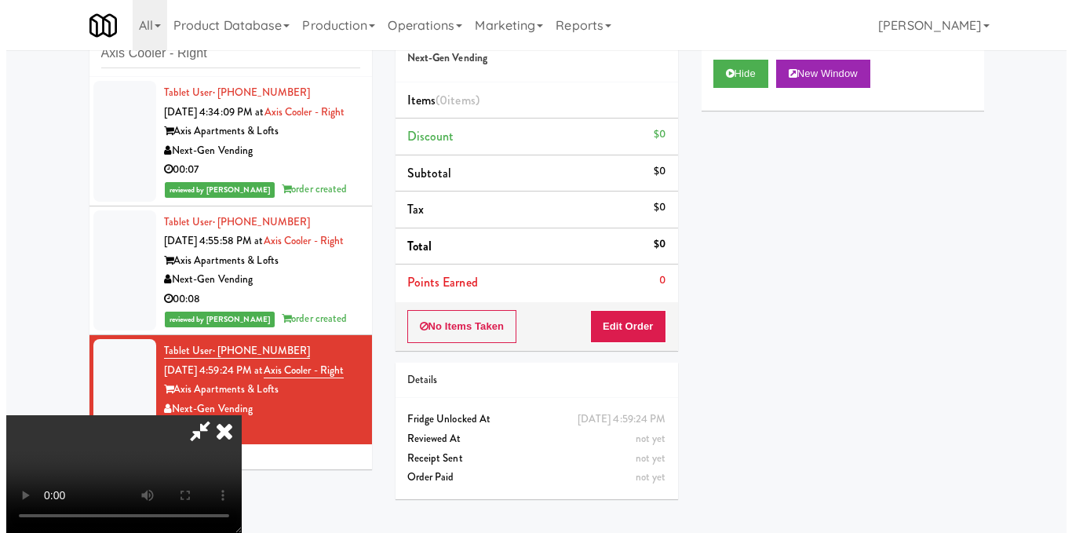
scroll to position [157, 0]
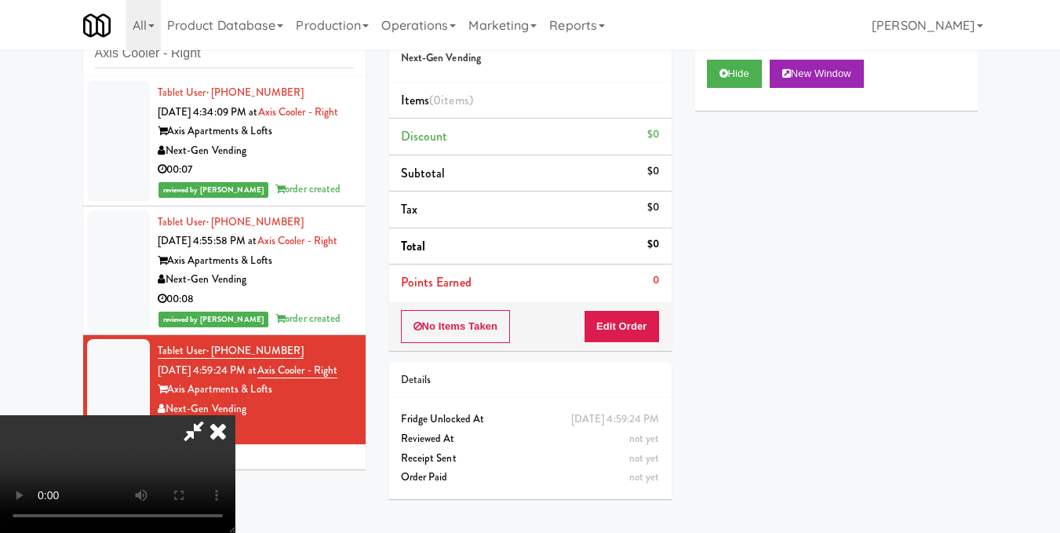
click at [235, 415] on video at bounding box center [117, 474] width 235 height 118
click at [655, 324] on button "Edit Order" at bounding box center [622, 326] width 76 height 33
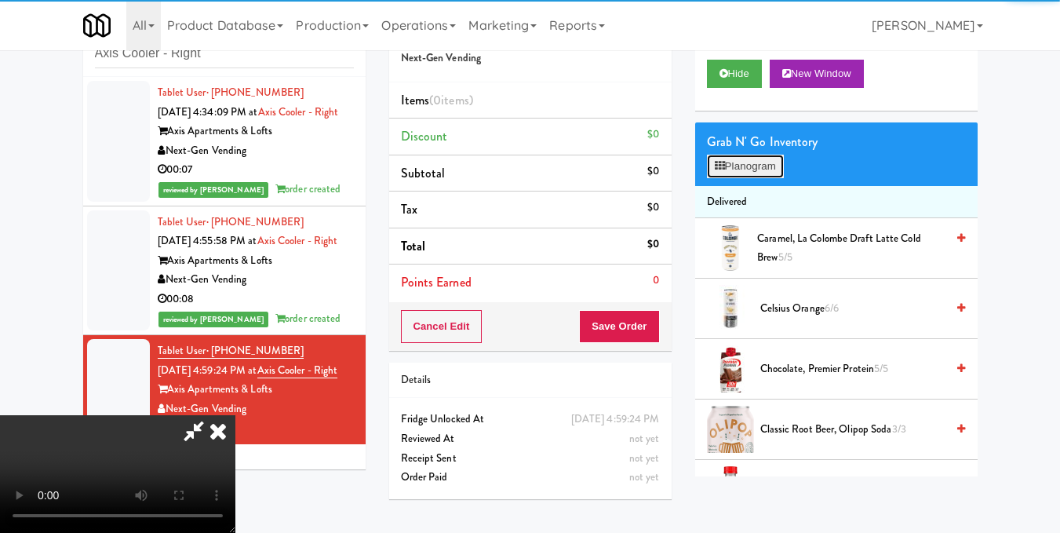
click at [760, 178] on button "Planogram" at bounding box center [745, 167] width 77 height 24
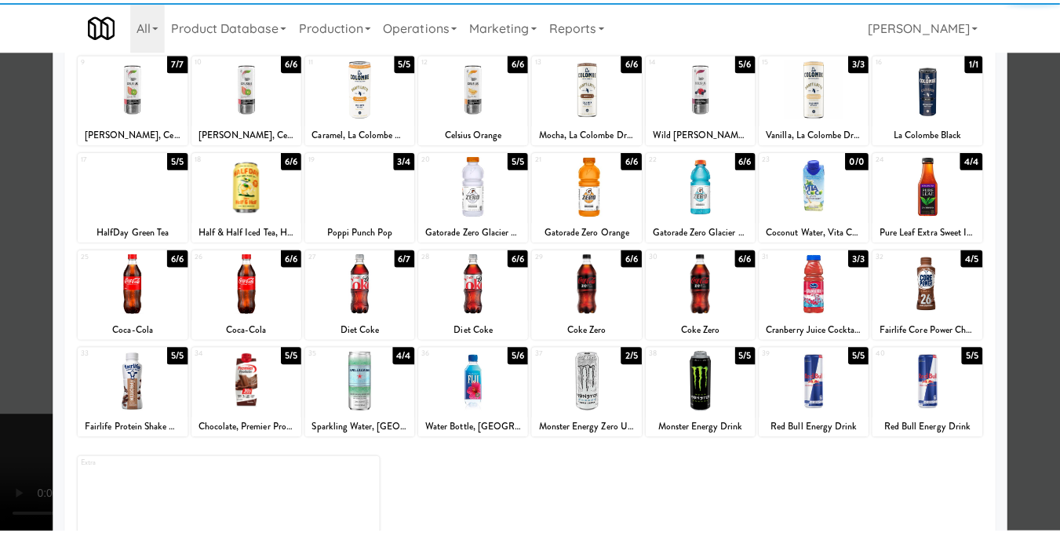
scroll to position [235, 0]
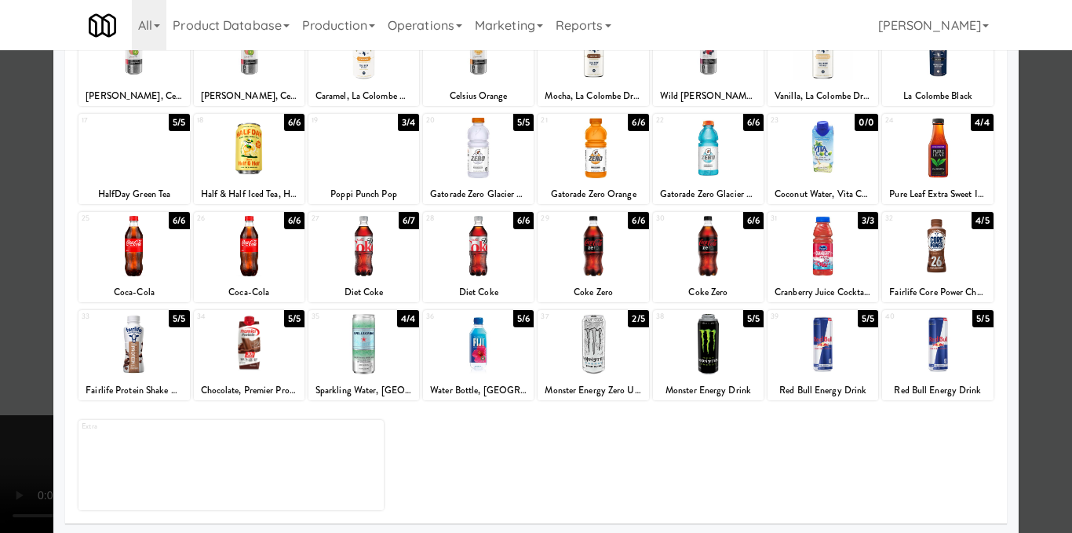
click at [804, 264] on div at bounding box center [822, 246] width 111 height 60
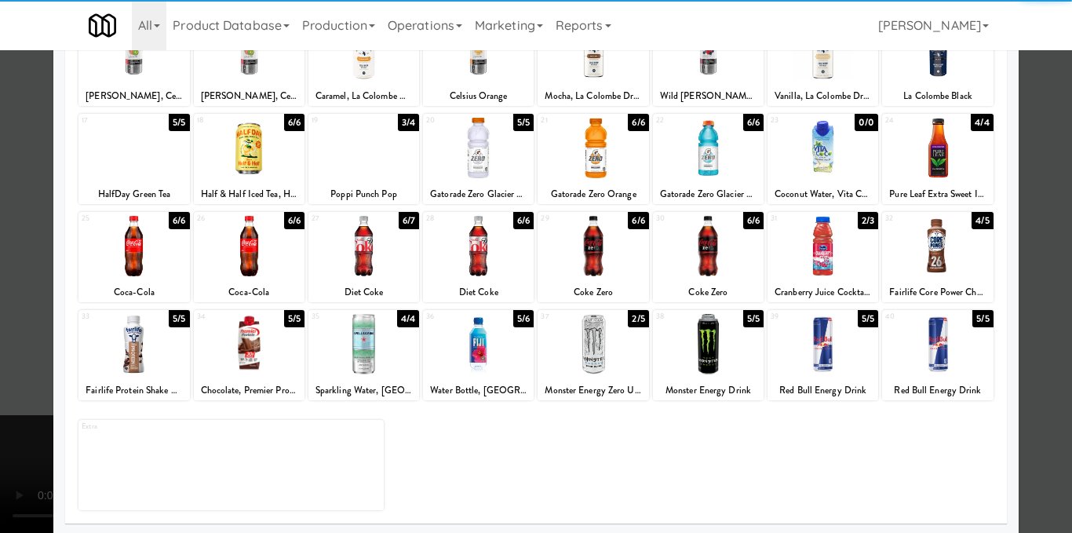
click at [1039, 254] on div at bounding box center [536, 266] width 1072 height 533
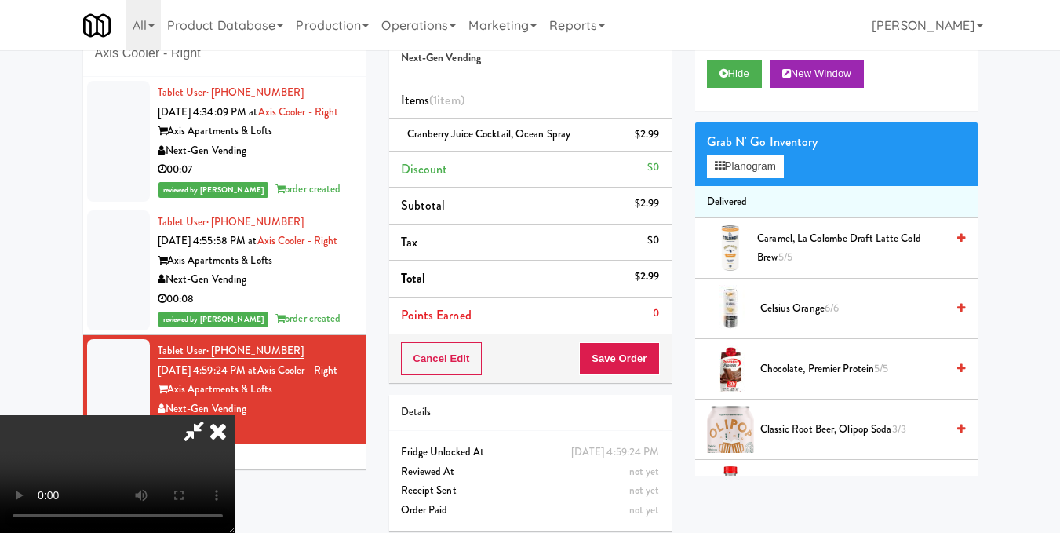
click at [235, 415] on icon at bounding box center [218, 430] width 35 height 31
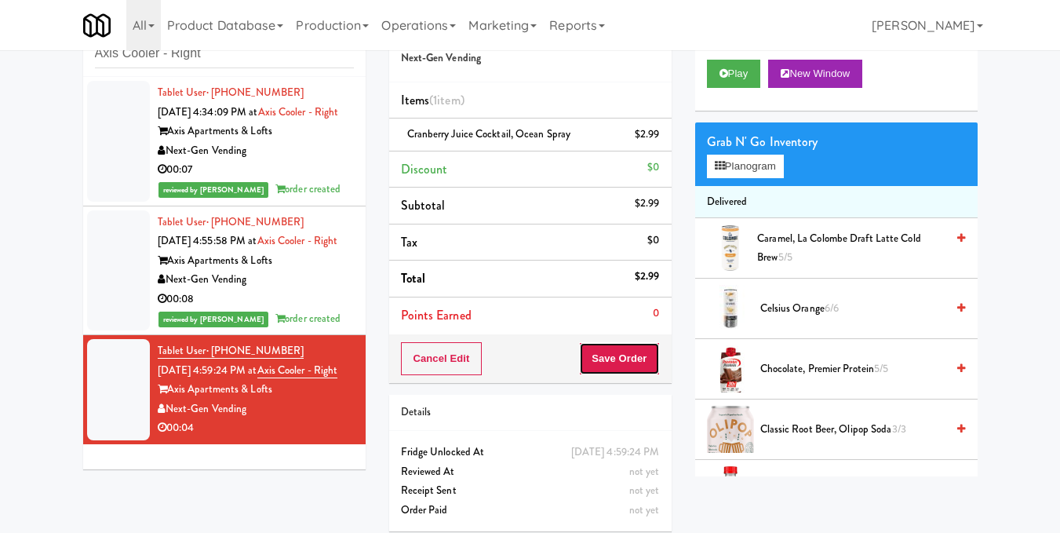
click at [612, 358] on button "Save Order" at bounding box center [619, 358] width 80 height 33
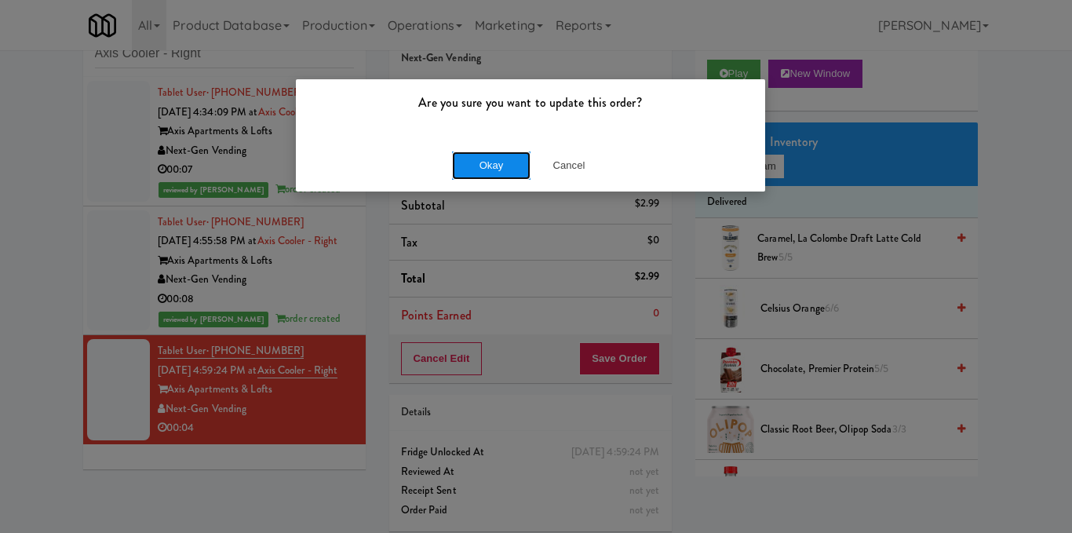
click at [495, 170] on button "Okay" at bounding box center [491, 165] width 78 height 28
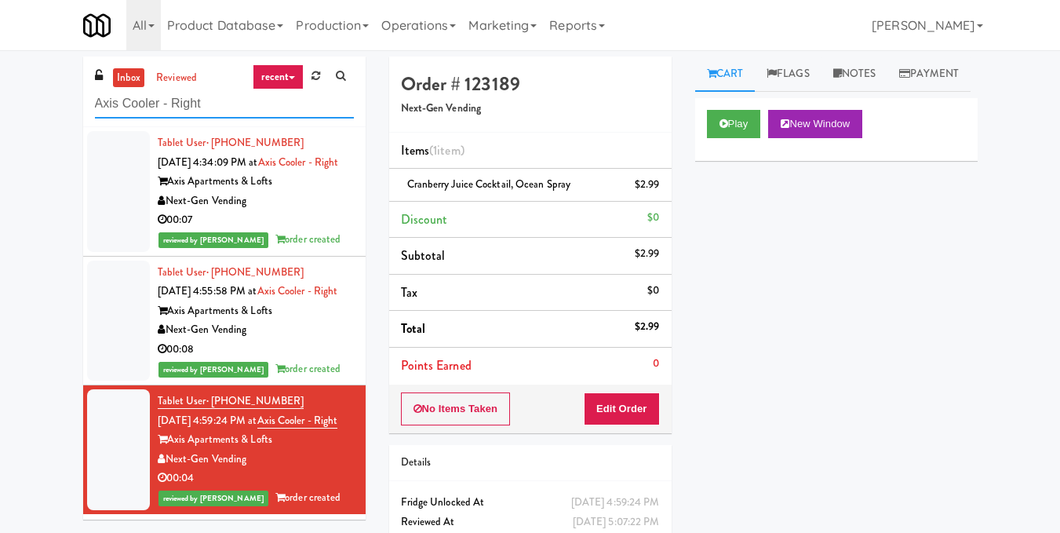
drag, startPoint x: 246, startPoint y: 110, endPoint x: 59, endPoint y: 110, distance: 187.5
click at [59, 110] on div "inbox reviewed recent all unclear take inventory issue suspicious failed recent…" at bounding box center [530, 324] width 1060 height 537
paste input "The Vue - Pantry"
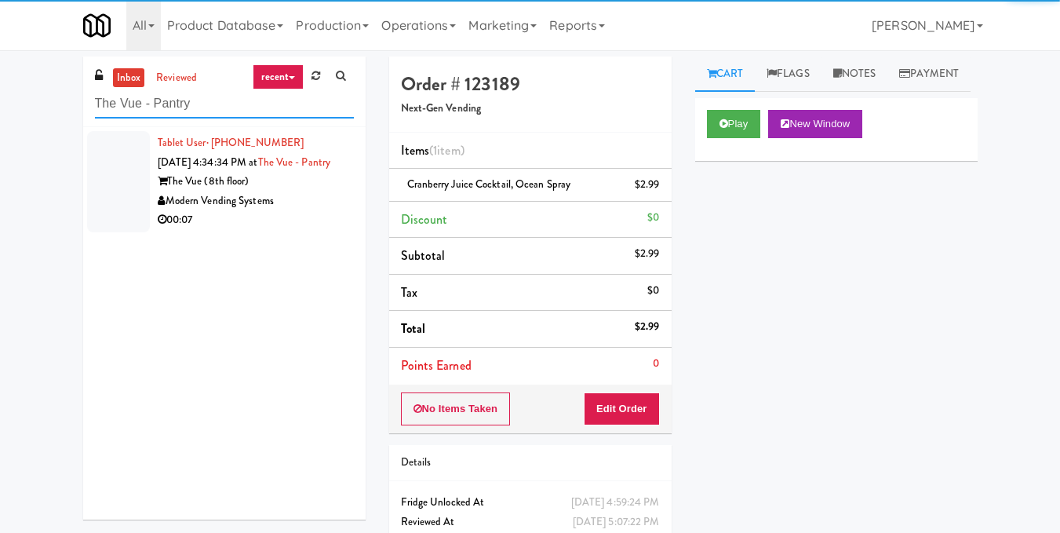
type input "The Vue - Pantry"
click at [262, 211] on div "Modern Vending Systems" at bounding box center [256, 201] width 196 height 20
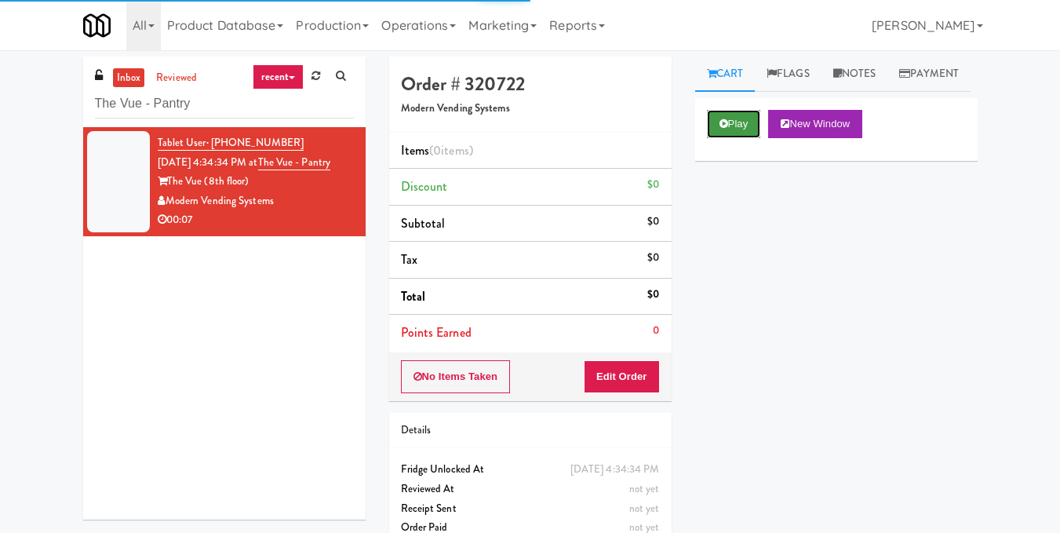
click at [720, 129] on icon at bounding box center [724, 123] width 9 height 10
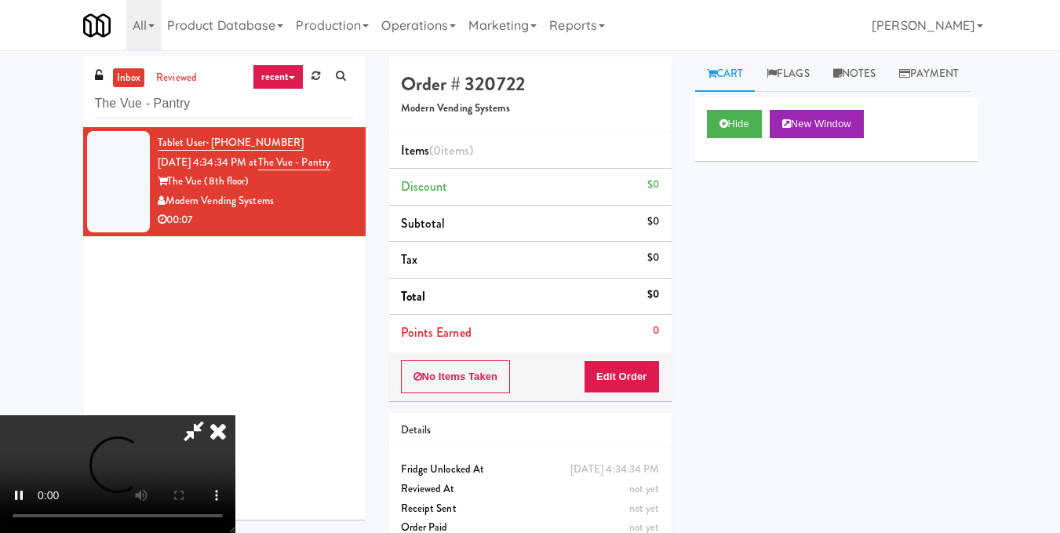
click at [235, 415] on video at bounding box center [117, 474] width 235 height 118
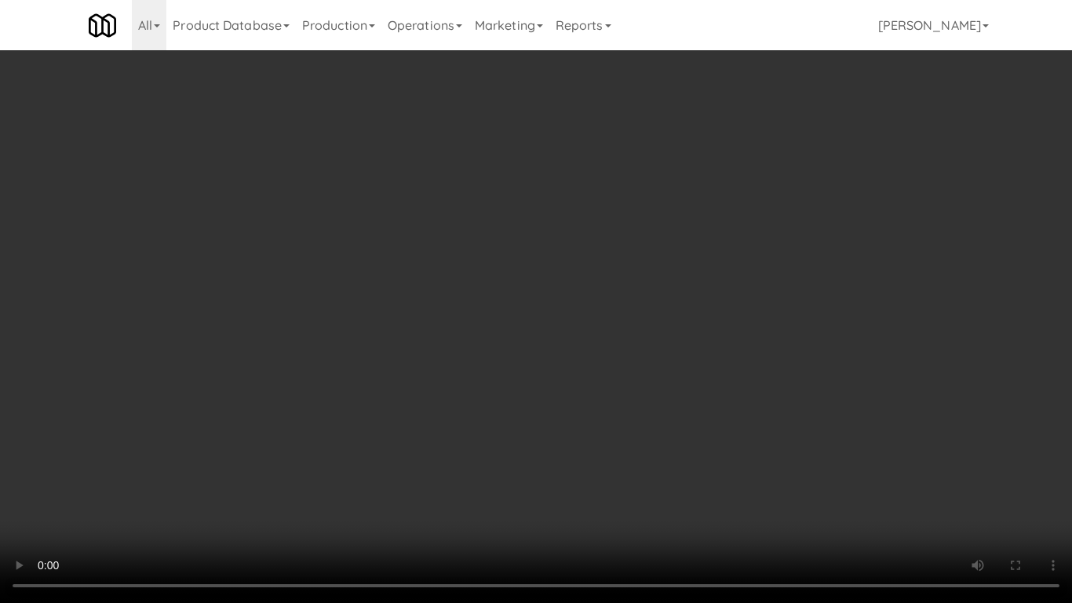
click at [410, 413] on video at bounding box center [536, 301] width 1072 height 603
click at [537, 377] on video at bounding box center [536, 301] width 1072 height 603
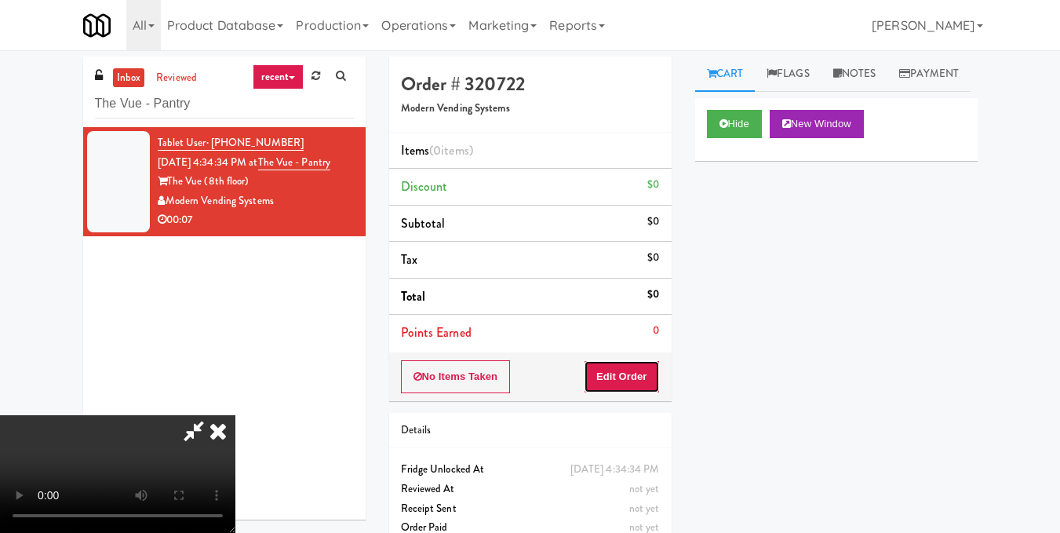
click at [654, 381] on button "Edit Order" at bounding box center [622, 376] width 76 height 33
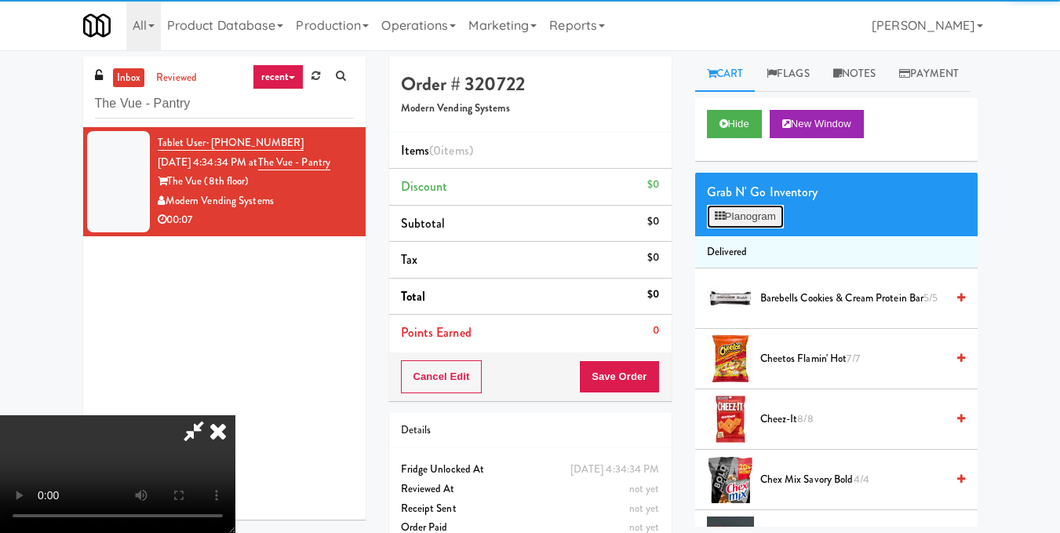
click at [749, 228] on button "Planogram" at bounding box center [745, 217] width 77 height 24
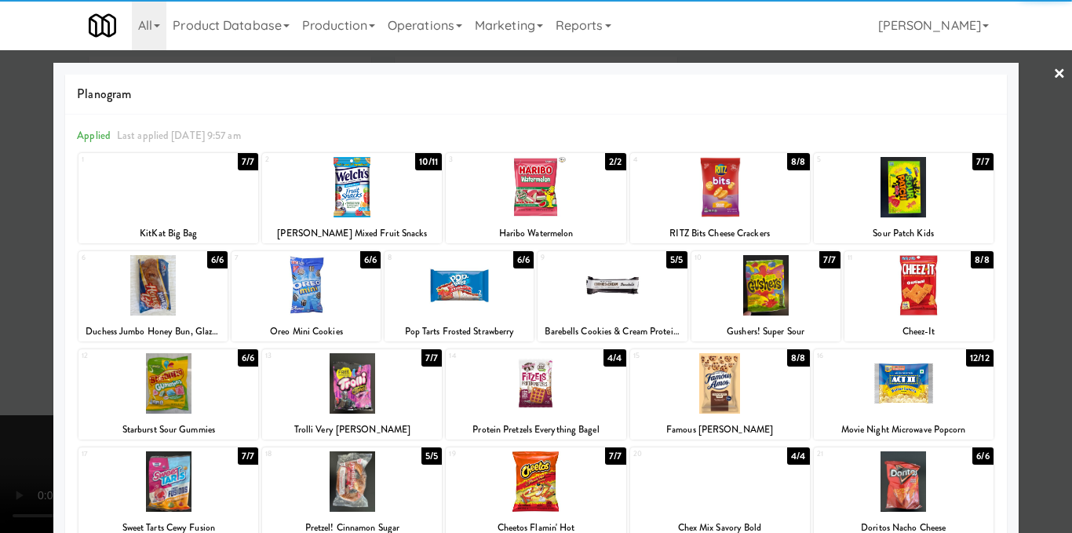
click at [596, 299] on div at bounding box center [612, 285] width 149 height 60
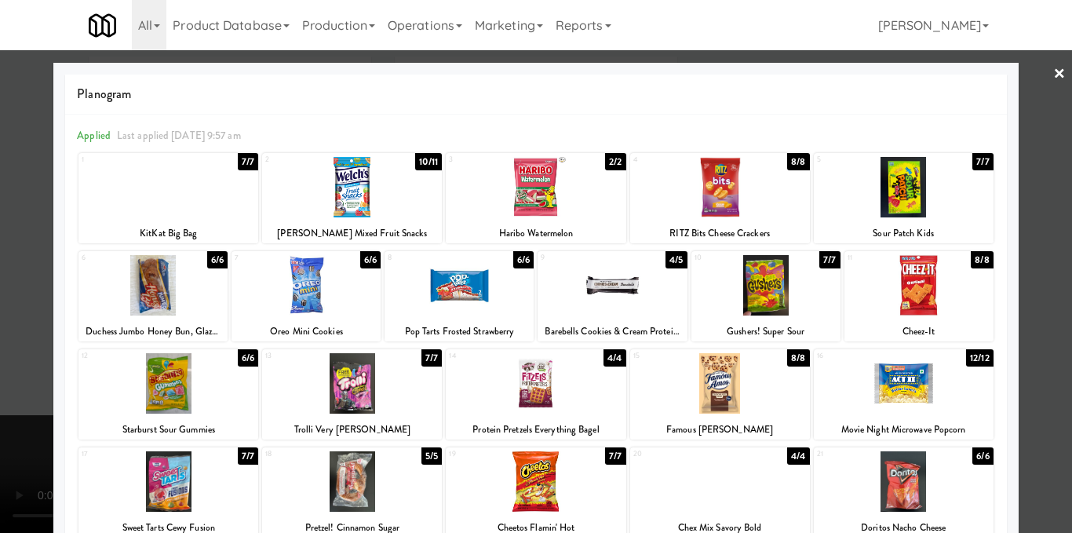
click at [1015, 296] on div at bounding box center [536, 266] width 1072 height 533
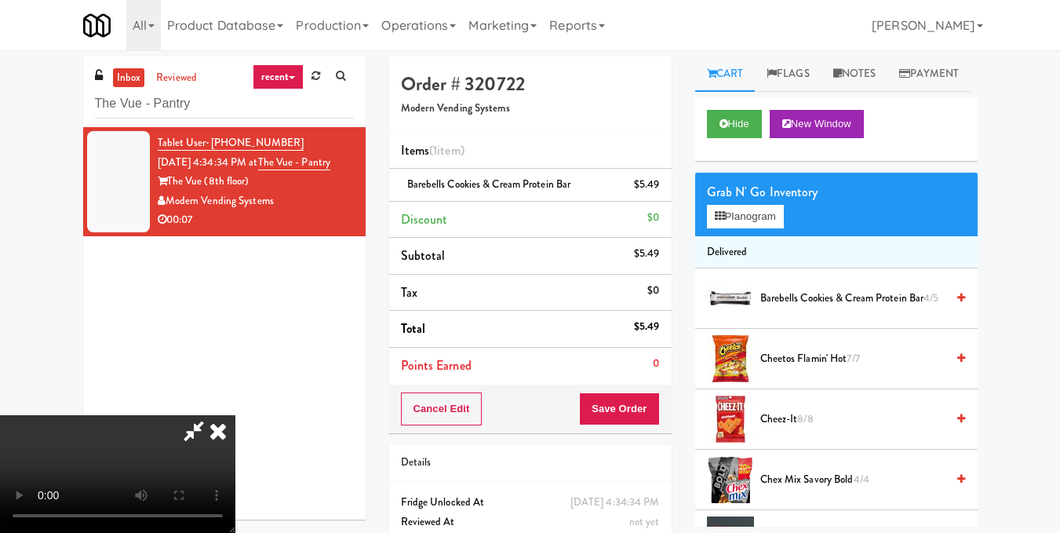
click at [235, 415] on video at bounding box center [117, 474] width 235 height 118
click at [235, 415] on icon at bounding box center [218, 430] width 35 height 31
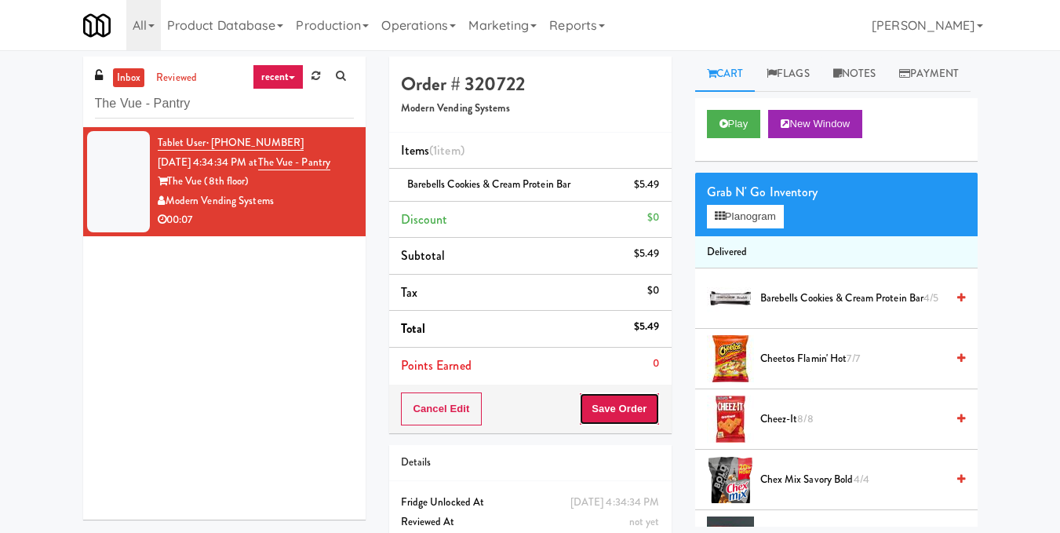
click at [627, 414] on button "Save Order" at bounding box center [619, 408] width 80 height 33
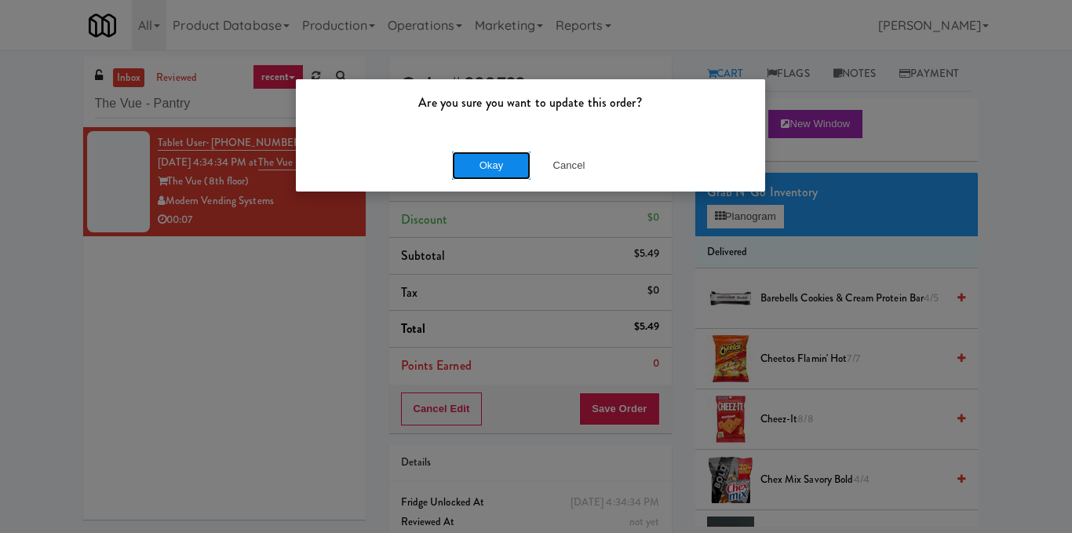
click at [471, 167] on button "Okay" at bounding box center [491, 165] width 78 height 28
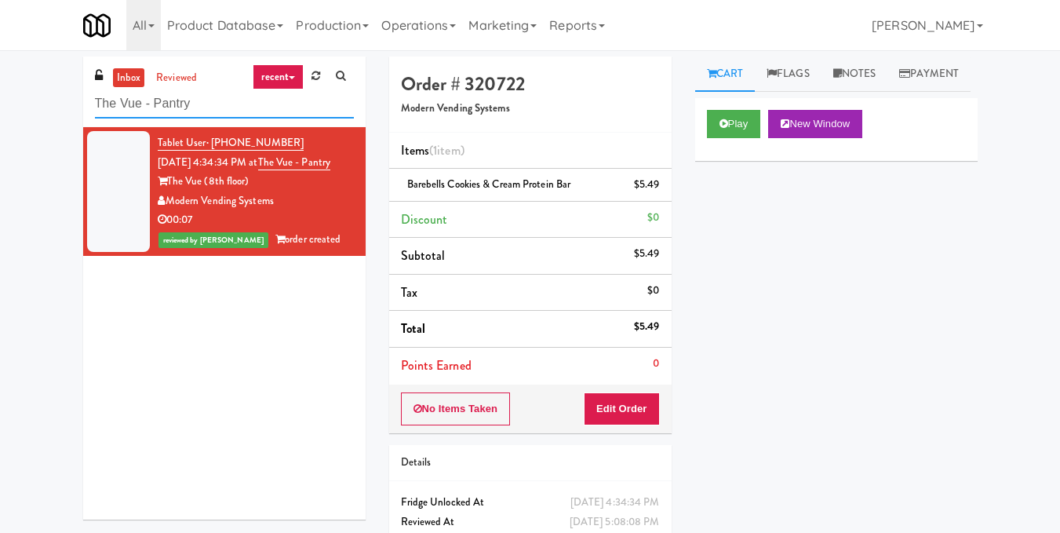
drag, startPoint x: 237, startPoint y: 101, endPoint x: 58, endPoint y: 111, distance: 179.2
click at [58, 111] on div "inbox reviewed recent all unclear take inventory issue suspicious failed recent…" at bounding box center [530, 324] width 1060 height 537
paste input "Cooler"
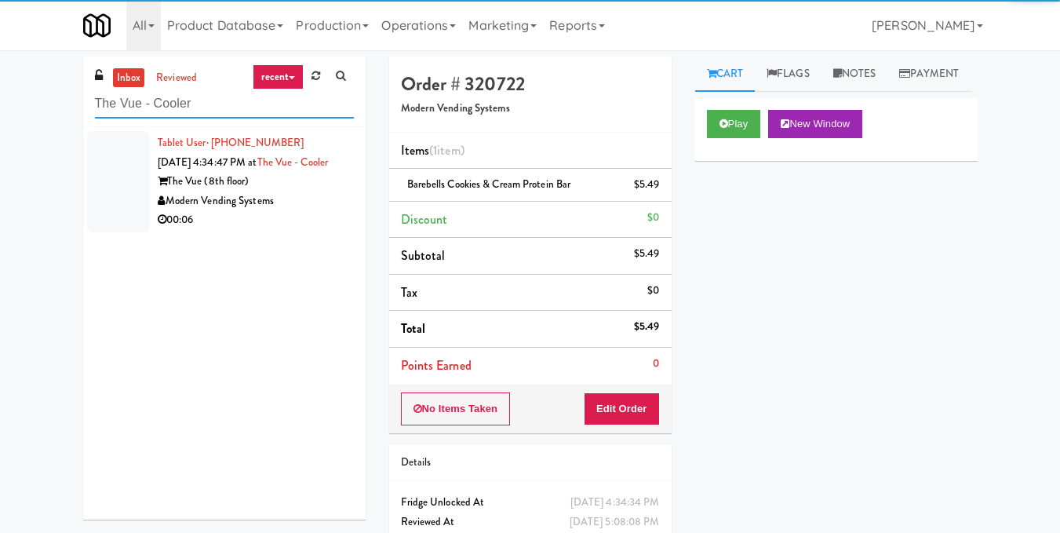
type input "The Vue - Cooler"
click at [250, 230] on div "00:06" at bounding box center [256, 220] width 196 height 20
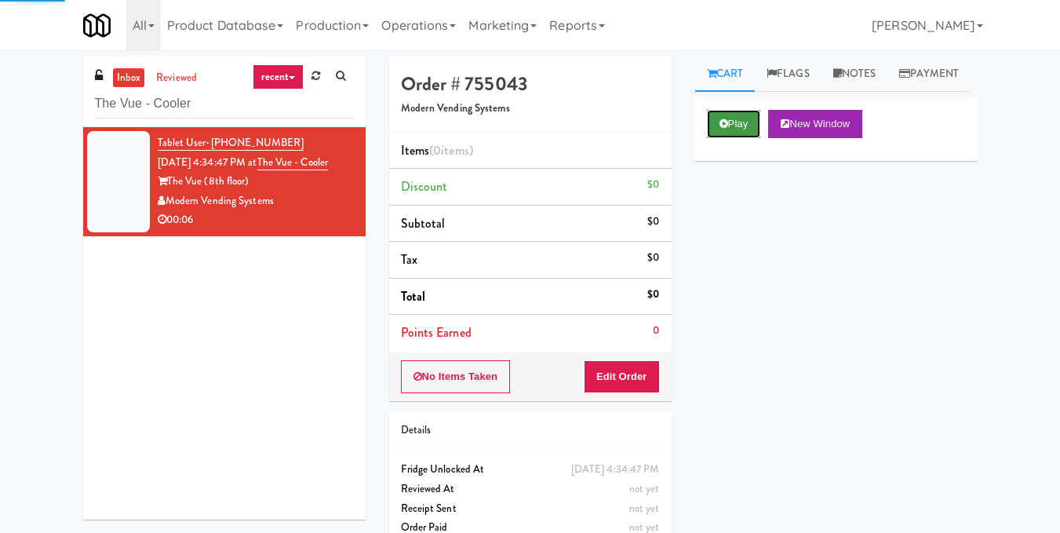
click at [720, 129] on icon at bounding box center [724, 123] width 9 height 10
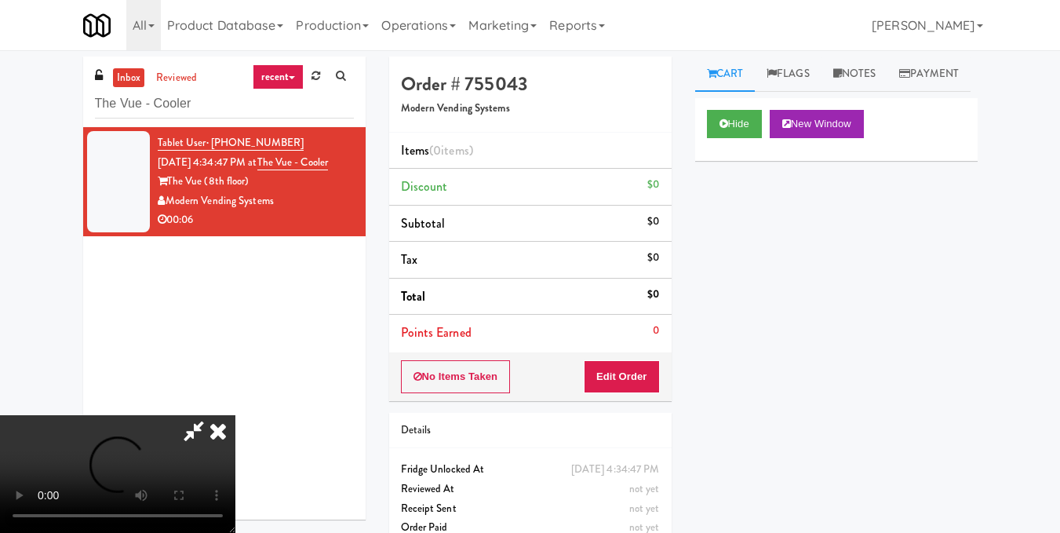
click at [235, 415] on video at bounding box center [117, 474] width 235 height 118
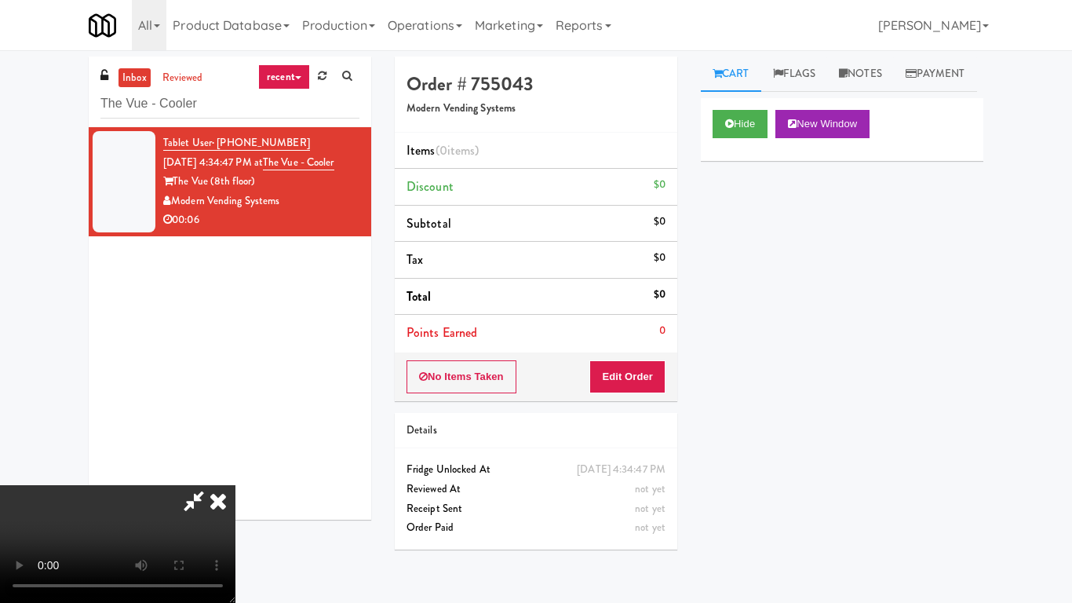
click at [235, 485] on video at bounding box center [117, 544] width 235 height 118
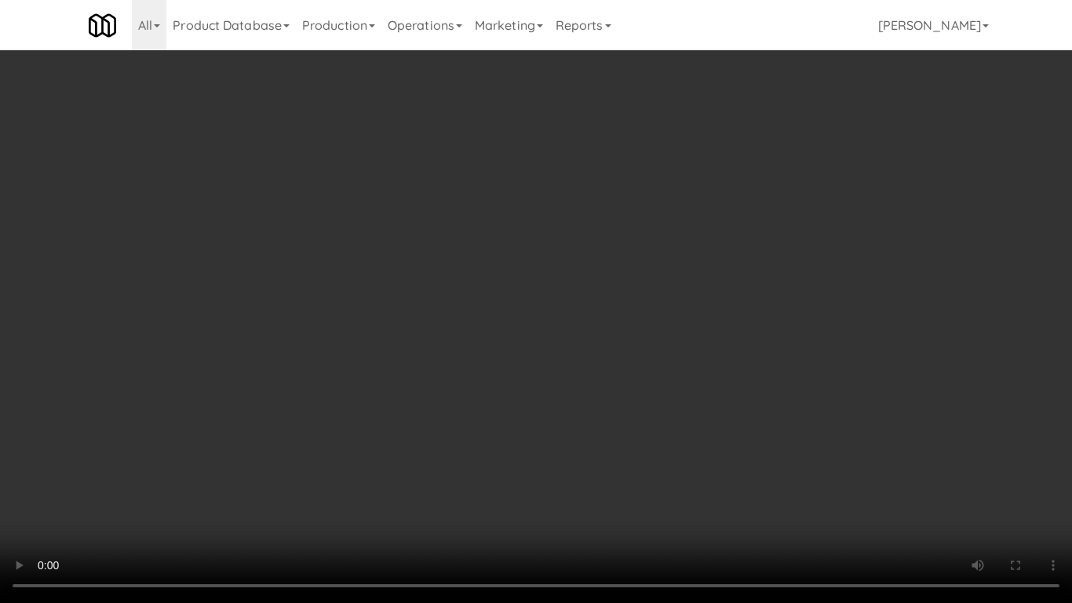
click at [629, 384] on video at bounding box center [536, 301] width 1072 height 603
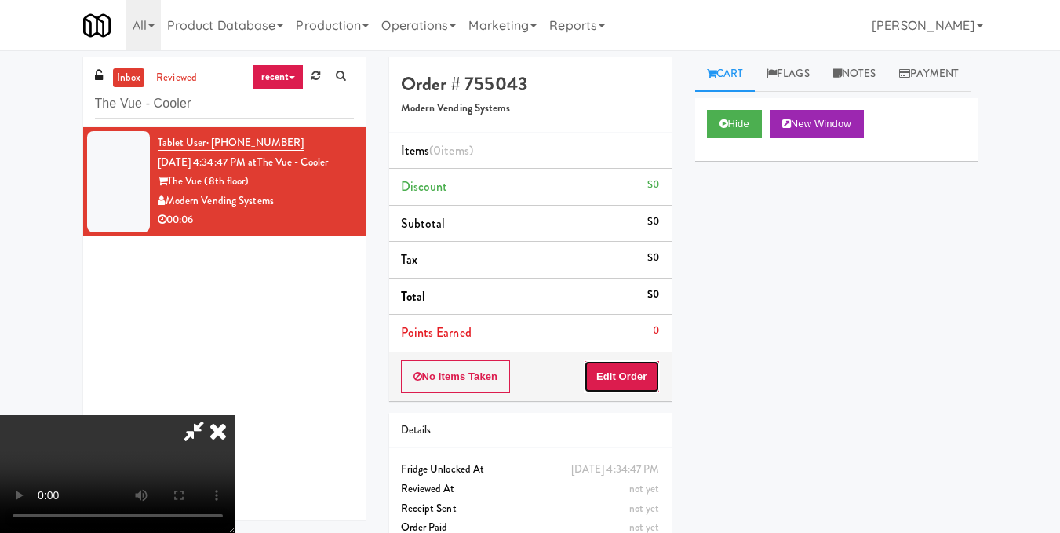
drag, startPoint x: 654, startPoint y: 378, endPoint x: 684, endPoint y: 337, distance: 51.6
click at [654, 378] on button "Edit Order" at bounding box center [622, 376] width 76 height 33
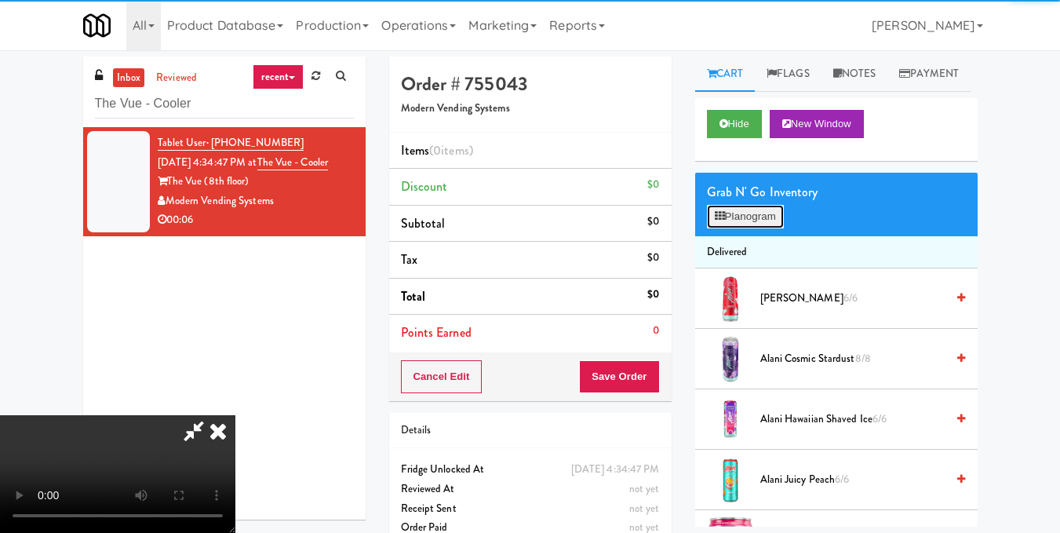
click at [738, 228] on button "Planogram" at bounding box center [745, 217] width 77 height 24
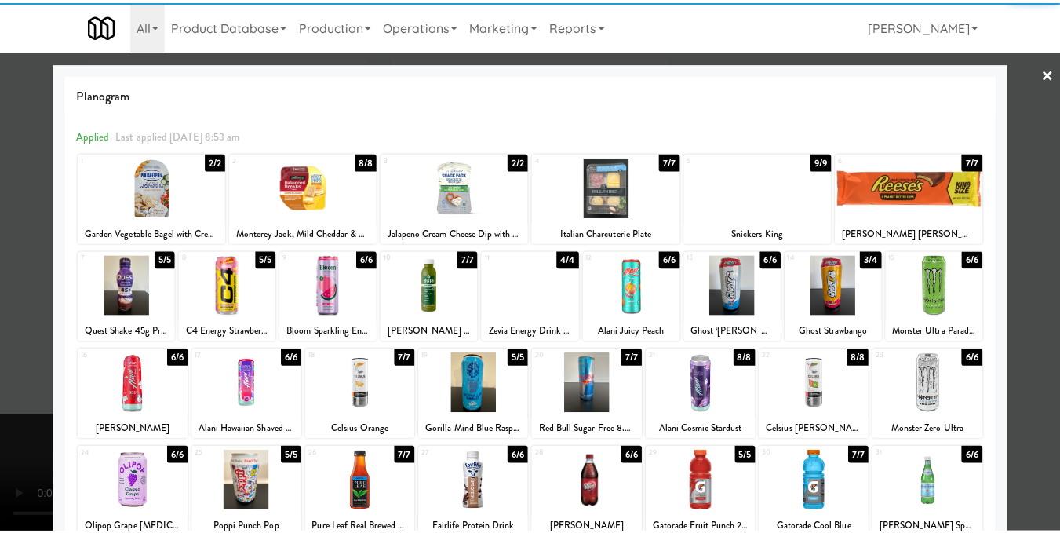
scroll to position [78, 0]
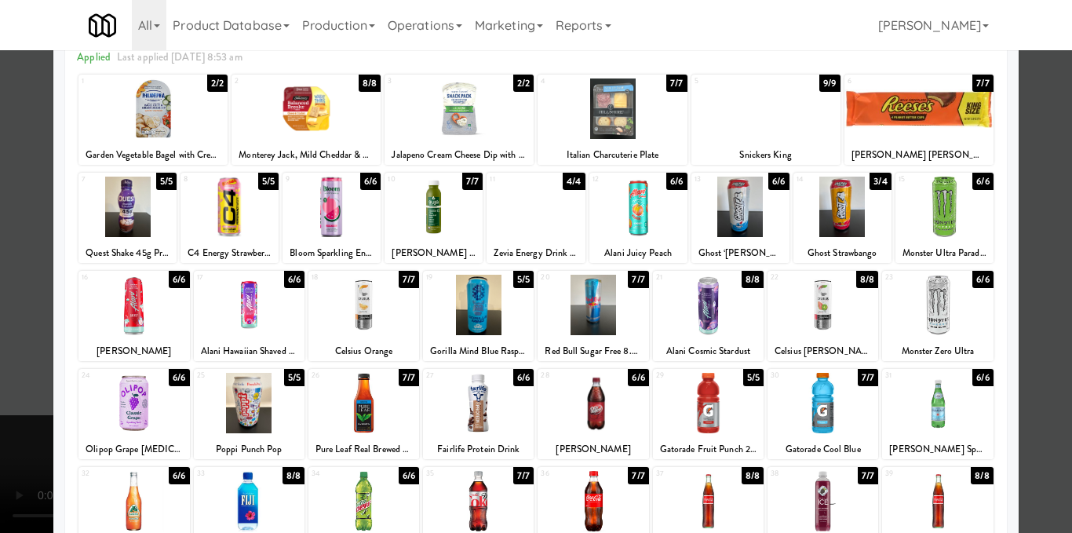
click at [828, 394] on div at bounding box center [822, 403] width 111 height 60
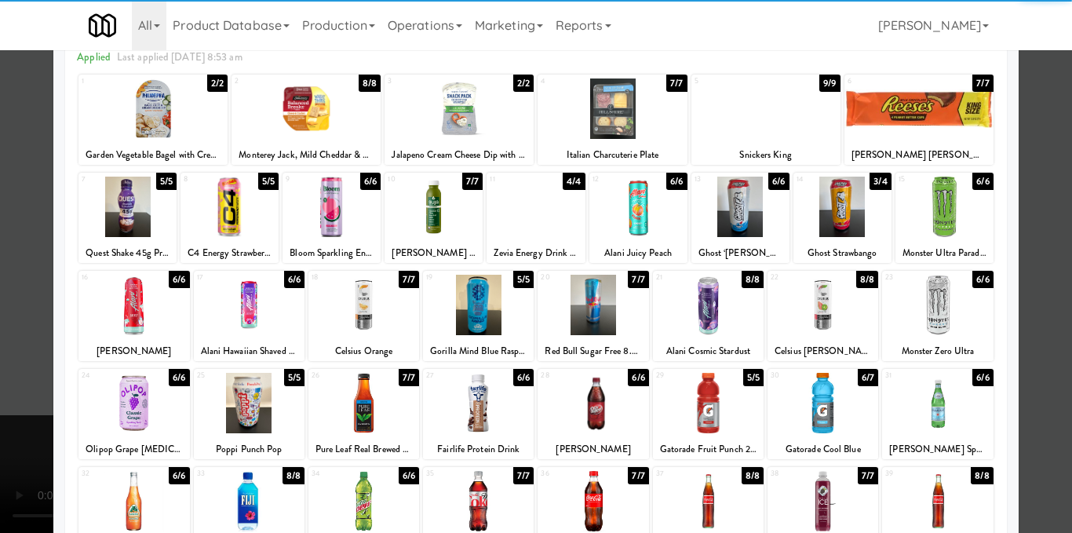
click at [1029, 367] on div at bounding box center [536, 266] width 1072 height 533
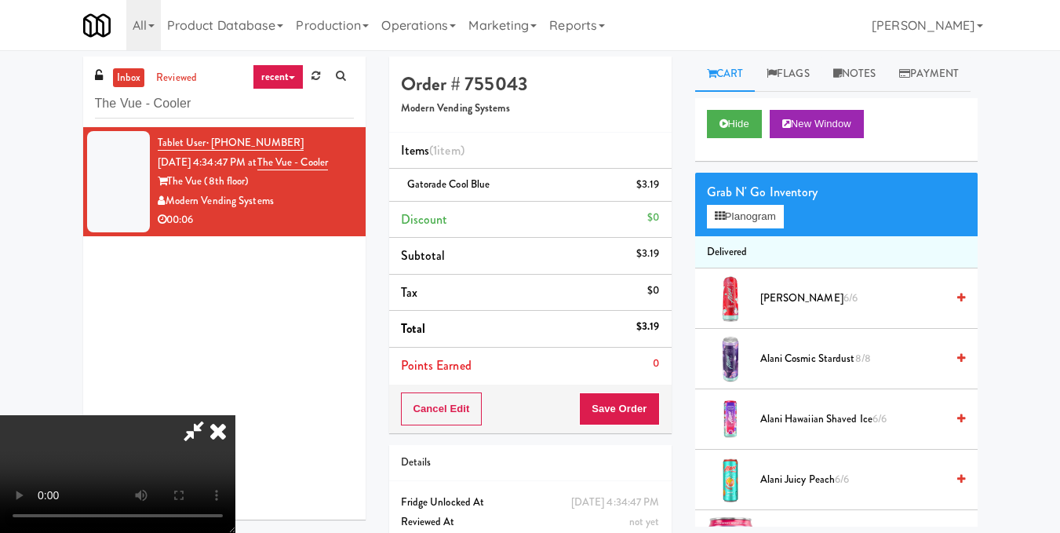
click at [235, 415] on video at bounding box center [117, 474] width 235 height 118
click at [235, 415] on icon at bounding box center [218, 430] width 35 height 31
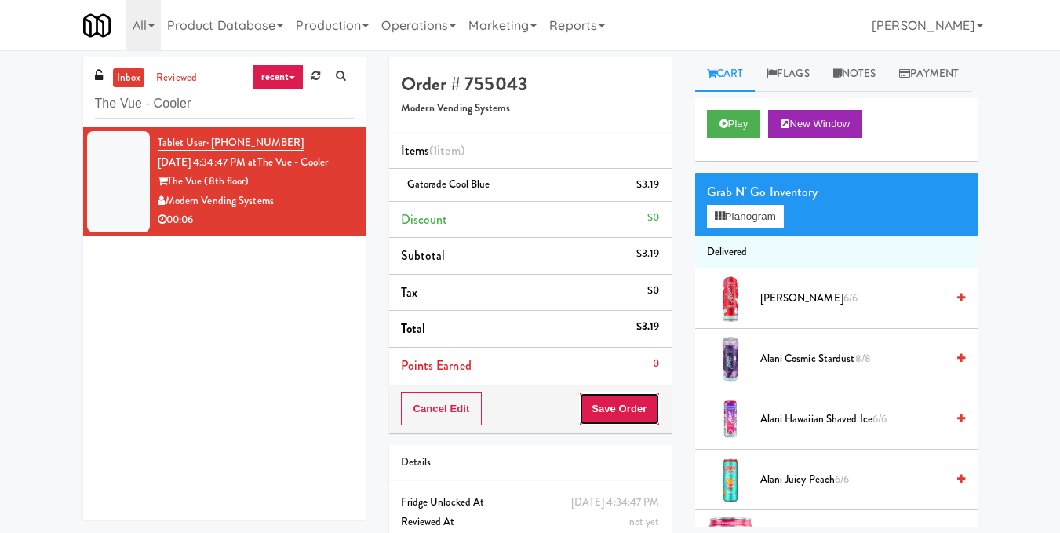
click at [618, 406] on button "Save Order" at bounding box center [619, 408] width 80 height 33
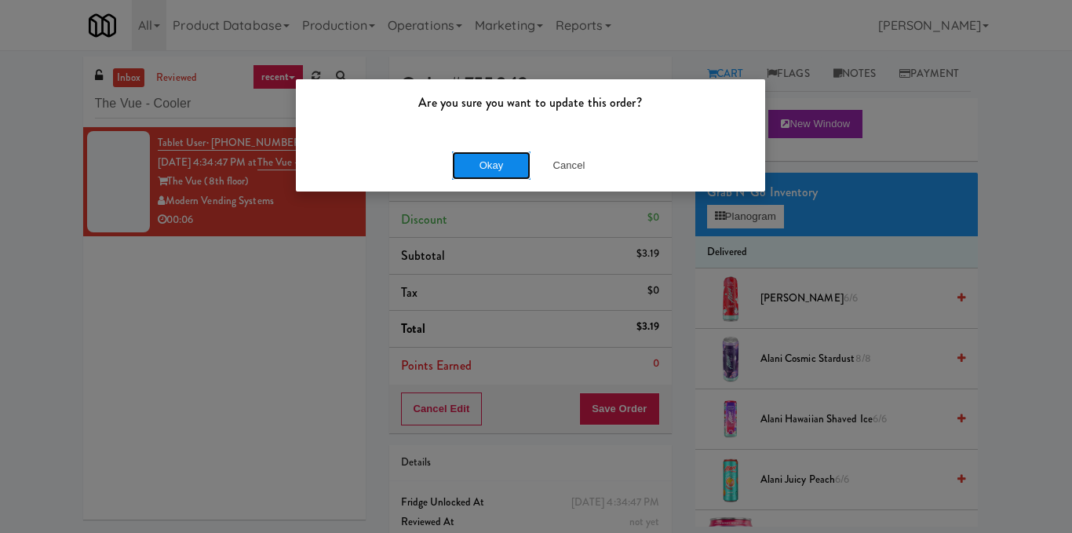
click at [481, 159] on button "Okay" at bounding box center [491, 165] width 78 height 28
